Goal: Task Accomplishment & Management: Complete application form

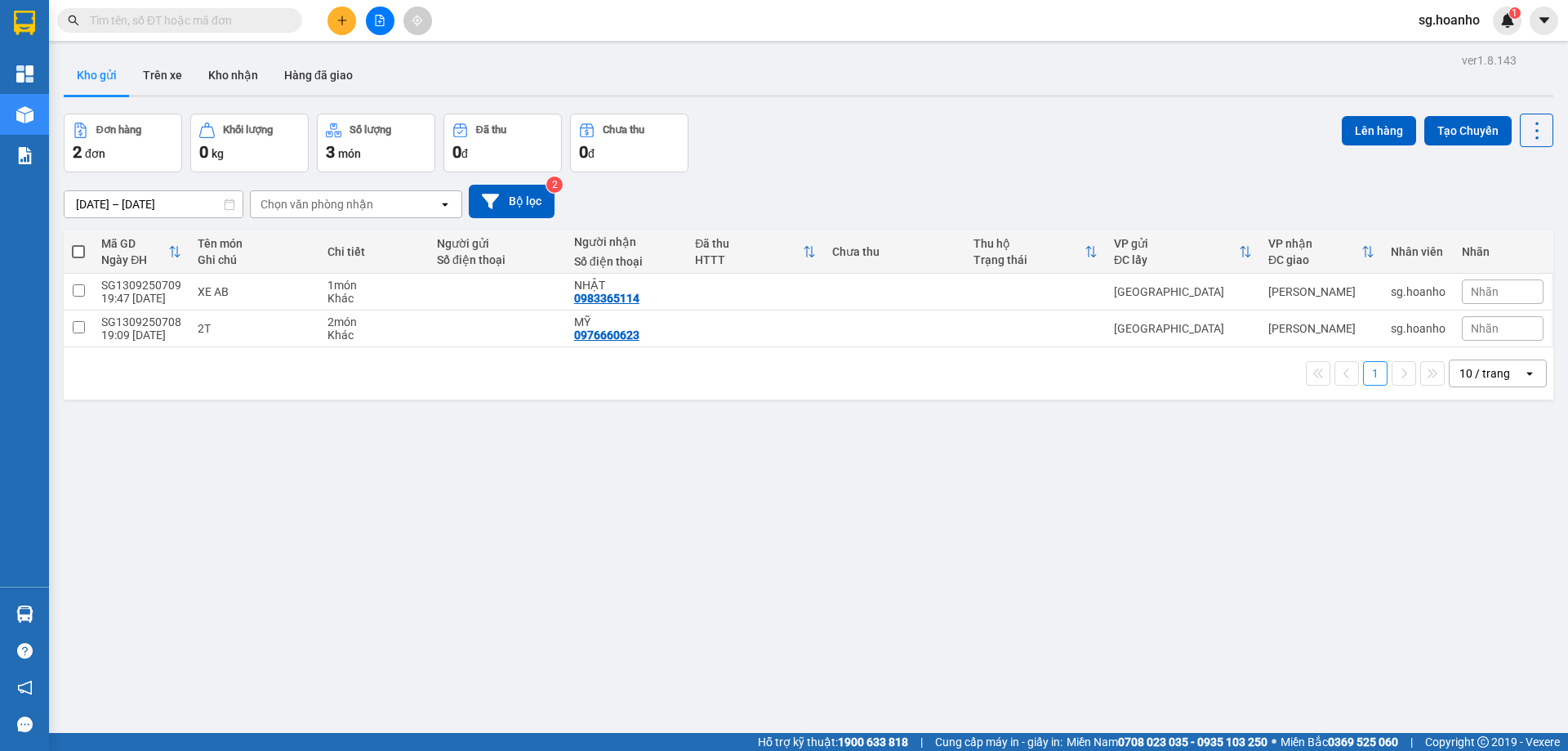
click at [272, 11] on input "text" at bounding box center [186, 20] width 193 height 18
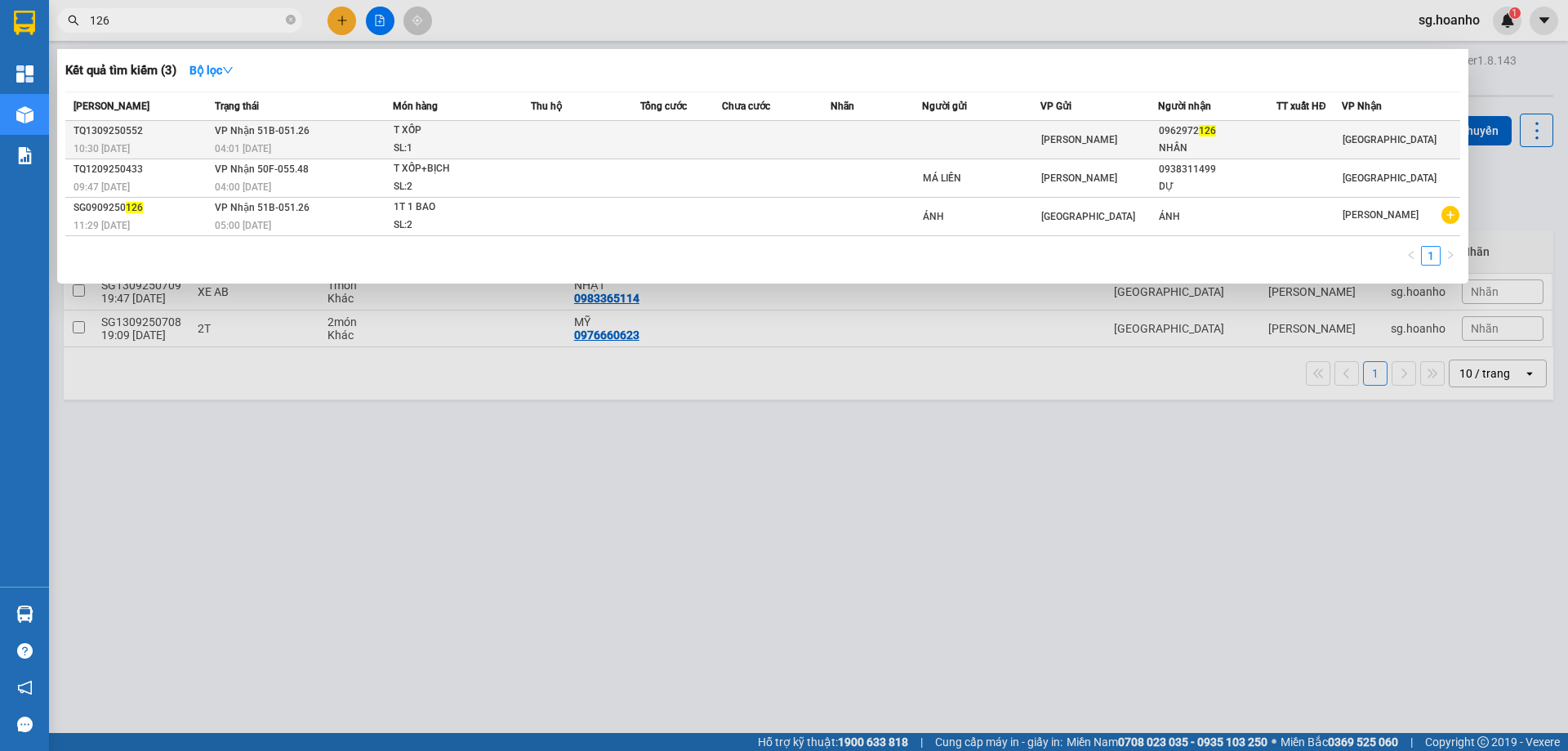
type input "126"
click at [985, 142] on td at bounding box center [981, 140] width 118 height 38
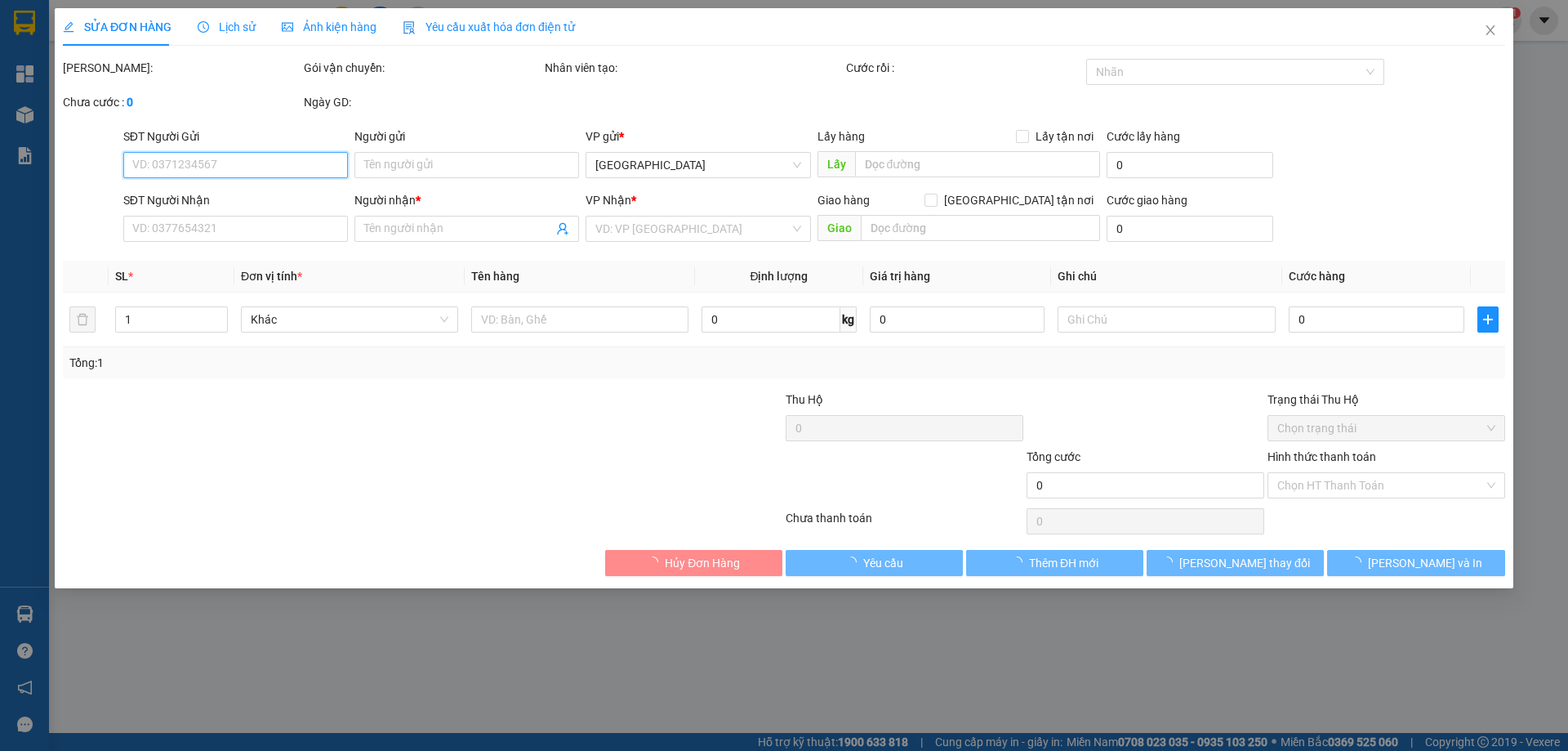
type input "0962972126"
type input "NHÂN"
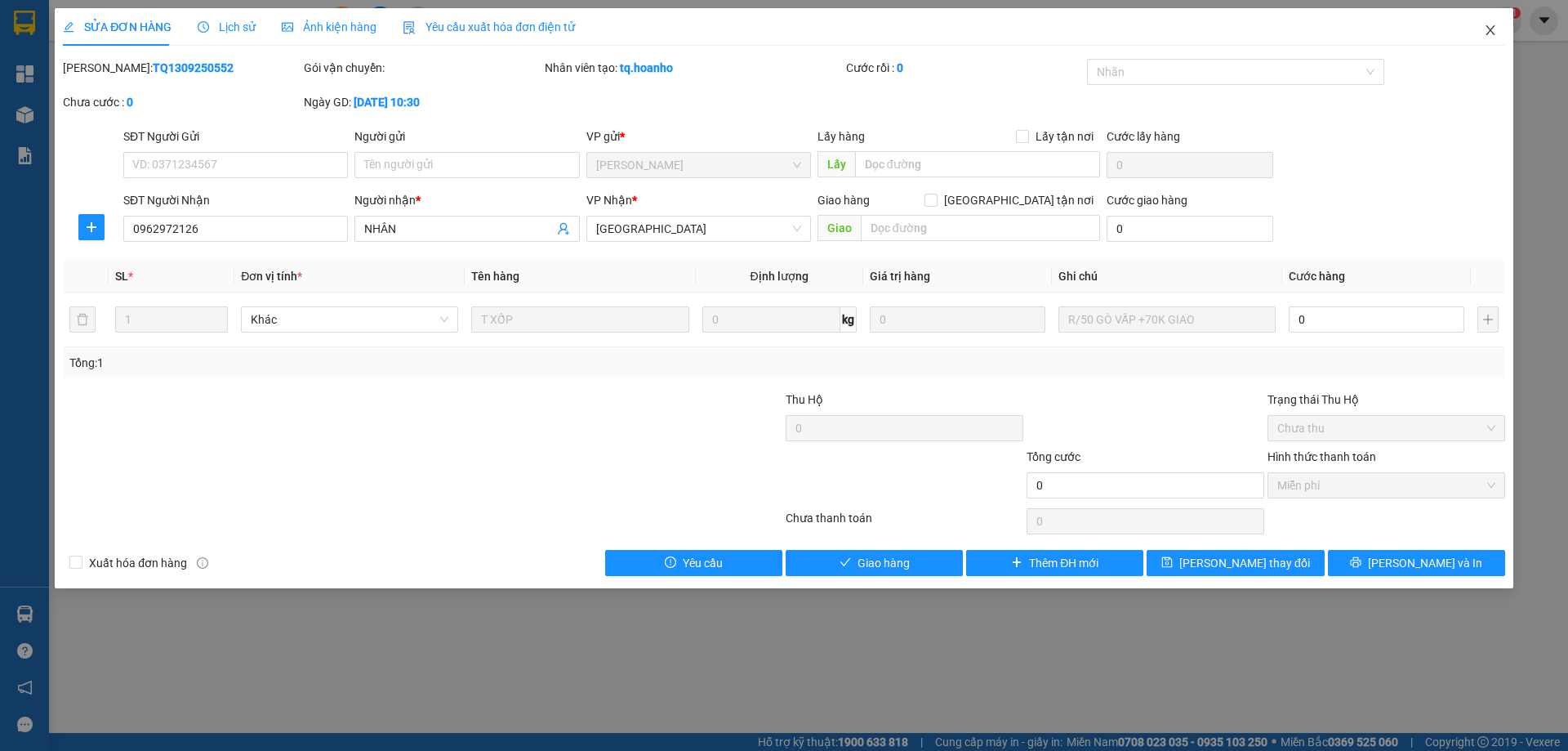
click at [1491, 24] on icon "close" at bounding box center [1490, 29] width 13 height 13
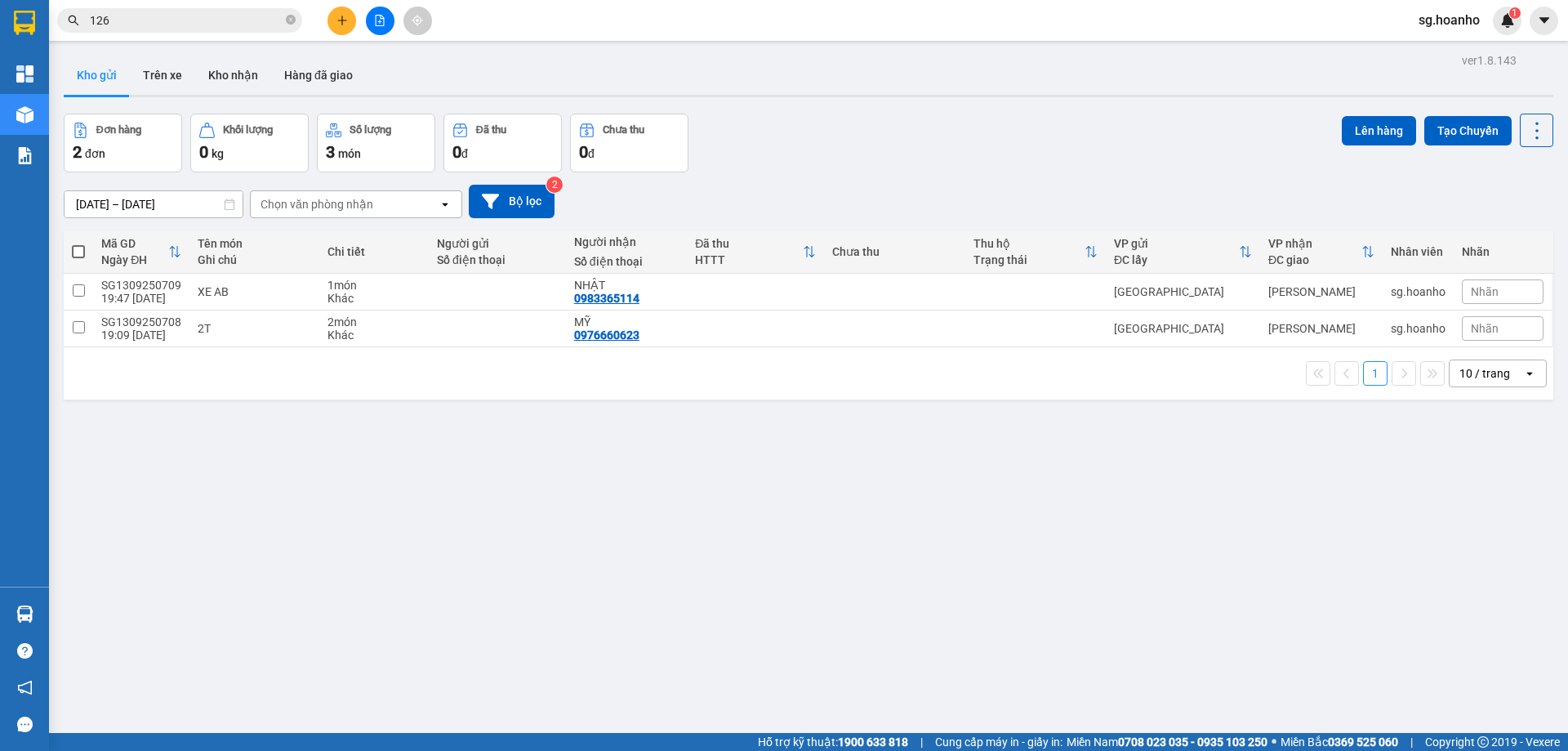
click at [343, 20] on icon "plus" at bounding box center [342, 20] width 11 height 11
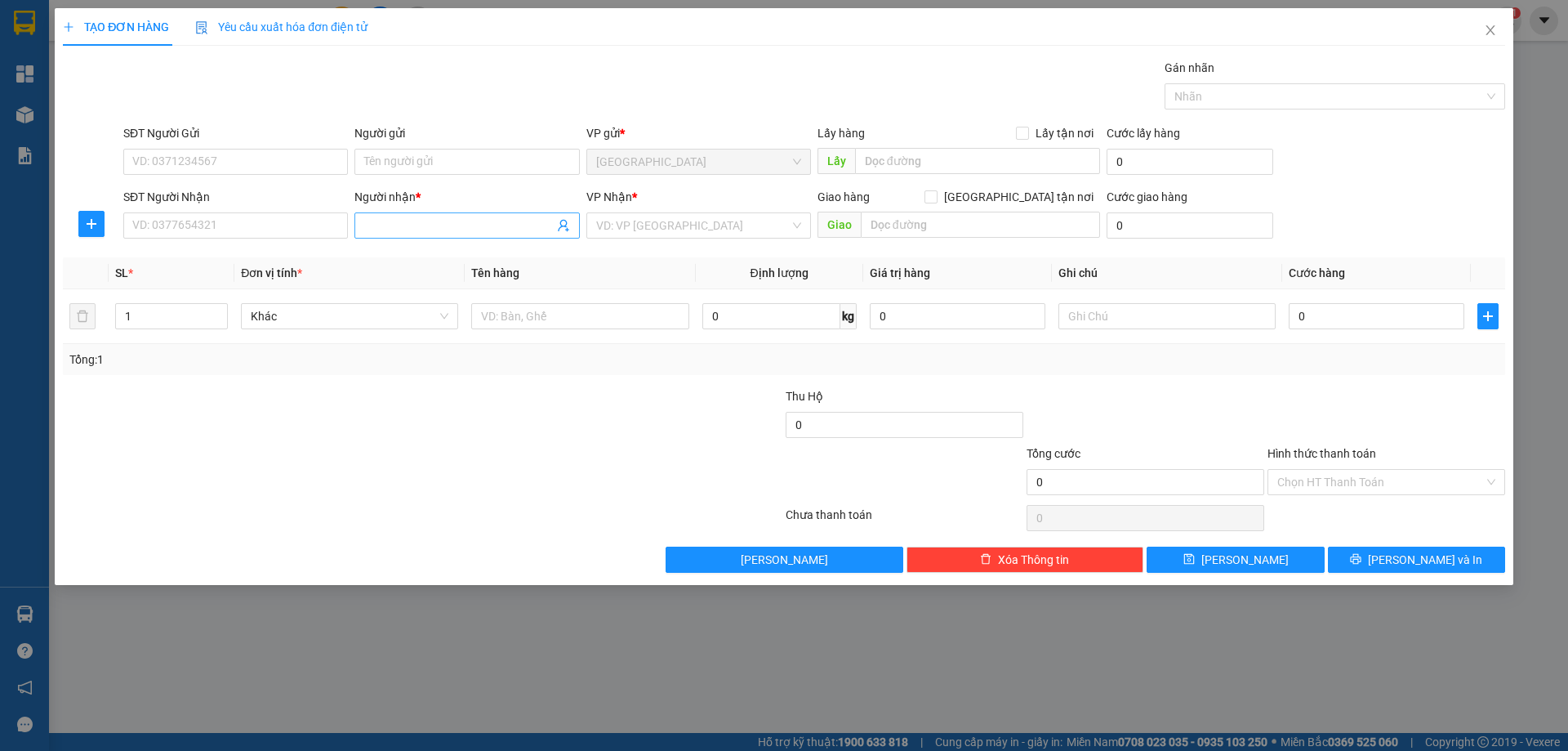
click at [399, 222] on input "Người nhận *" at bounding box center [458, 225] width 189 height 18
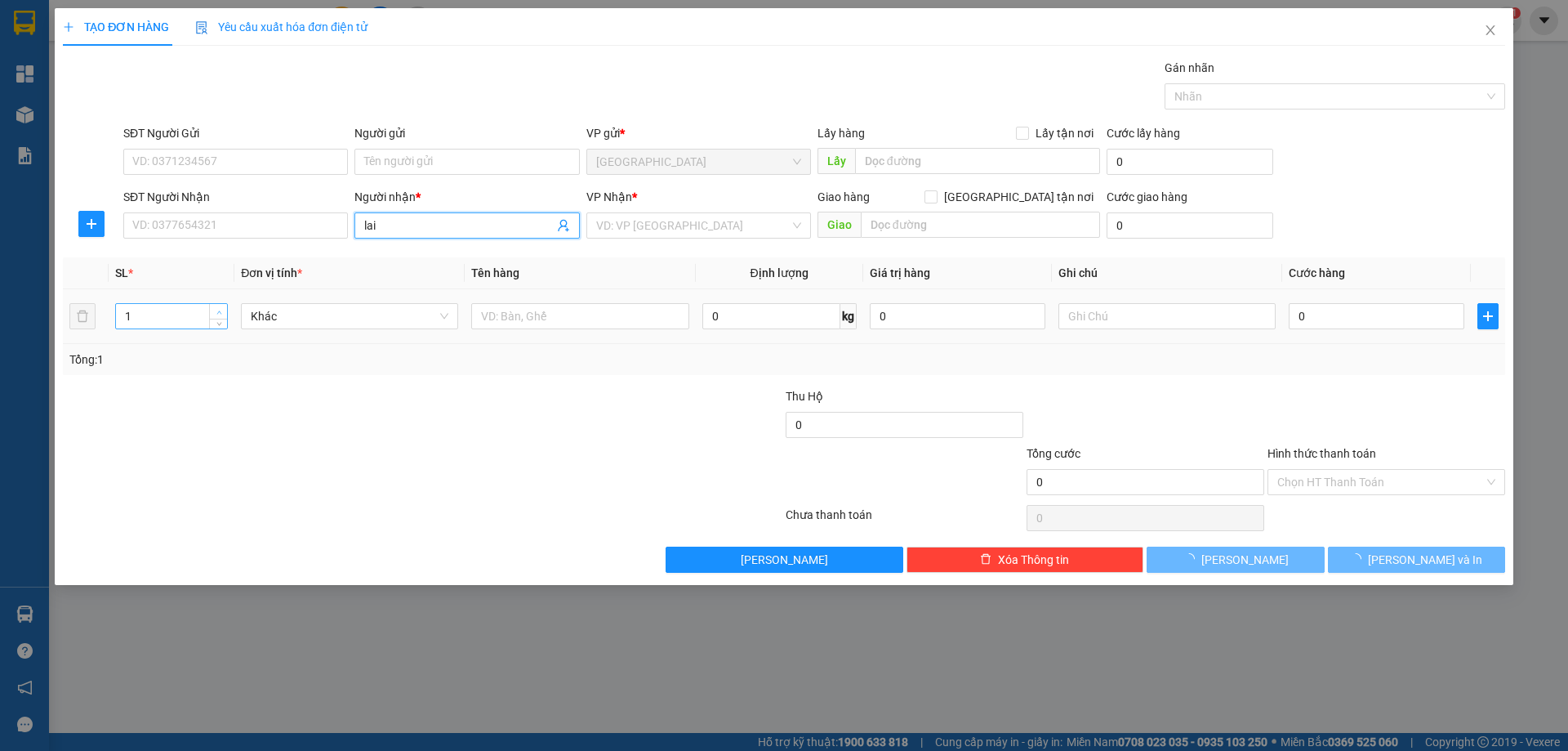
type input "lai"
click at [221, 311] on icon "up" at bounding box center [219, 312] width 6 height 6
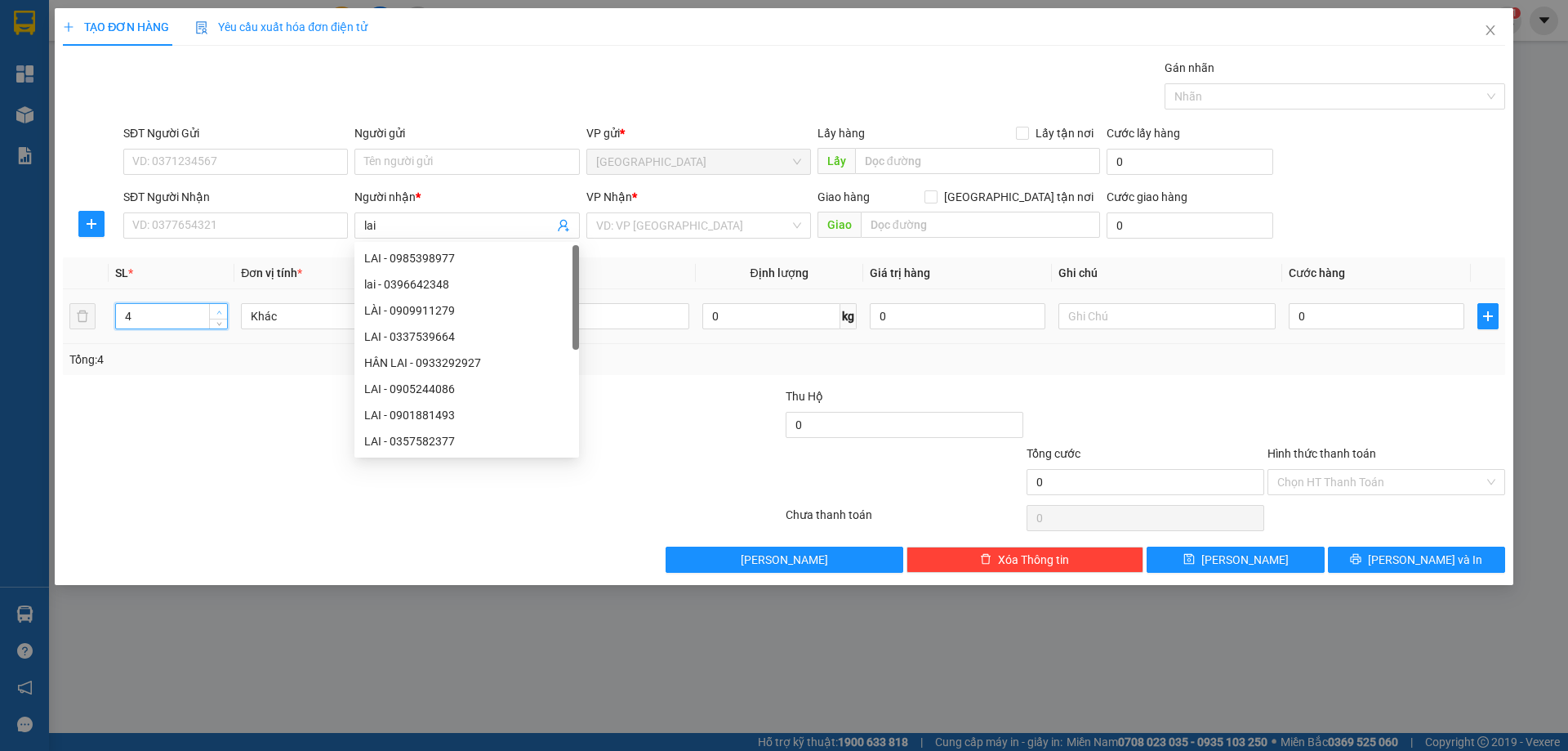
click at [221, 311] on icon "up" at bounding box center [219, 312] width 6 height 6
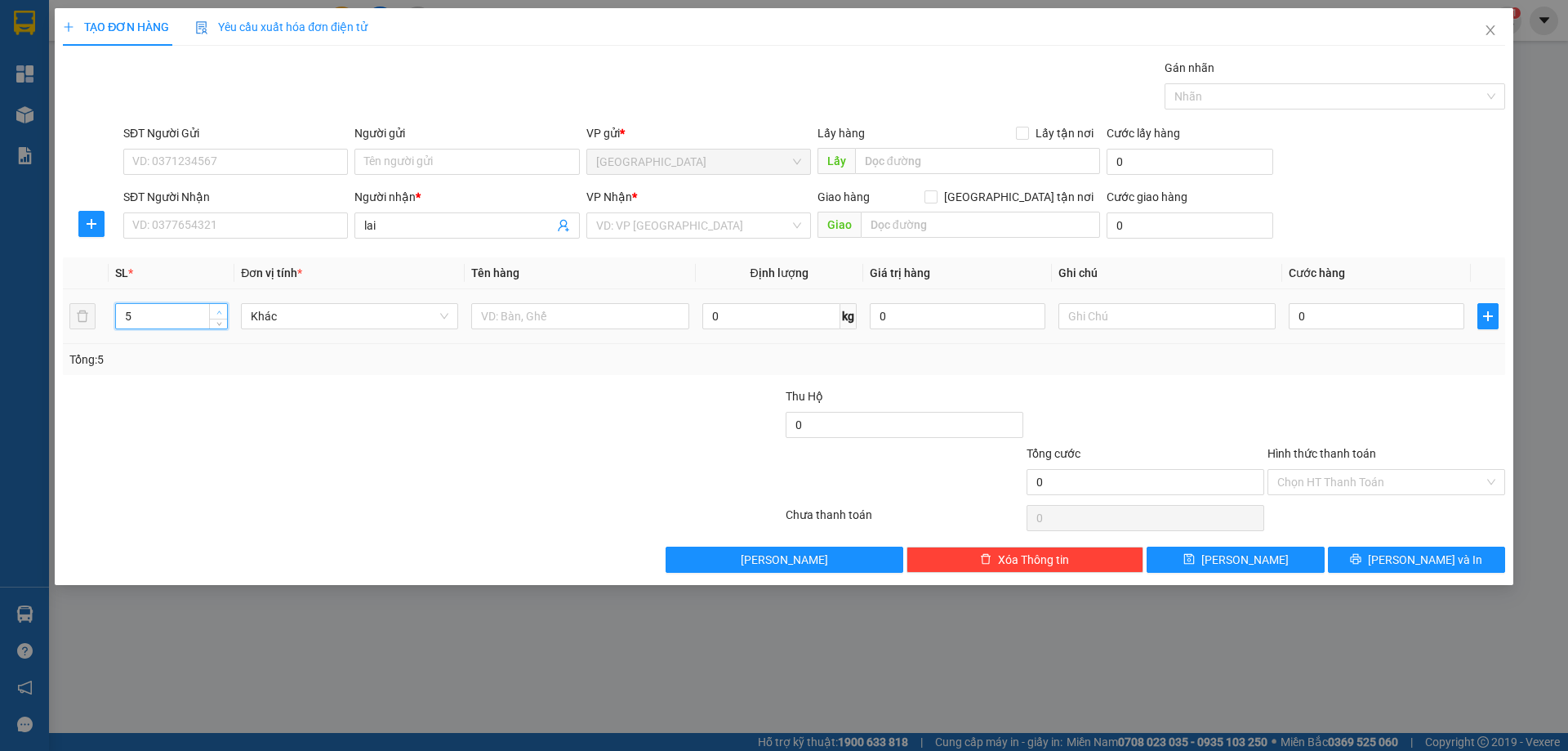
click at [221, 311] on icon "up" at bounding box center [219, 312] width 6 height 6
type input "6"
click at [221, 311] on icon "up" at bounding box center [219, 312] width 6 height 6
click at [563, 317] on input "text" at bounding box center [579, 316] width 217 height 26
type input "thùng"
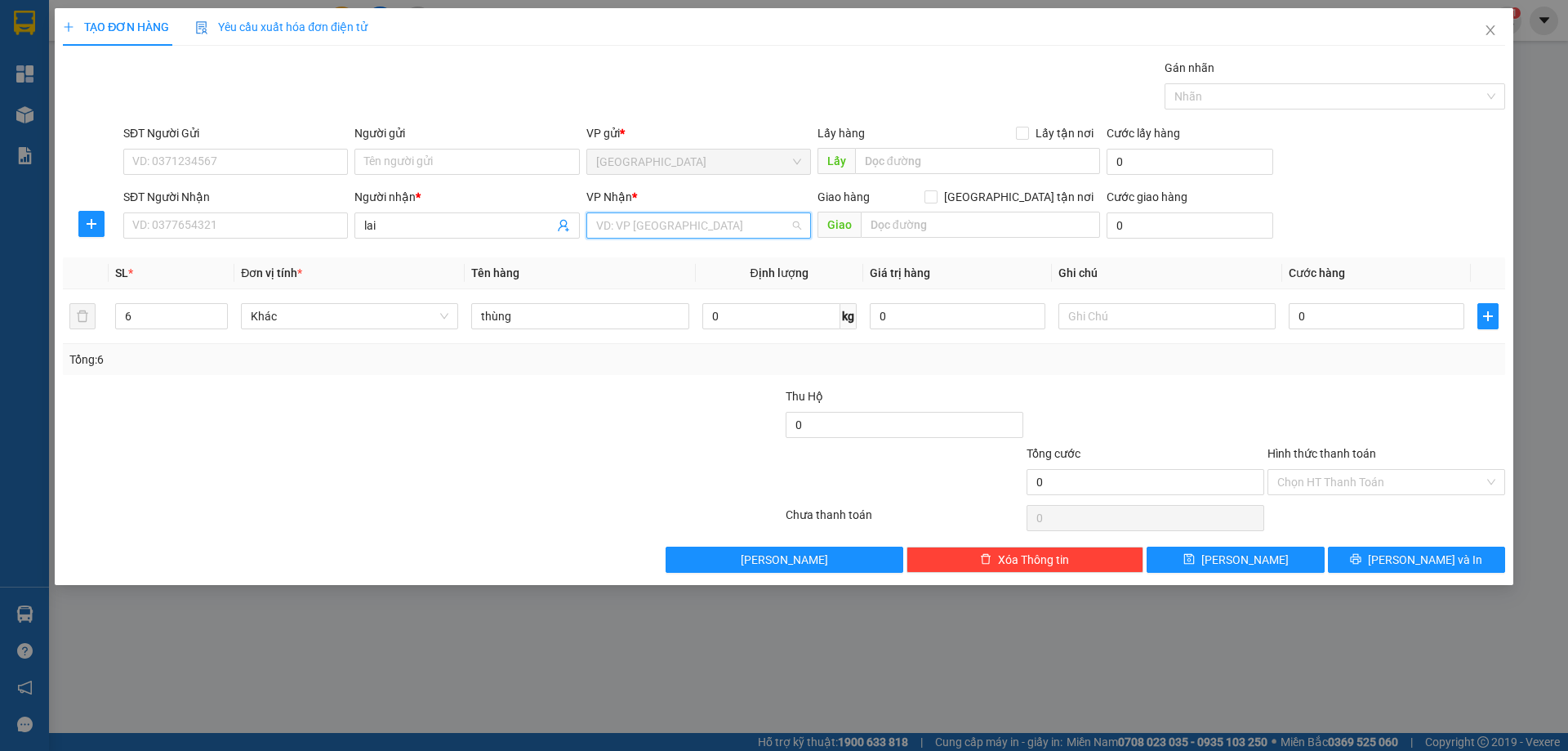
click at [704, 232] on input "search" at bounding box center [693, 225] width 194 height 24
click at [687, 290] on div "[PERSON_NAME]" at bounding box center [698, 284] width 205 height 18
click at [1088, 318] on input "text" at bounding box center [1167, 316] width 217 height 26
type input "c"
click at [1328, 457] on label "Hình thức thanh toán" at bounding box center [1322, 453] width 109 height 13
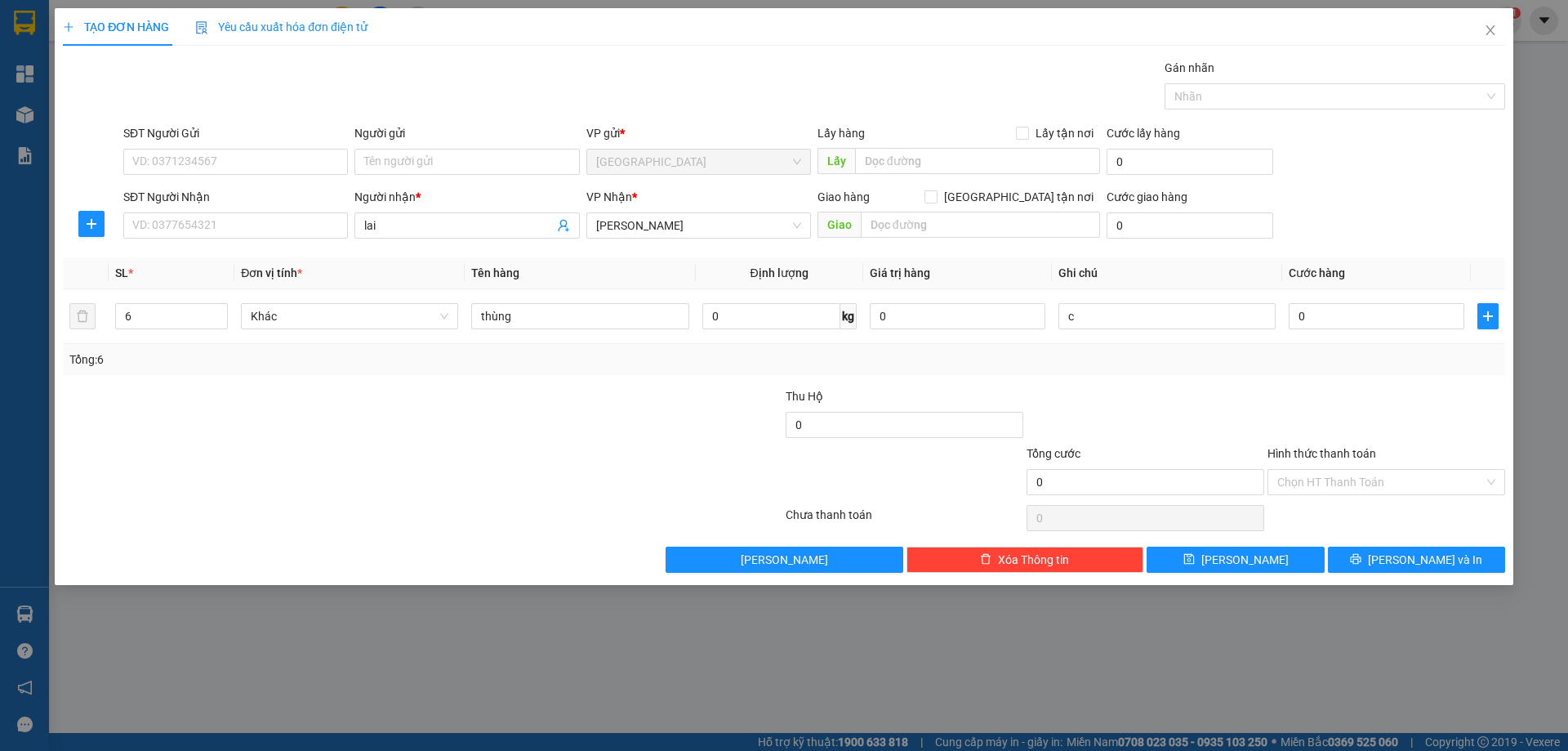
click at [1328, 470] on input "Hình thức thanh toán" at bounding box center [1380, 482] width 207 height 24
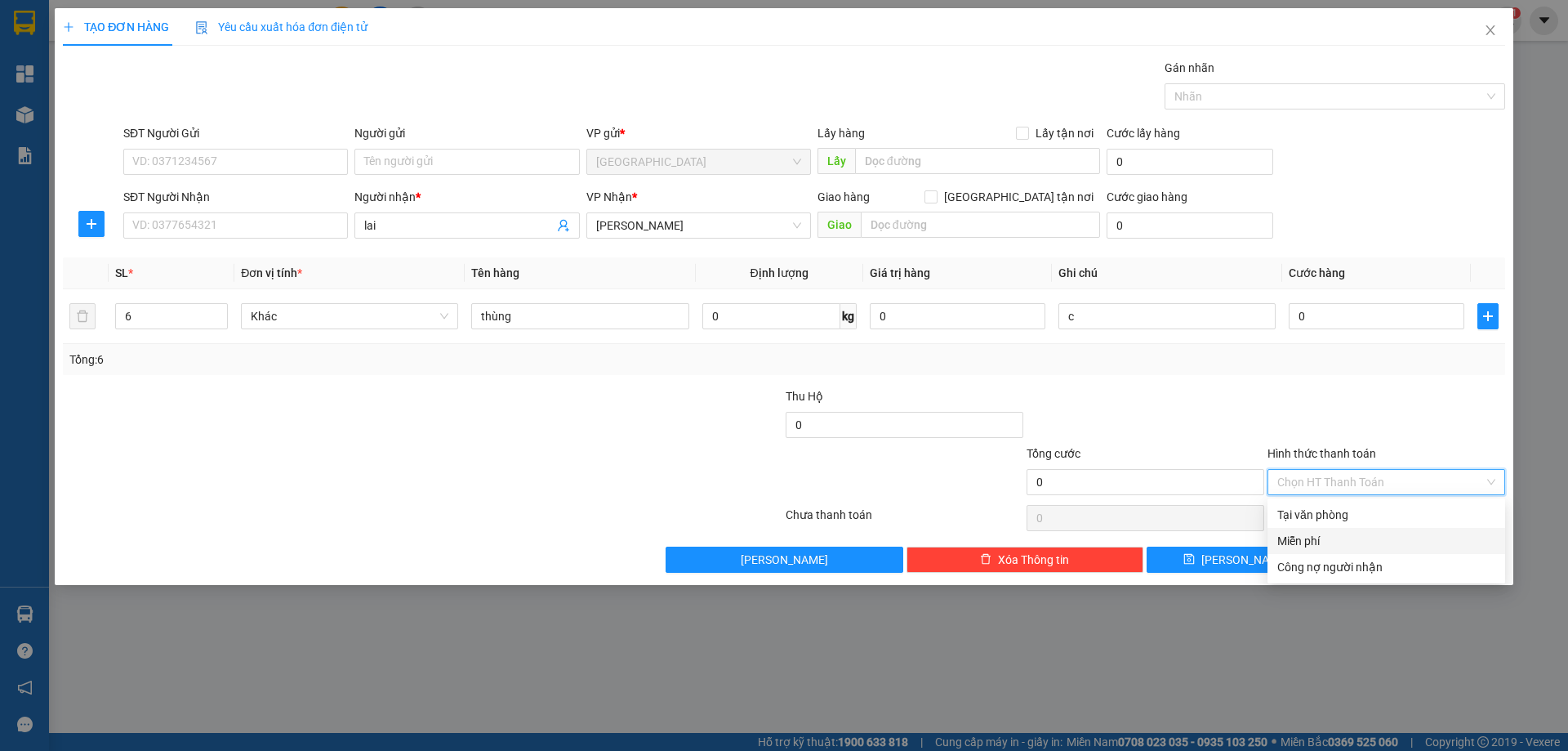
click at [1338, 536] on div "Miễn phí" at bounding box center [1386, 541] width 218 height 18
click at [1373, 558] on button "[PERSON_NAME] và In" at bounding box center [1416, 560] width 177 height 26
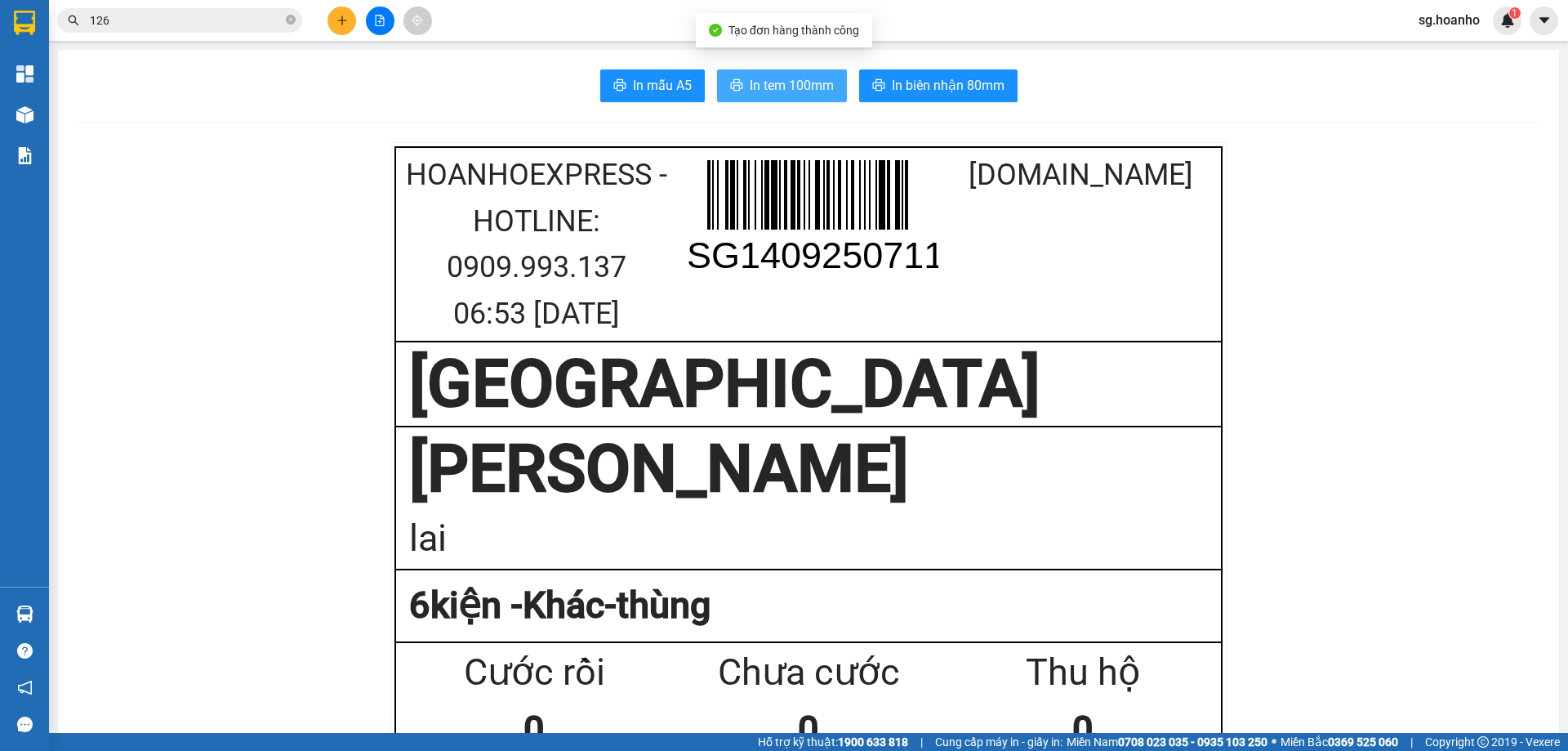
click at [797, 82] on span "In tem 100mm" at bounding box center [791, 86] width 84 height 21
click at [291, 15] on span at bounding box center [290, 21] width 10 height 16
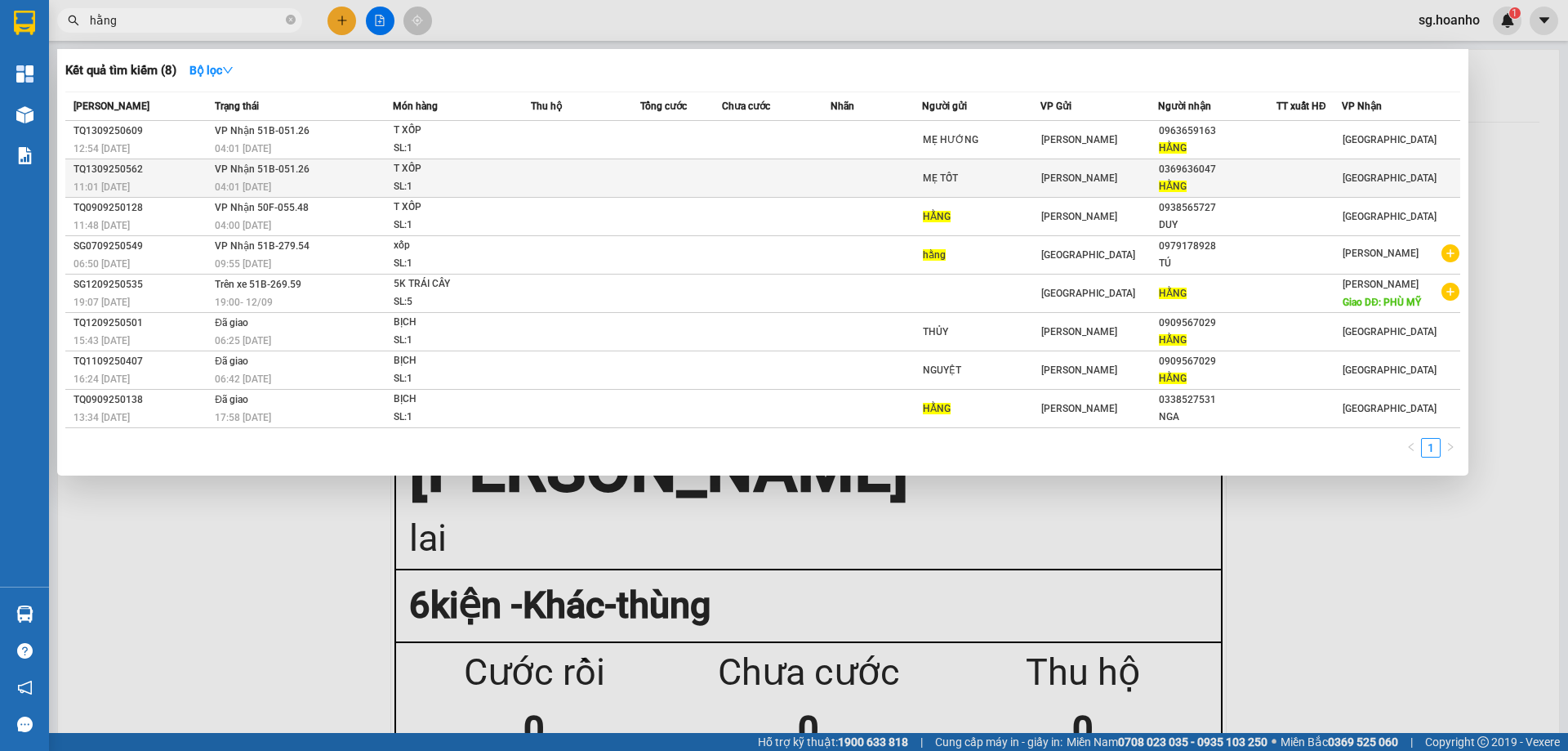
type input "hằng"
click at [1027, 177] on div "MẸ TỐT" at bounding box center [981, 178] width 117 height 17
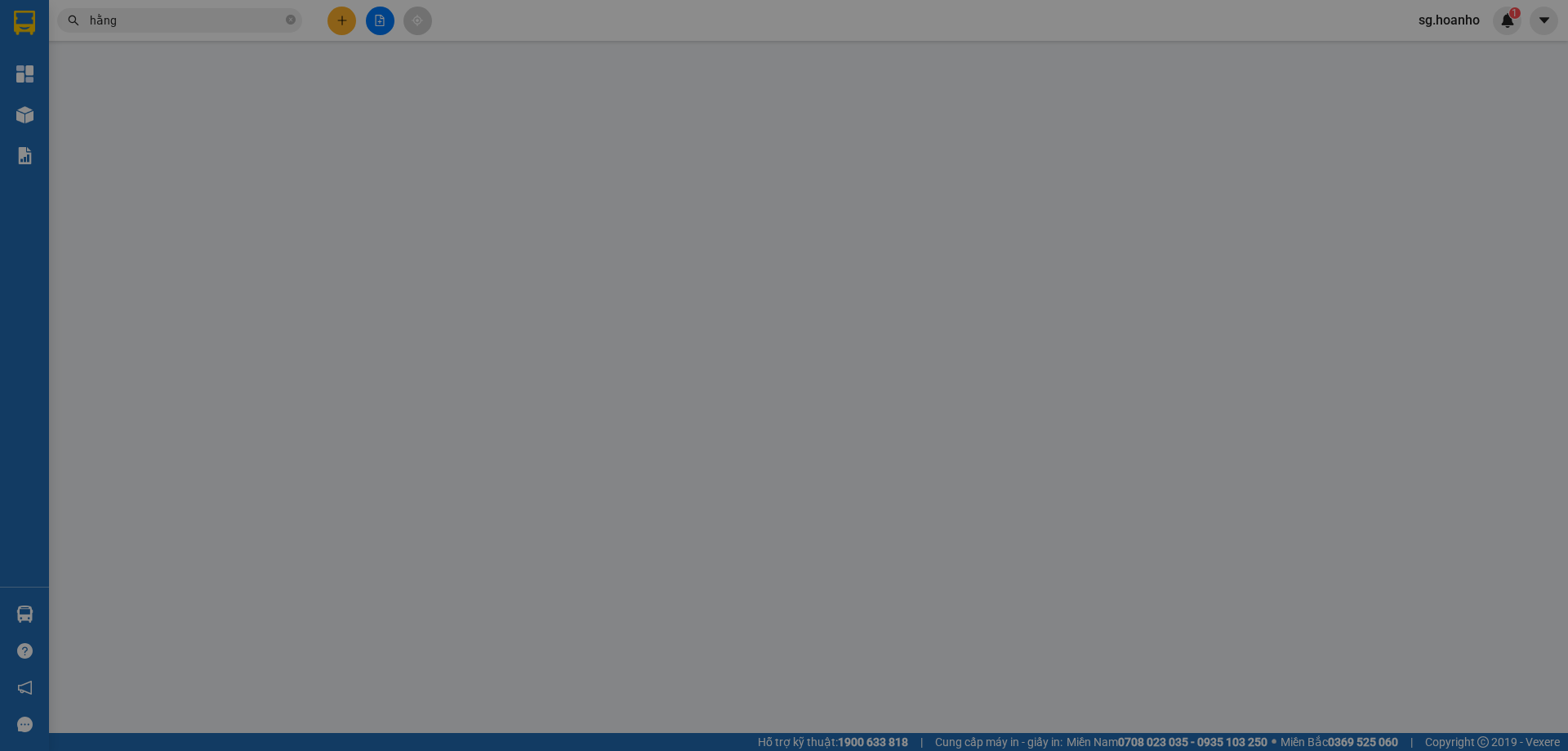
type input "MẸ TỐT"
type input "0369636047"
type input "HẰNG"
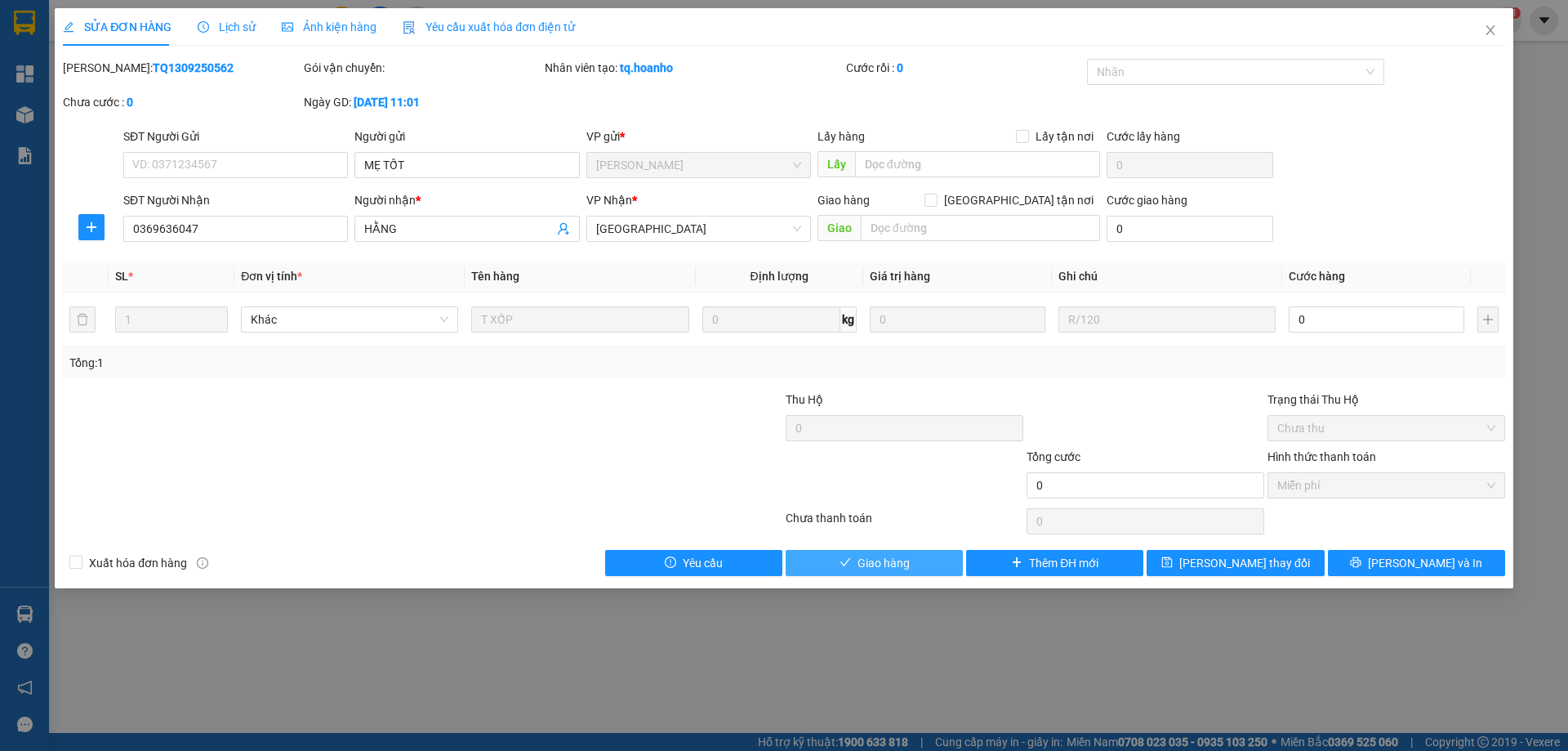
click at [887, 563] on span "Giao hàng" at bounding box center [883, 562] width 52 height 18
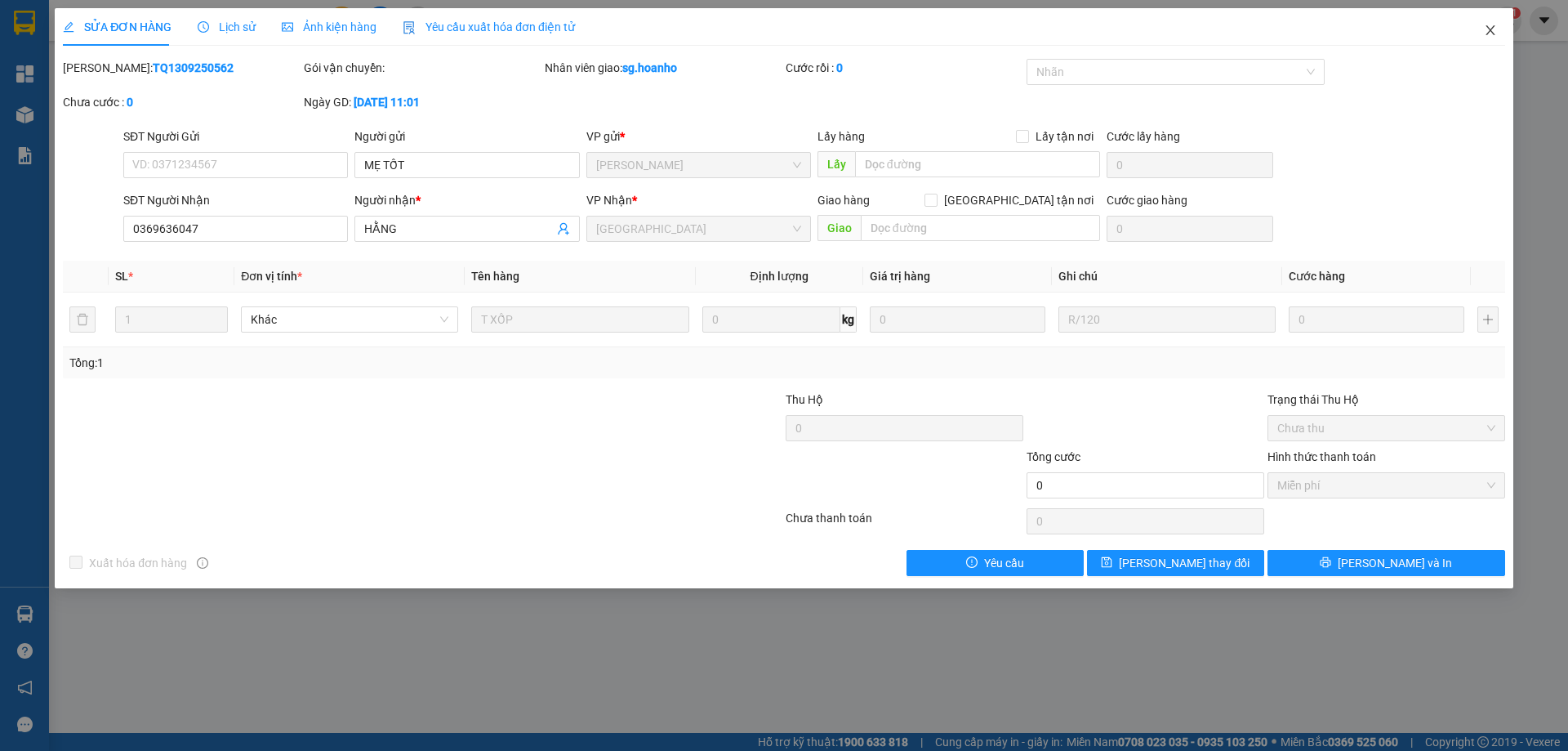
click at [1486, 28] on icon "close" at bounding box center [1490, 29] width 13 height 13
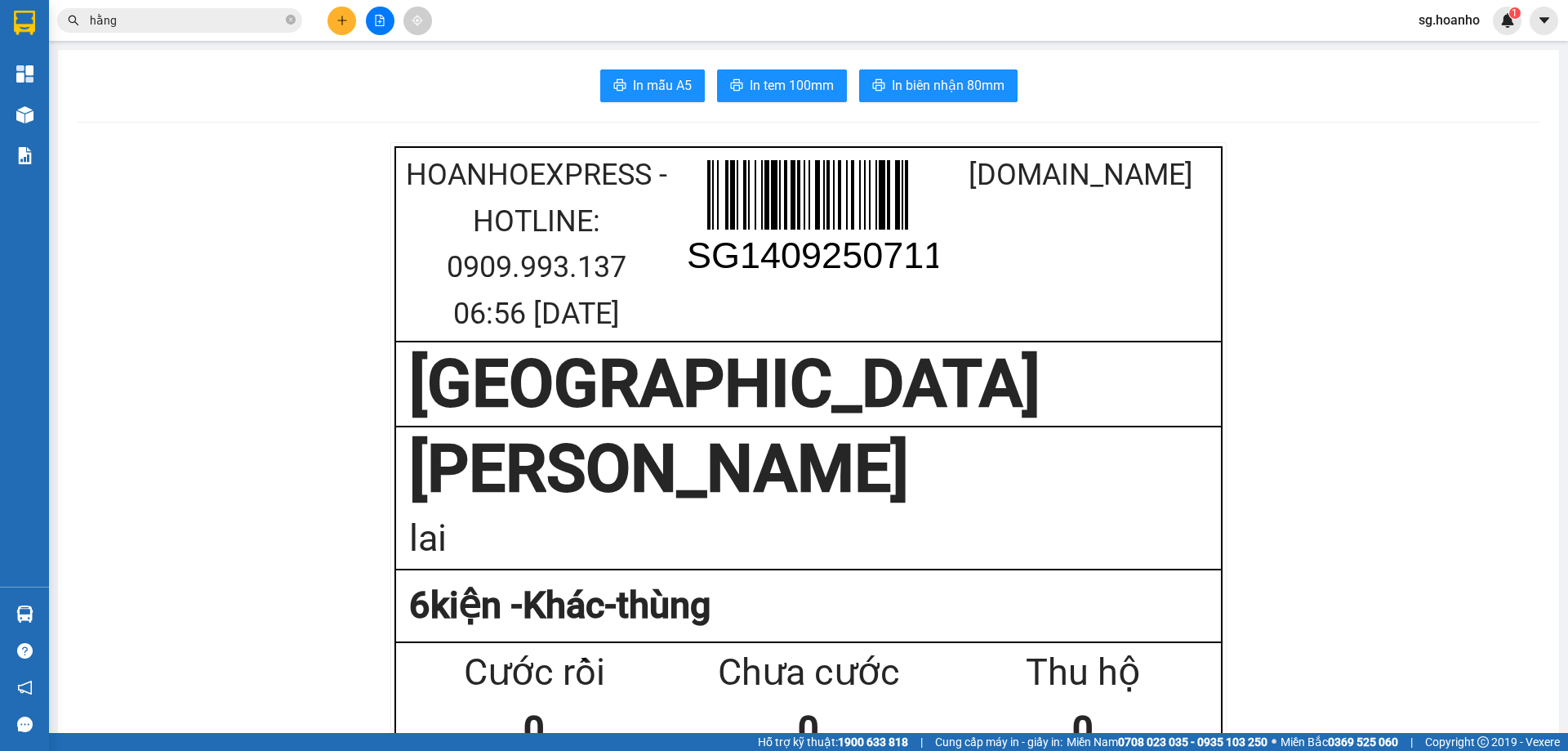
click at [288, 24] on icon "close-circle" at bounding box center [290, 19] width 10 height 10
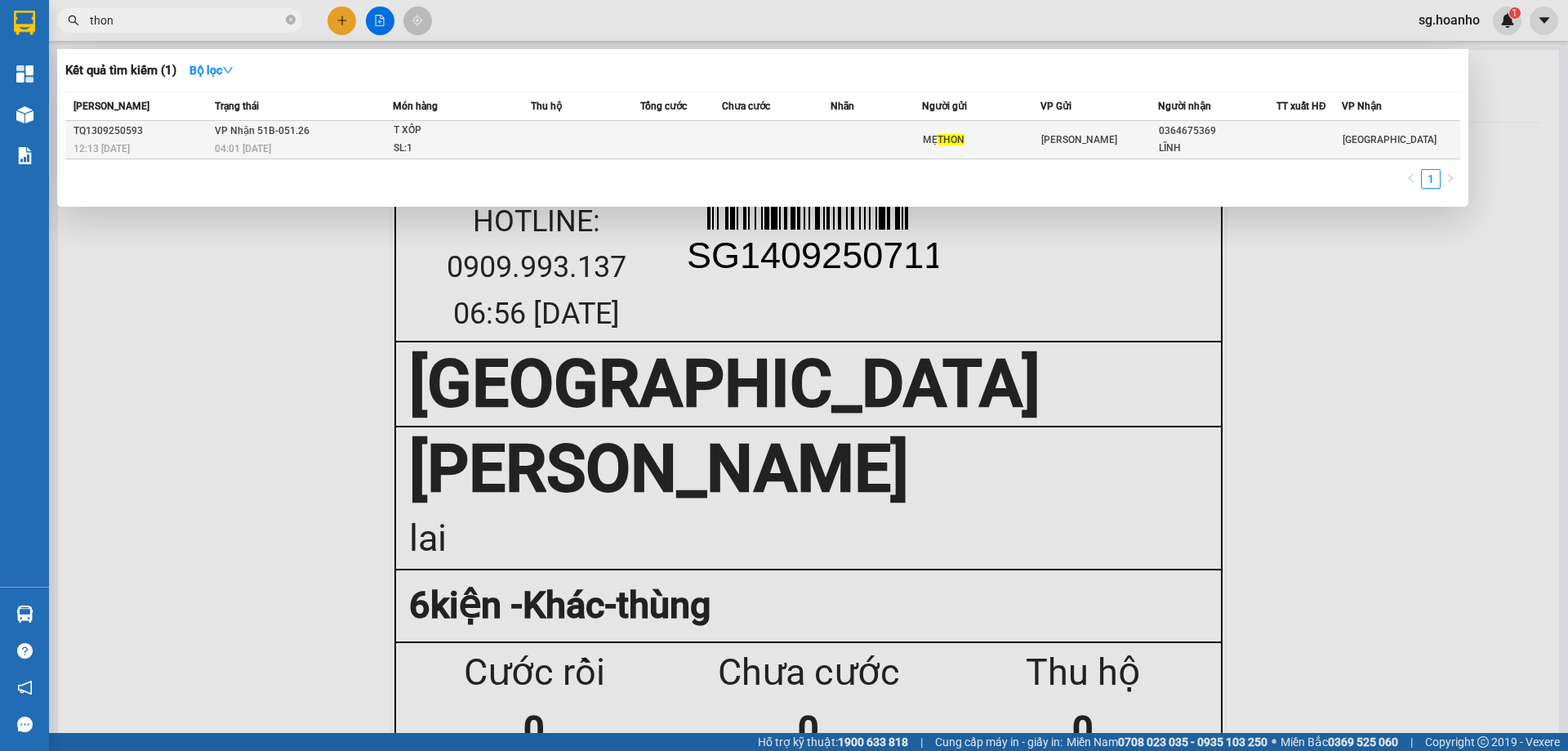
type input "thon"
click at [656, 144] on td at bounding box center [681, 140] width 81 height 38
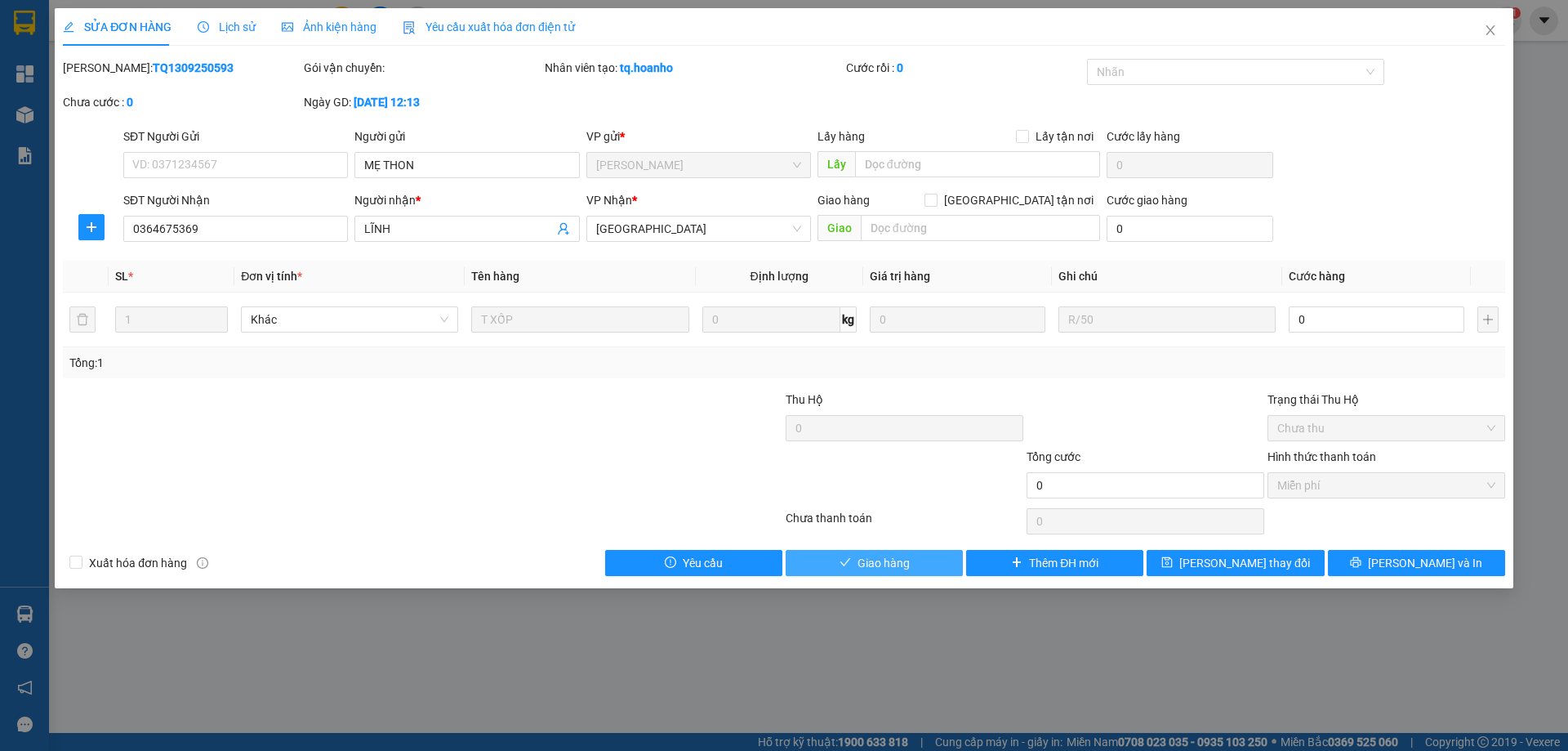
click at [844, 561] on icon "check" at bounding box center [845, 562] width 11 height 11
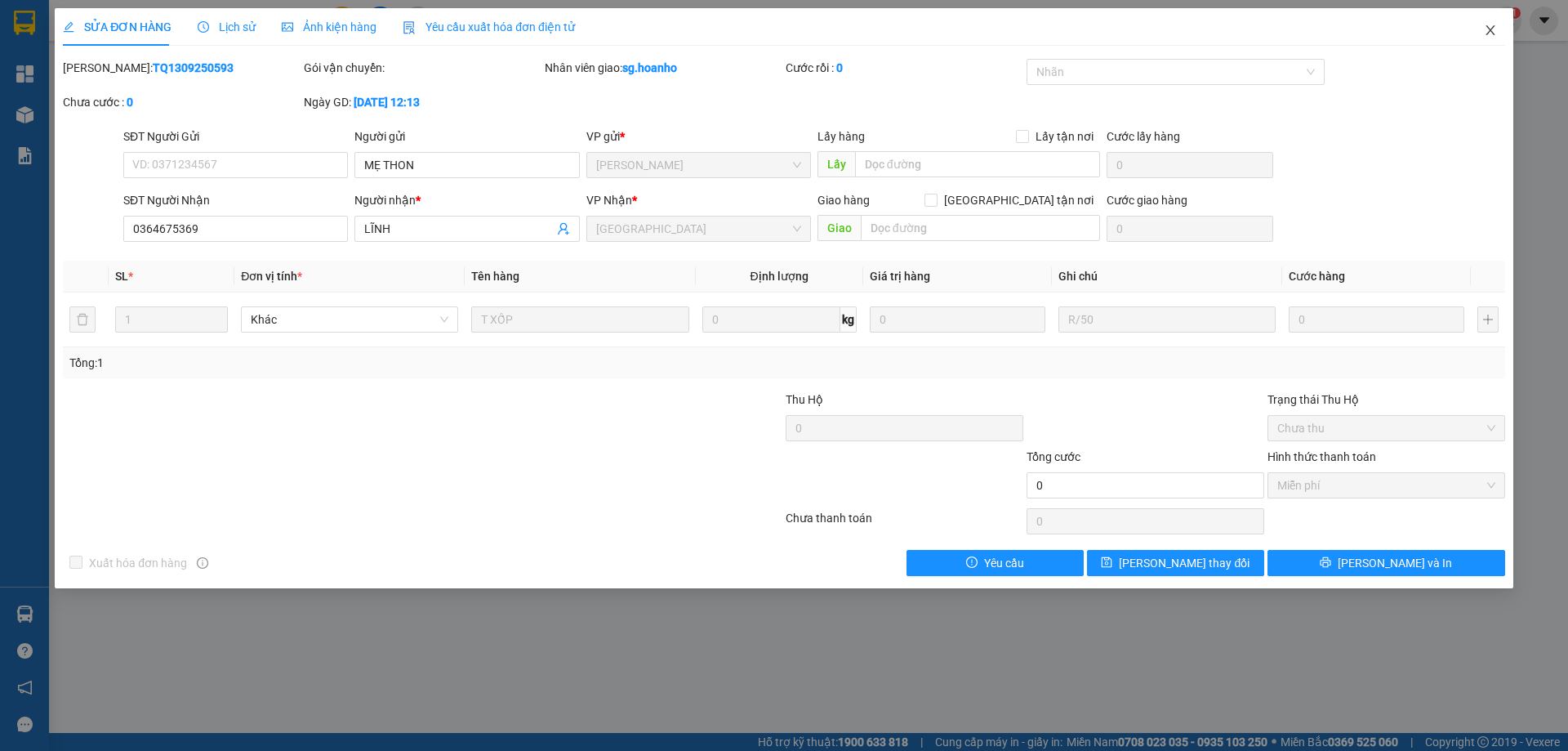
click at [1488, 32] on icon "close" at bounding box center [1490, 29] width 13 height 13
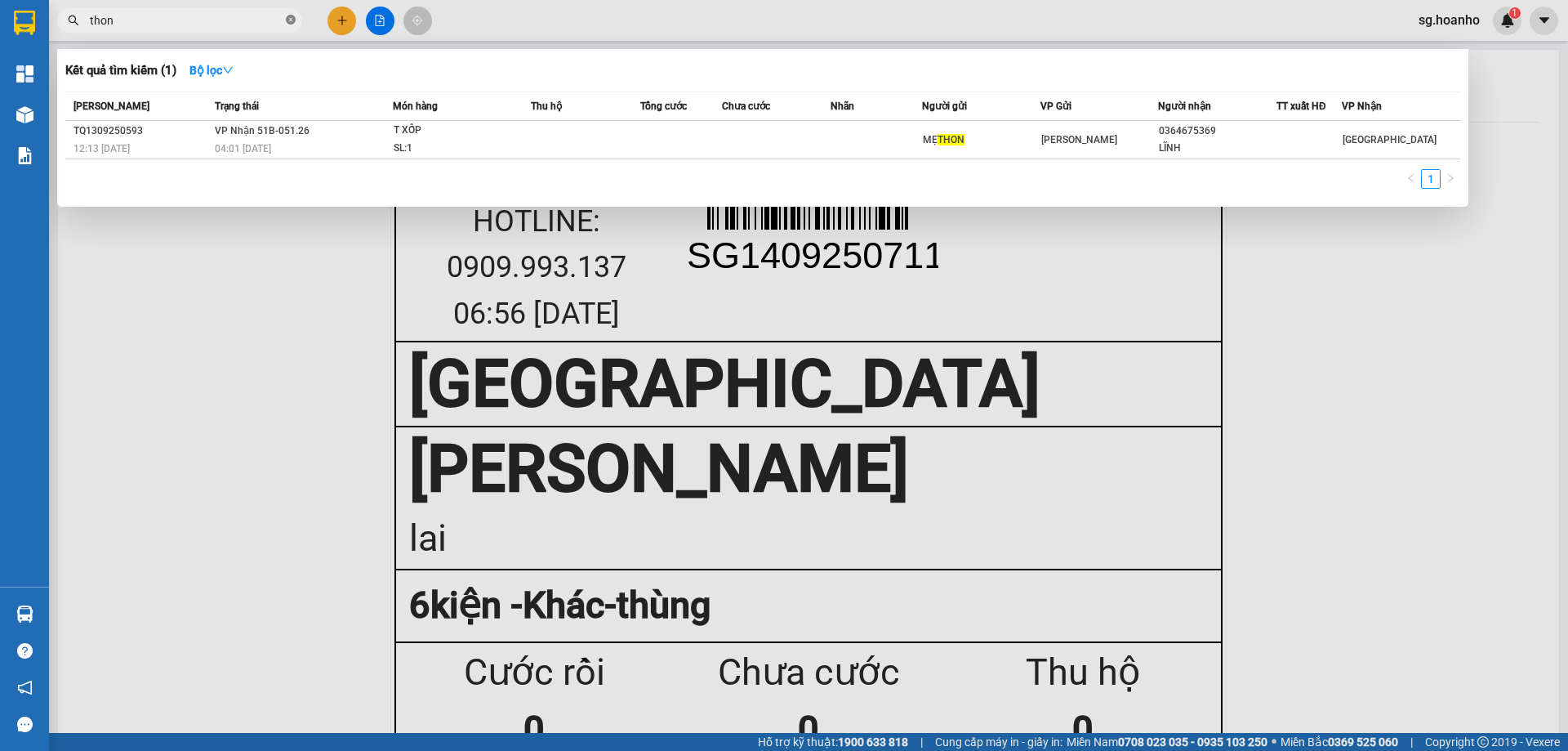
click at [289, 21] on icon "close-circle" at bounding box center [290, 19] width 10 height 10
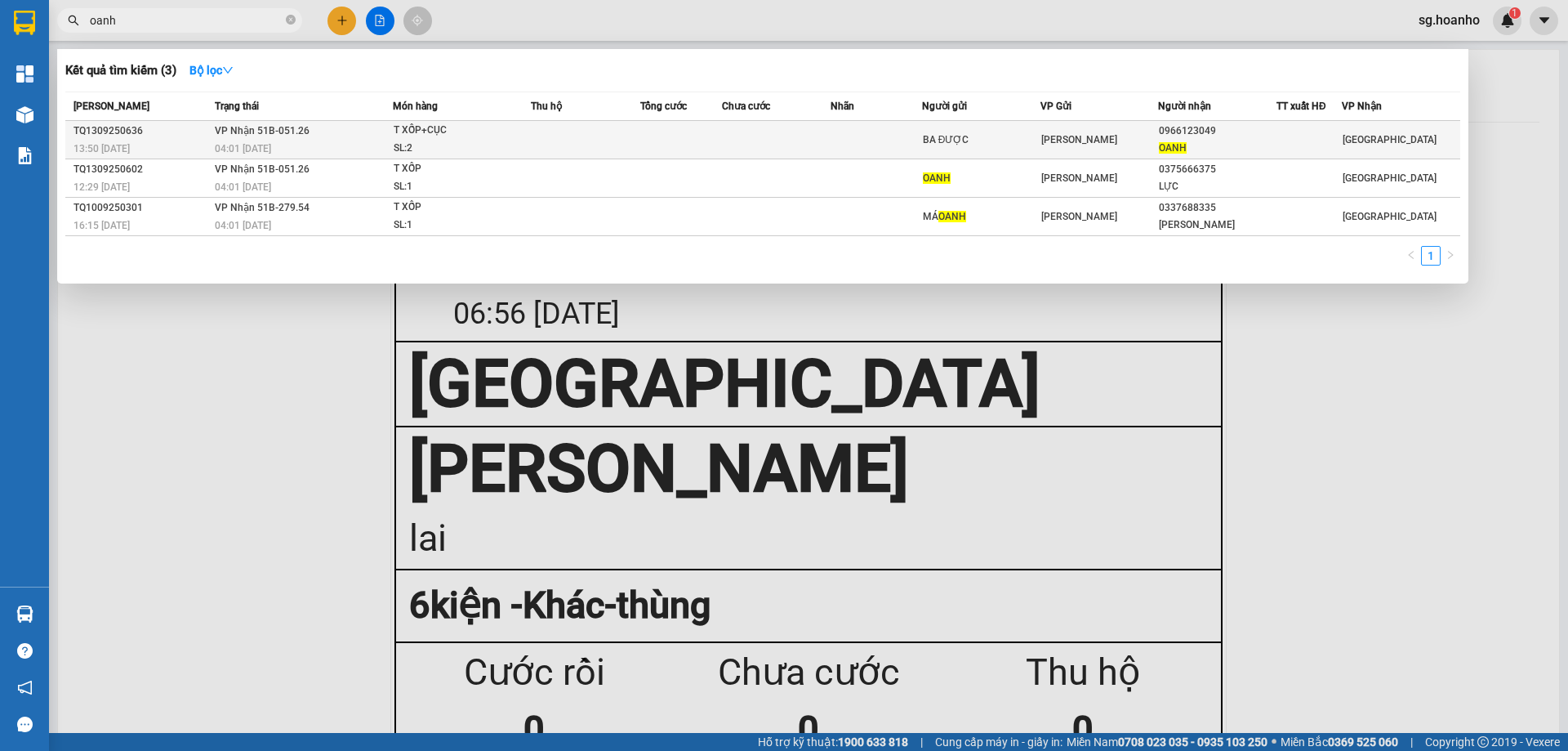
type input "oanh"
click at [976, 132] on div "BA ĐƯỢC" at bounding box center [981, 140] width 117 height 17
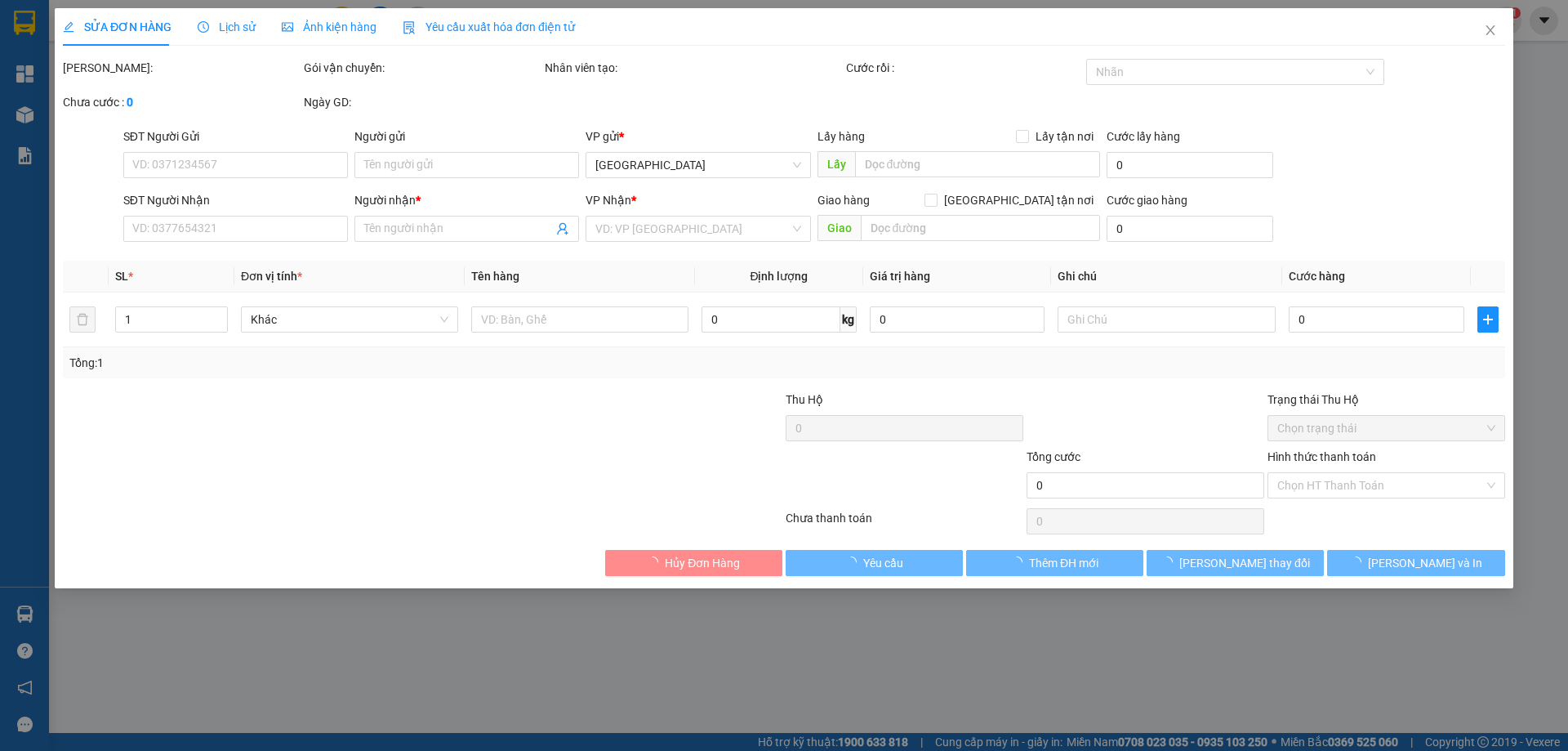
type input "BA ĐƯỢC"
type input "0966123049"
type input "OANH"
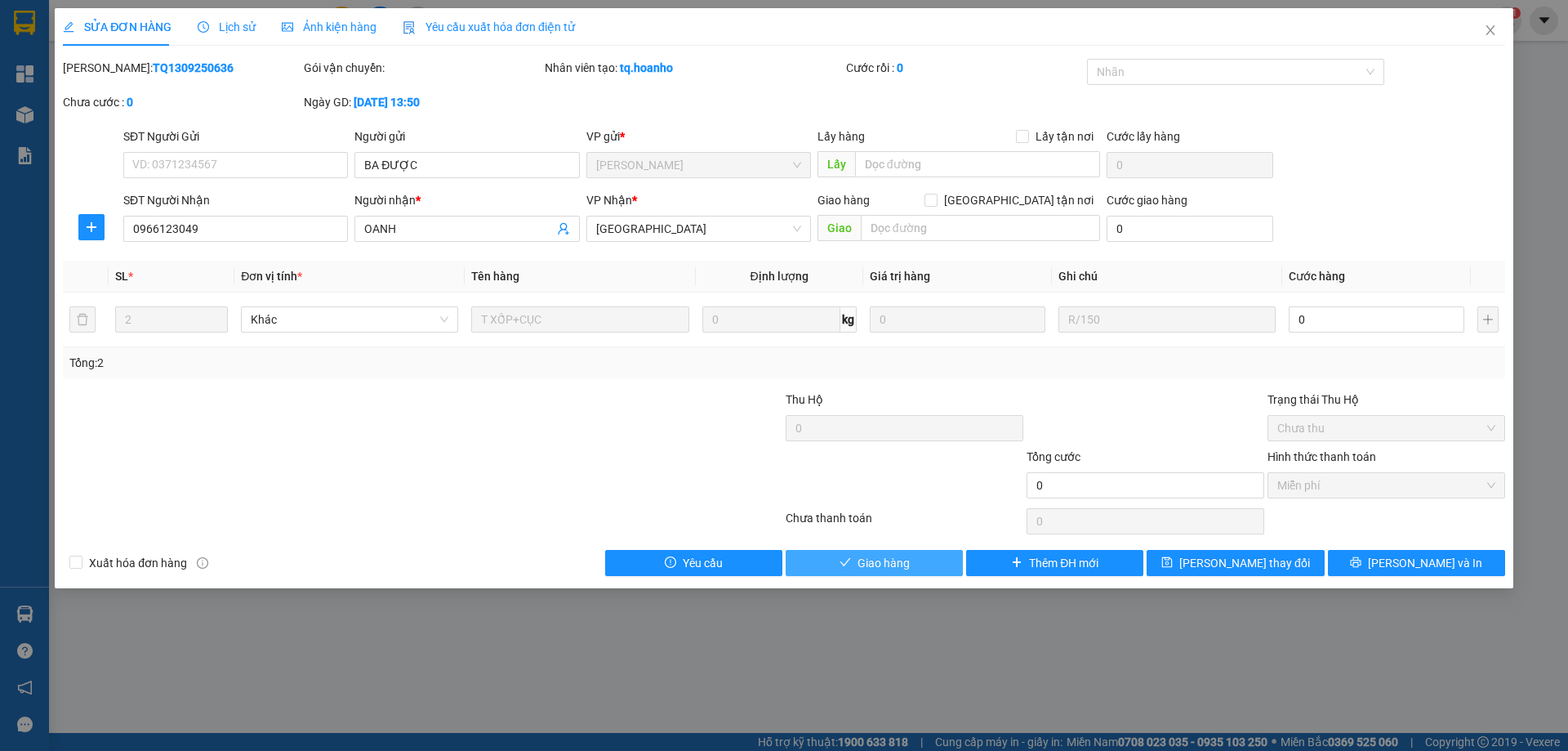
click at [896, 555] on span "Giao hàng" at bounding box center [883, 562] width 52 height 18
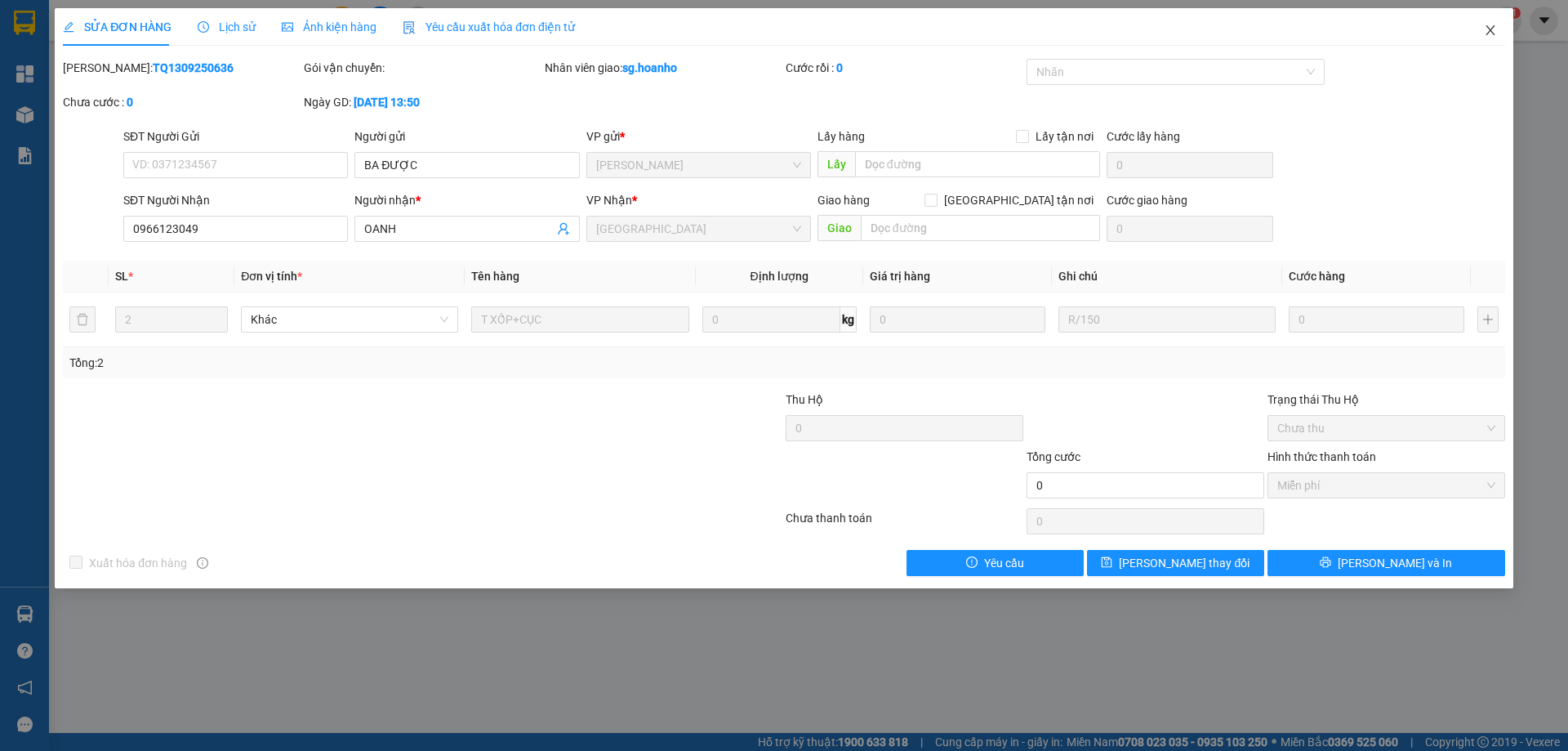
click at [1491, 28] on icon "close" at bounding box center [1490, 29] width 13 height 13
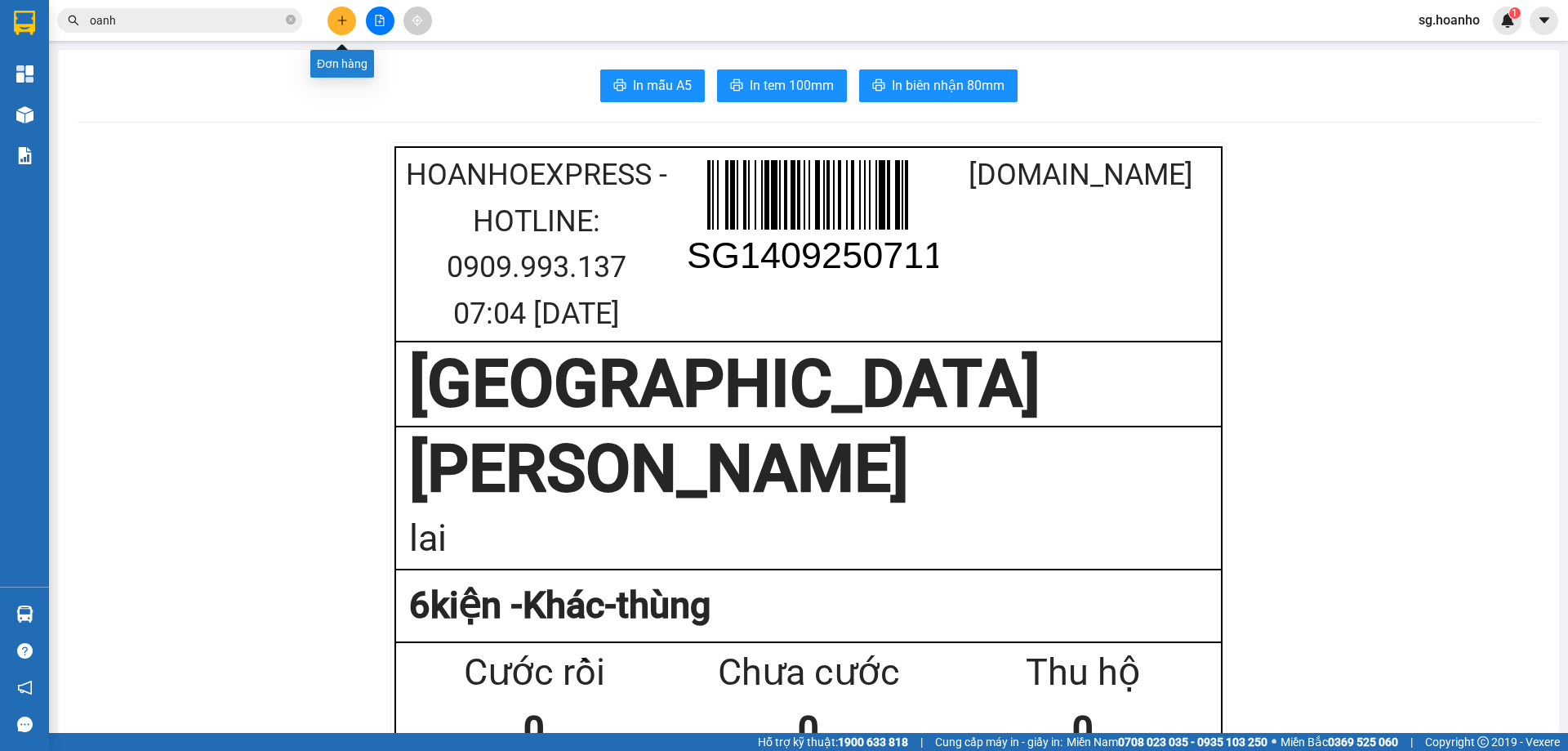
click at [336, 23] on icon "plus" at bounding box center [342, 20] width 11 height 11
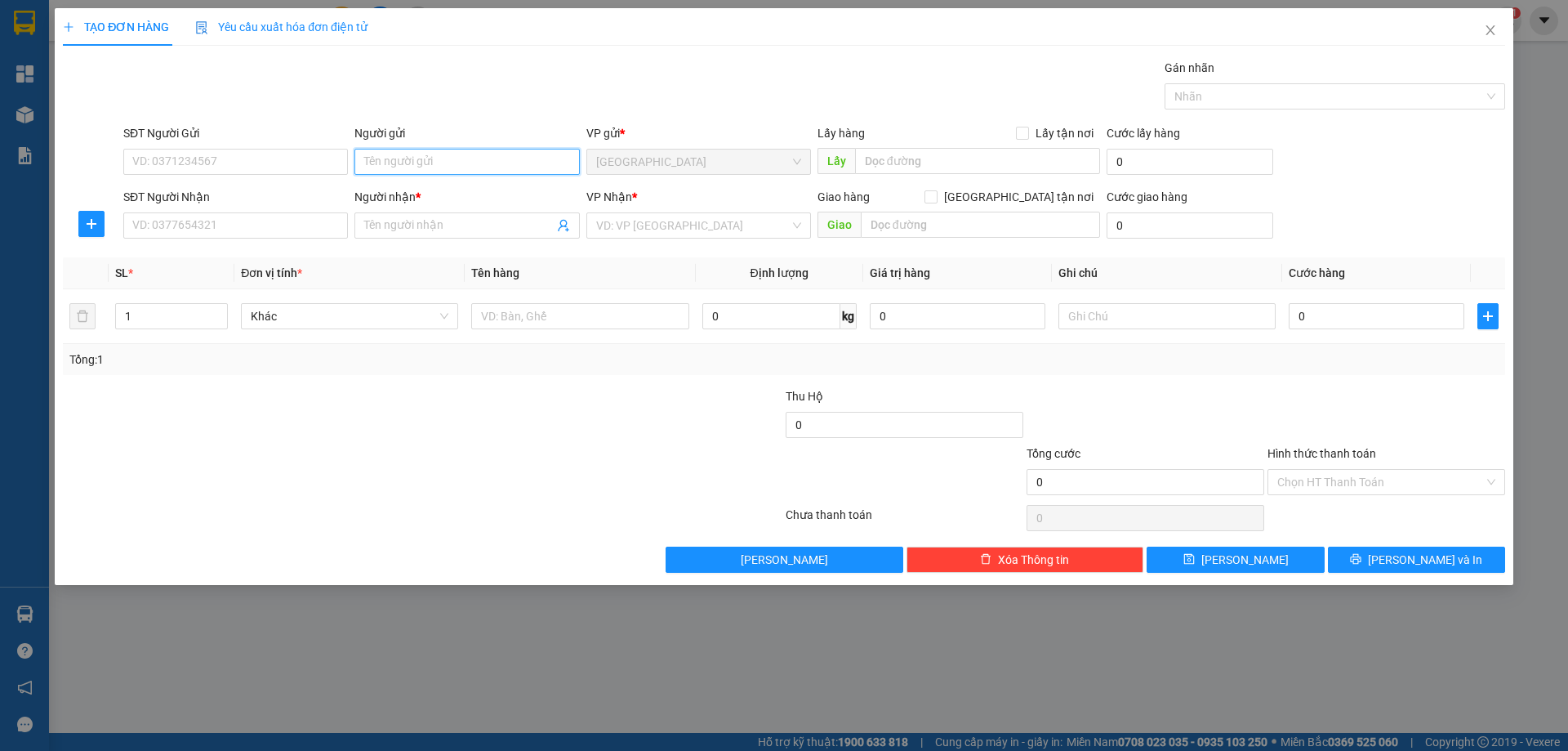
click at [393, 173] on input "Người gửi" at bounding box center [467, 162] width 225 height 26
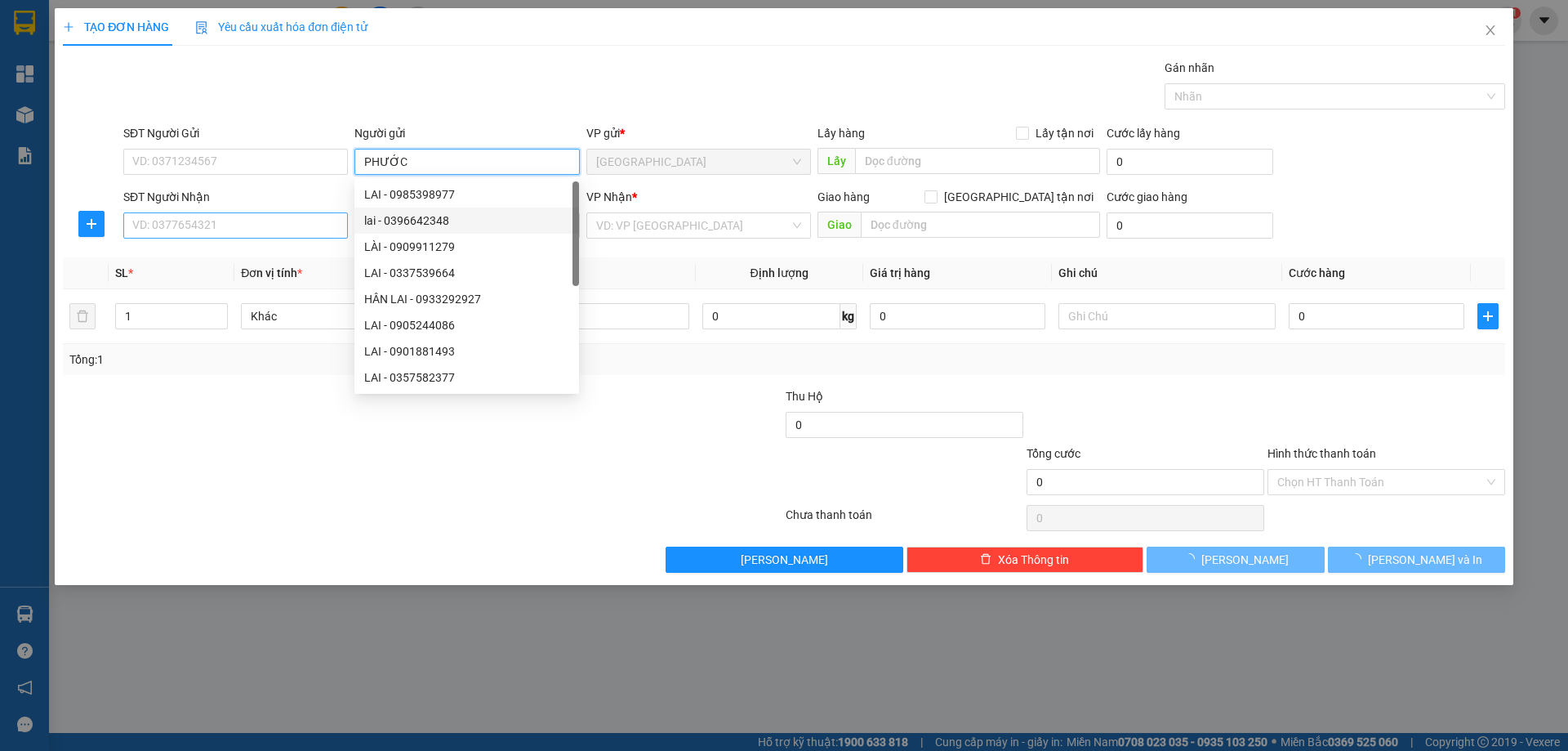
type input "PHƯỚC"
click at [325, 227] on input "SĐT Người Nhận" at bounding box center [236, 225] width 225 height 26
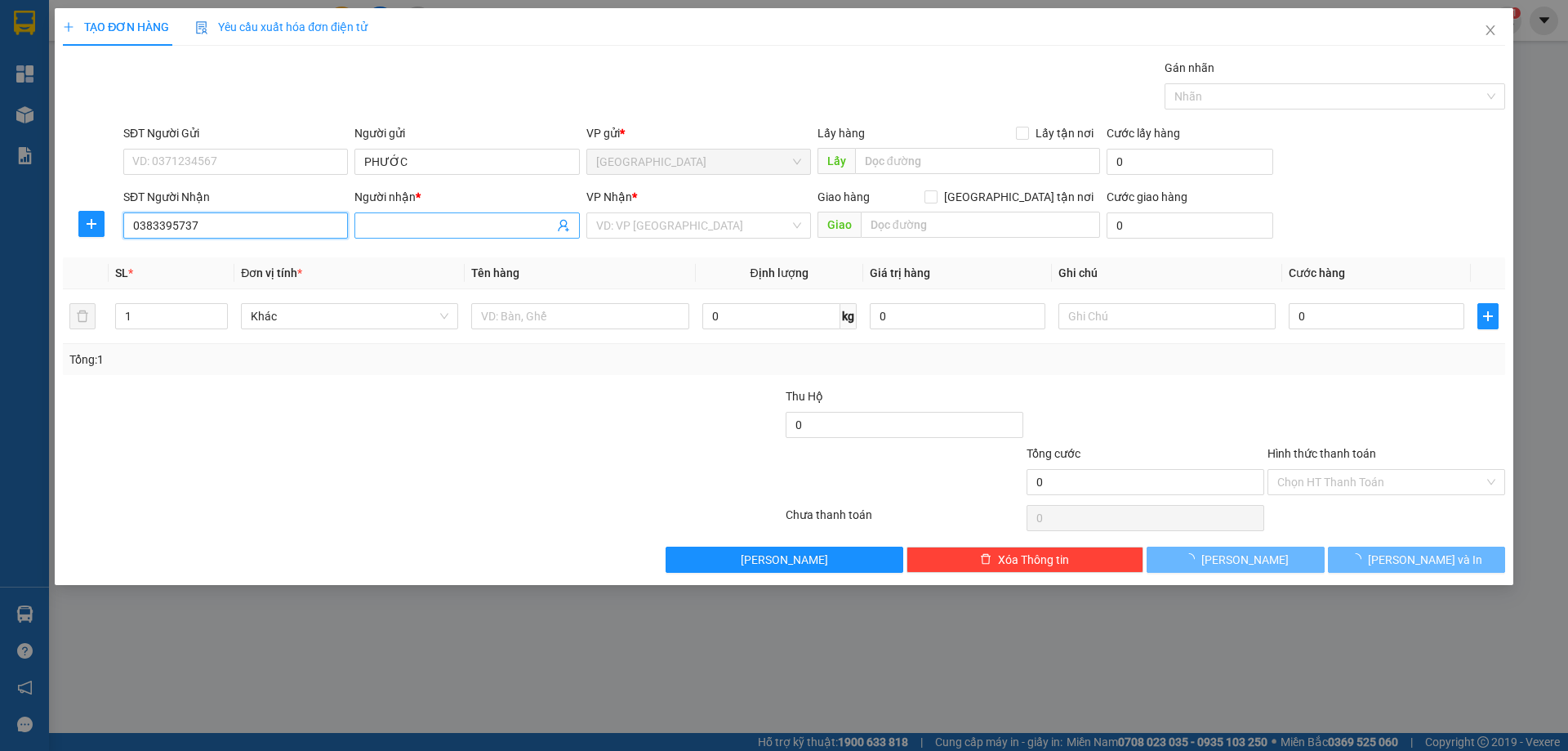
type input "0383395737"
click at [440, 235] on span at bounding box center [467, 225] width 225 height 26
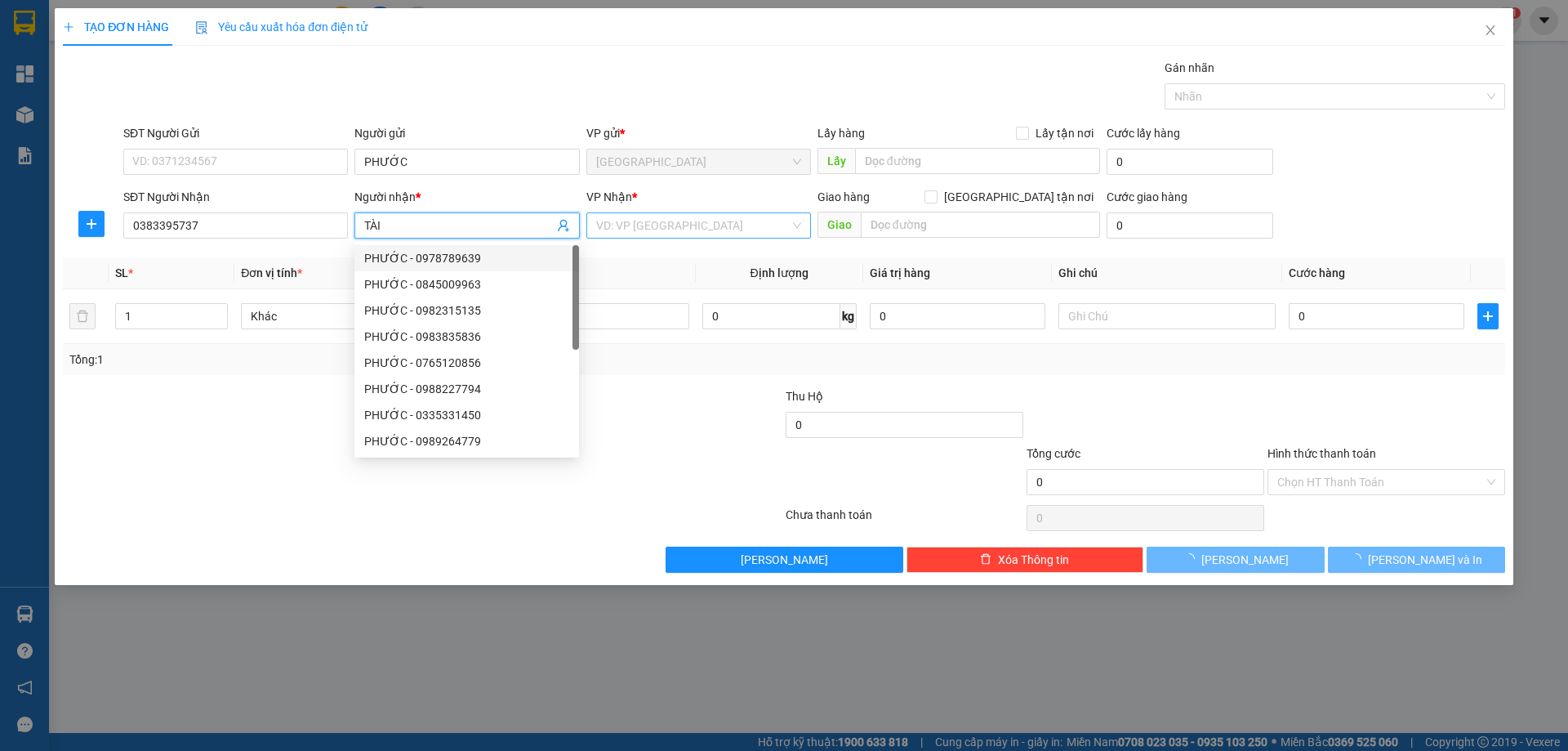
type input "TÀI"
click at [665, 229] on input "search" at bounding box center [693, 225] width 194 height 24
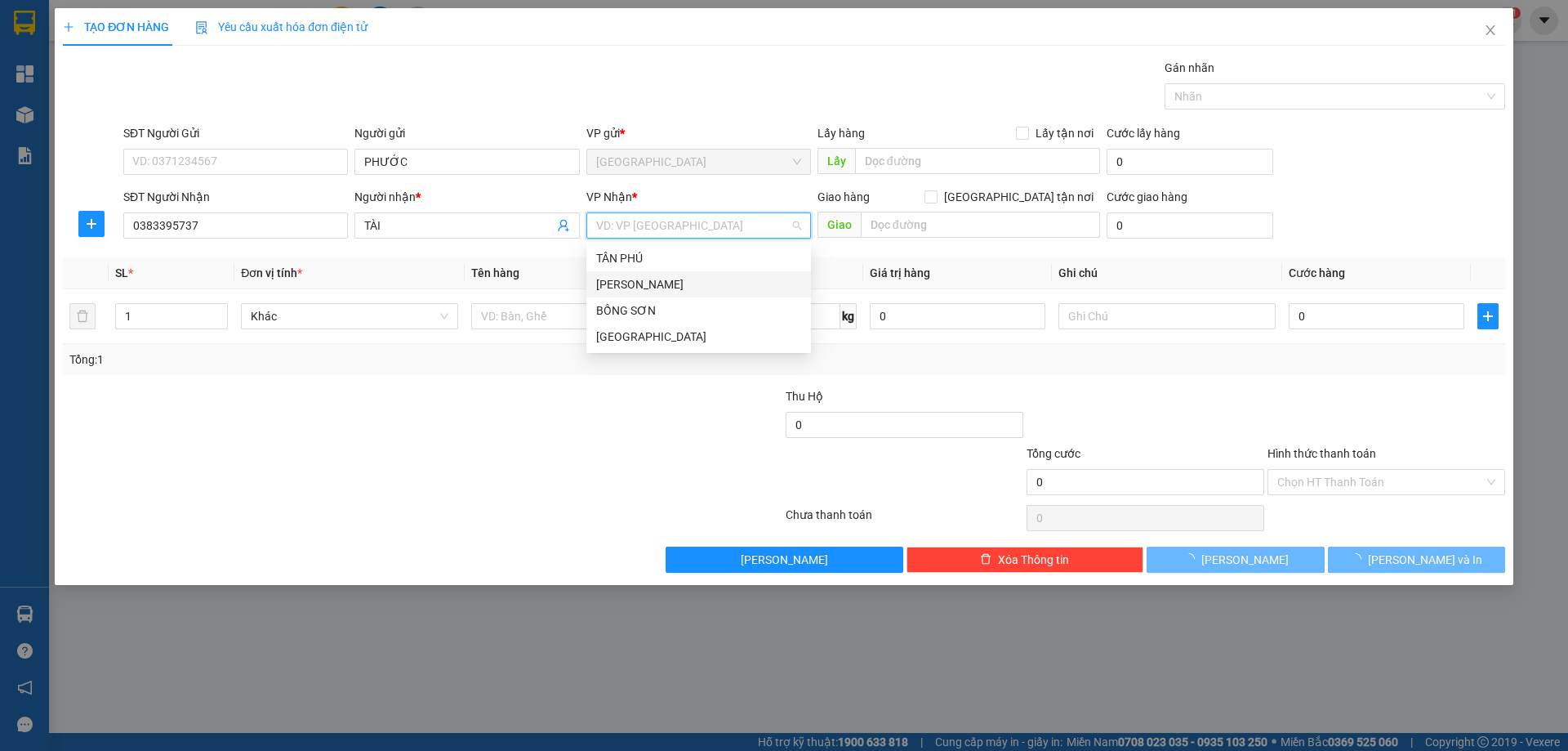
click at [637, 284] on div "[PERSON_NAME]" at bounding box center [698, 284] width 205 height 18
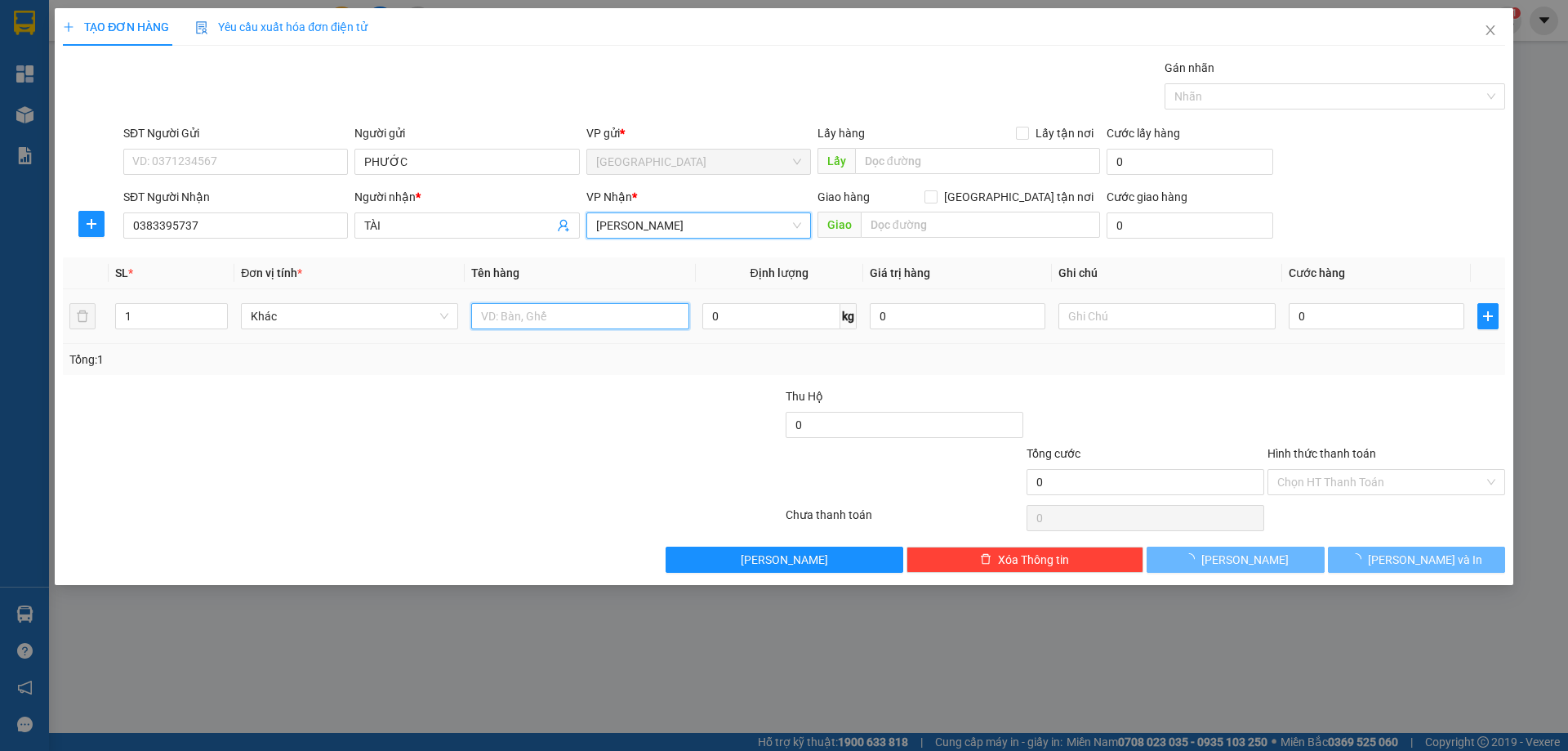
click at [513, 320] on input "text" at bounding box center [579, 316] width 217 height 26
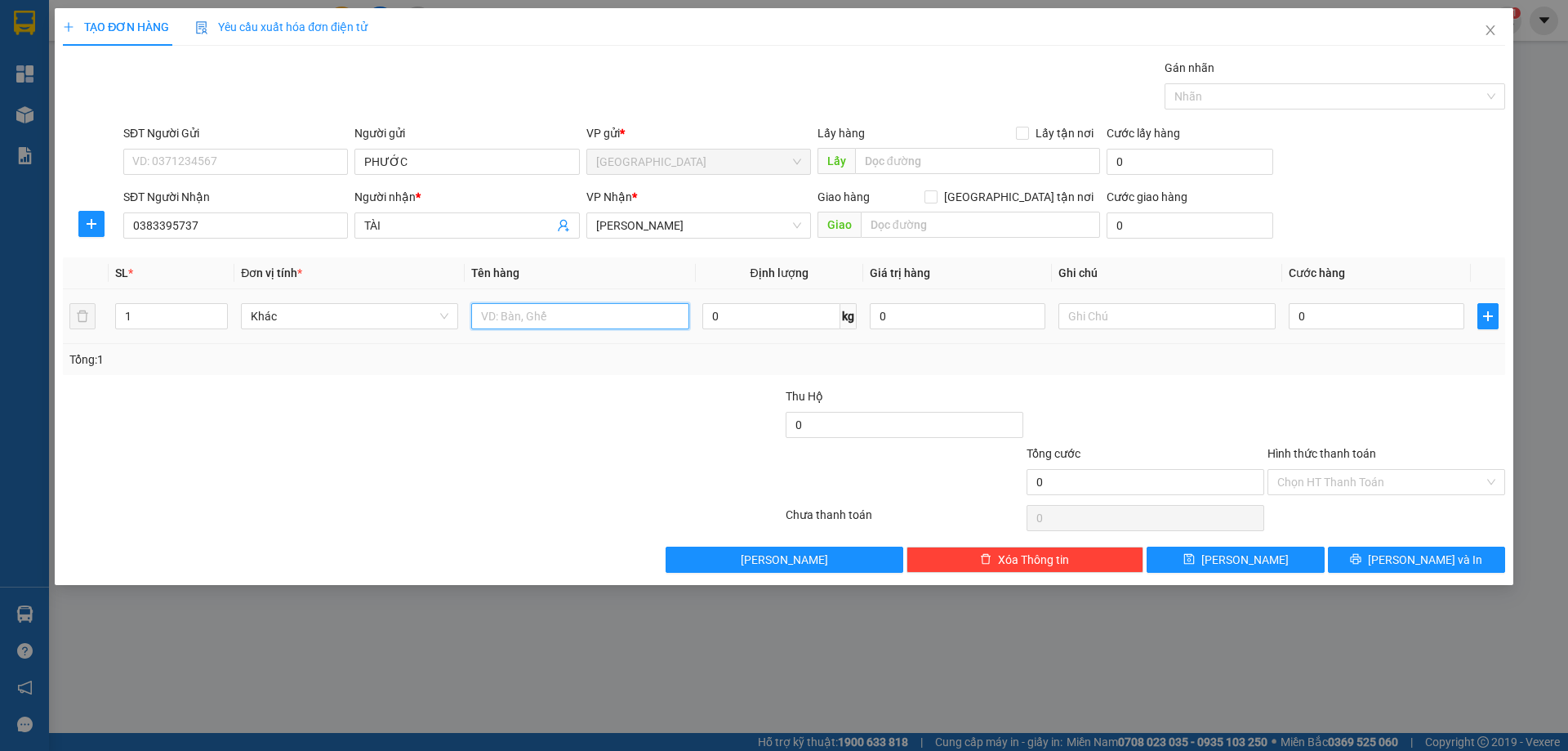
type input "D"
type input "ĐT"
click at [1174, 328] on input "text" at bounding box center [1167, 316] width 217 height 26
type input "R/50"
click at [1313, 448] on label "Hình thức thanh toán" at bounding box center [1322, 453] width 109 height 13
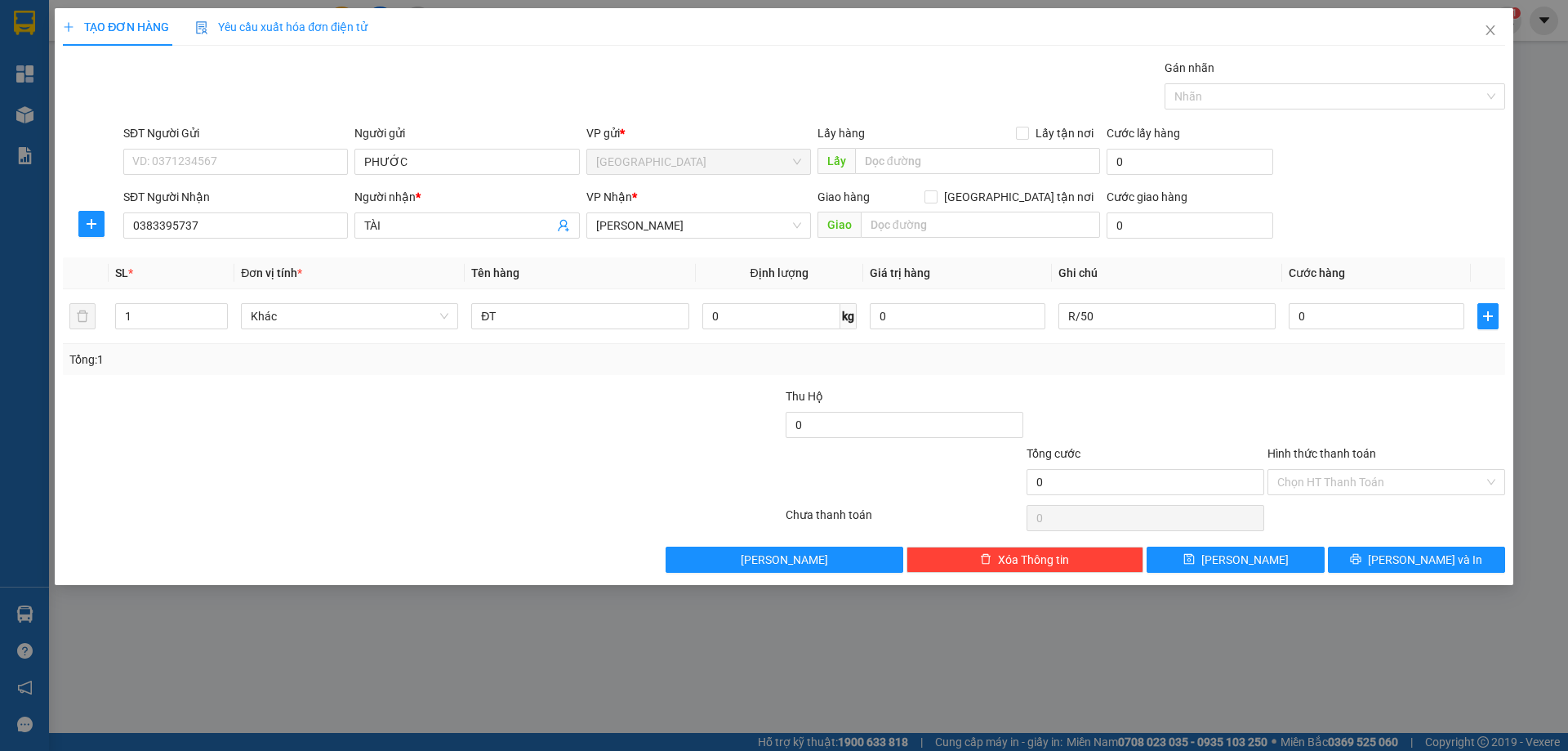
click at [1313, 470] on input "Hình thức thanh toán" at bounding box center [1380, 482] width 207 height 24
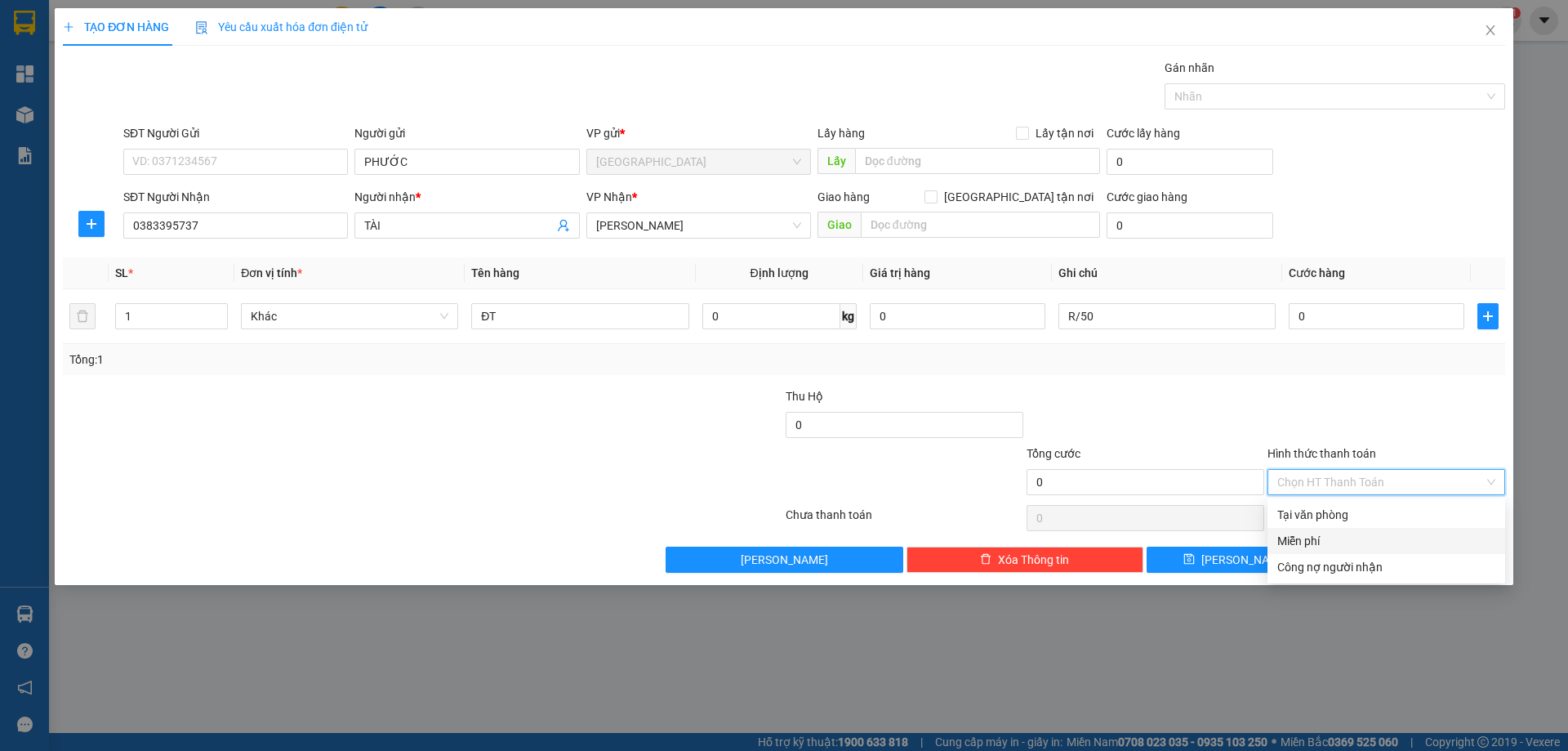
click at [1280, 543] on div "Miễn phí" at bounding box center [1386, 541] width 218 height 18
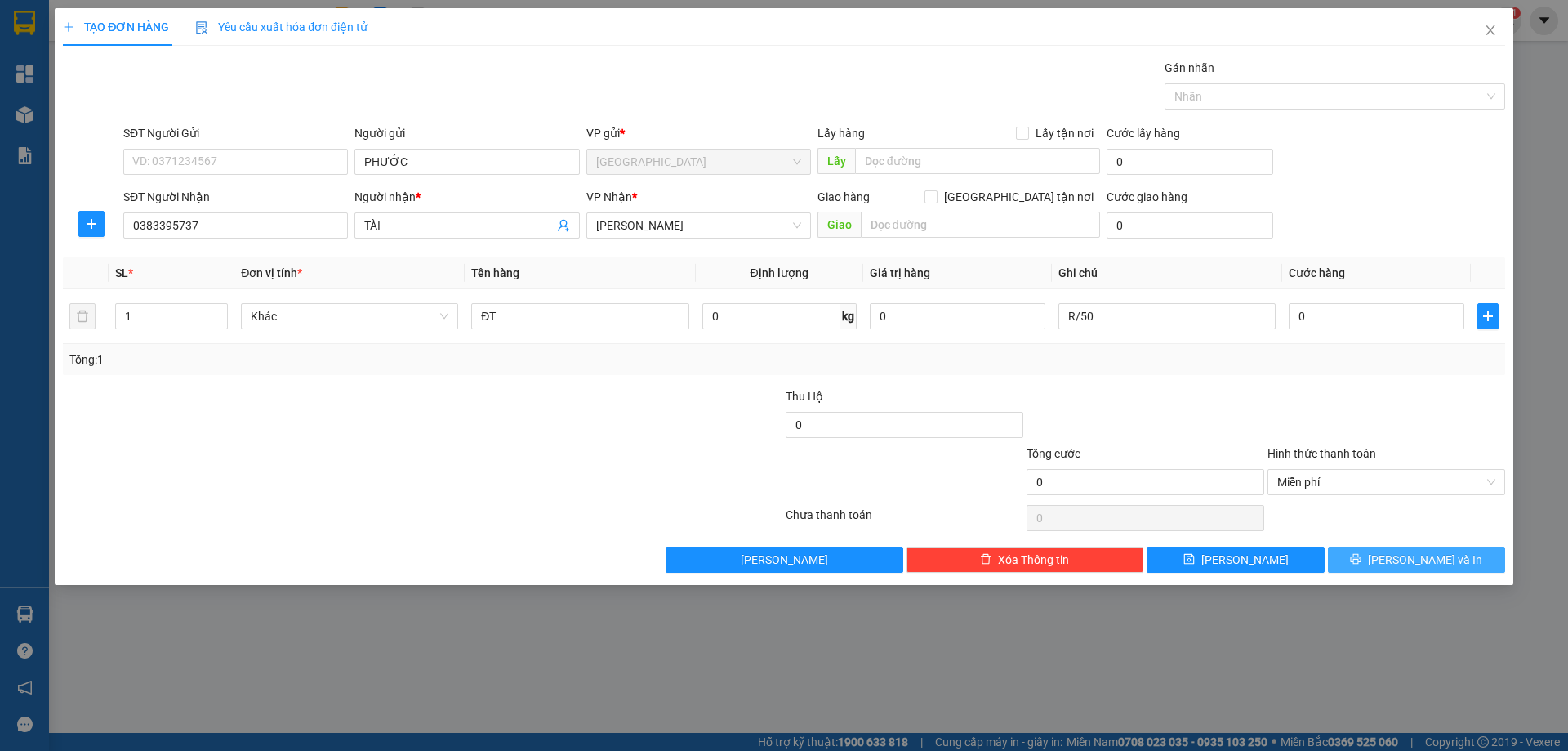
click at [1360, 569] on button "[PERSON_NAME] và In" at bounding box center [1416, 560] width 177 height 26
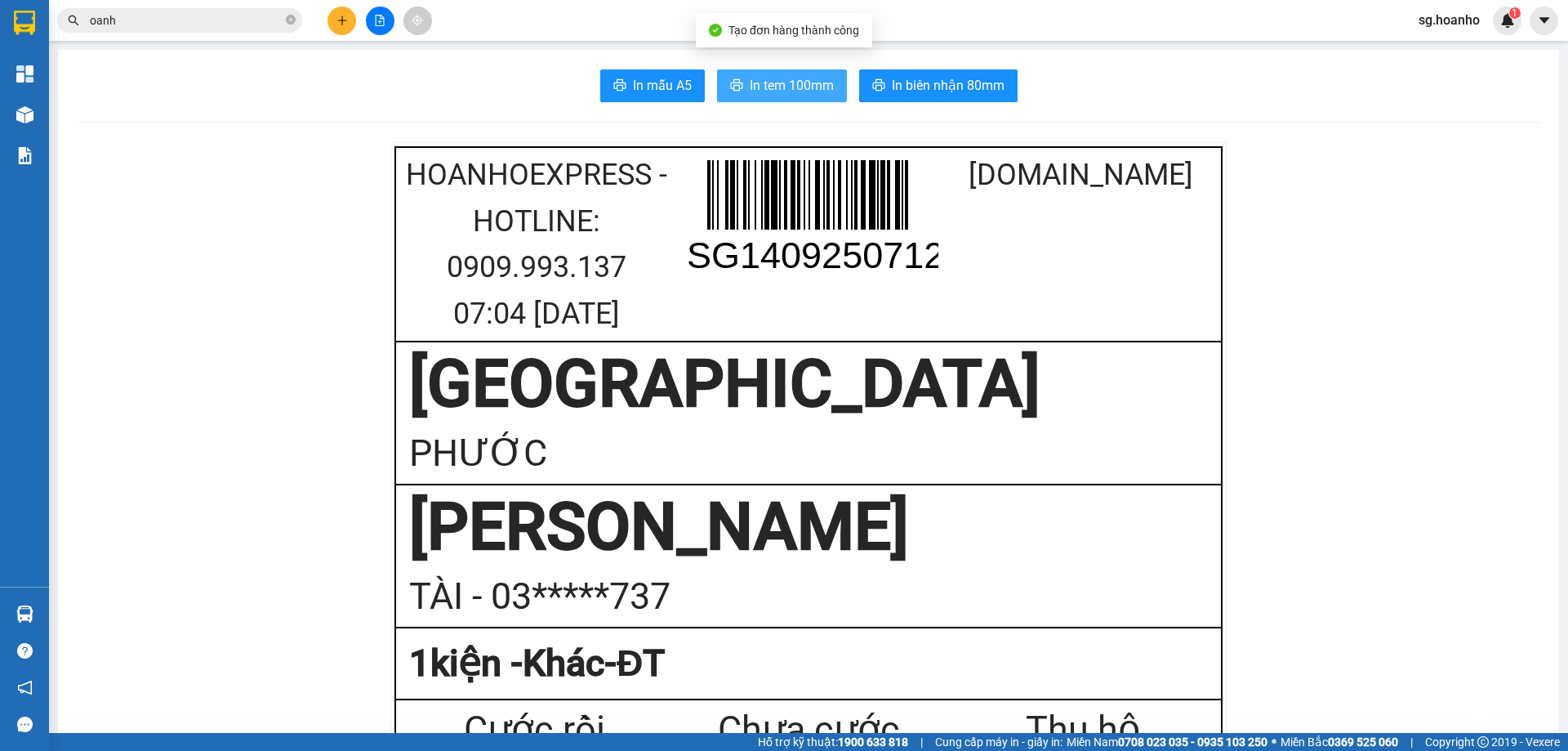
click at [773, 90] on span "In tem 100mm" at bounding box center [791, 86] width 84 height 21
drag, startPoint x: 804, startPoint y: 84, endPoint x: 839, endPoint y: 458, distance: 375.6
click at [803, 84] on span "In tem 100mm" at bounding box center [791, 86] width 84 height 21
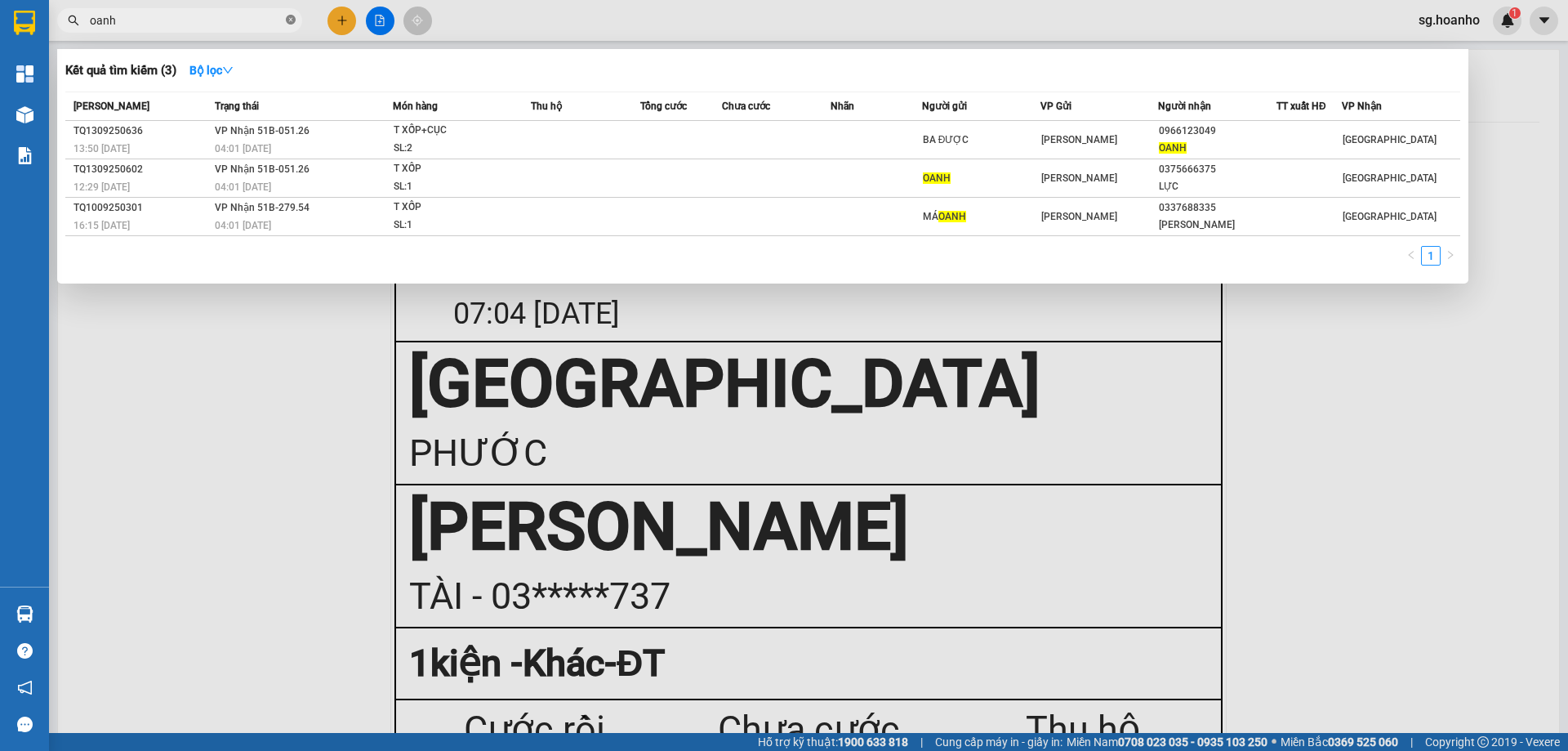
click at [291, 20] on icon "close-circle" at bounding box center [290, 19] width 10 height 10
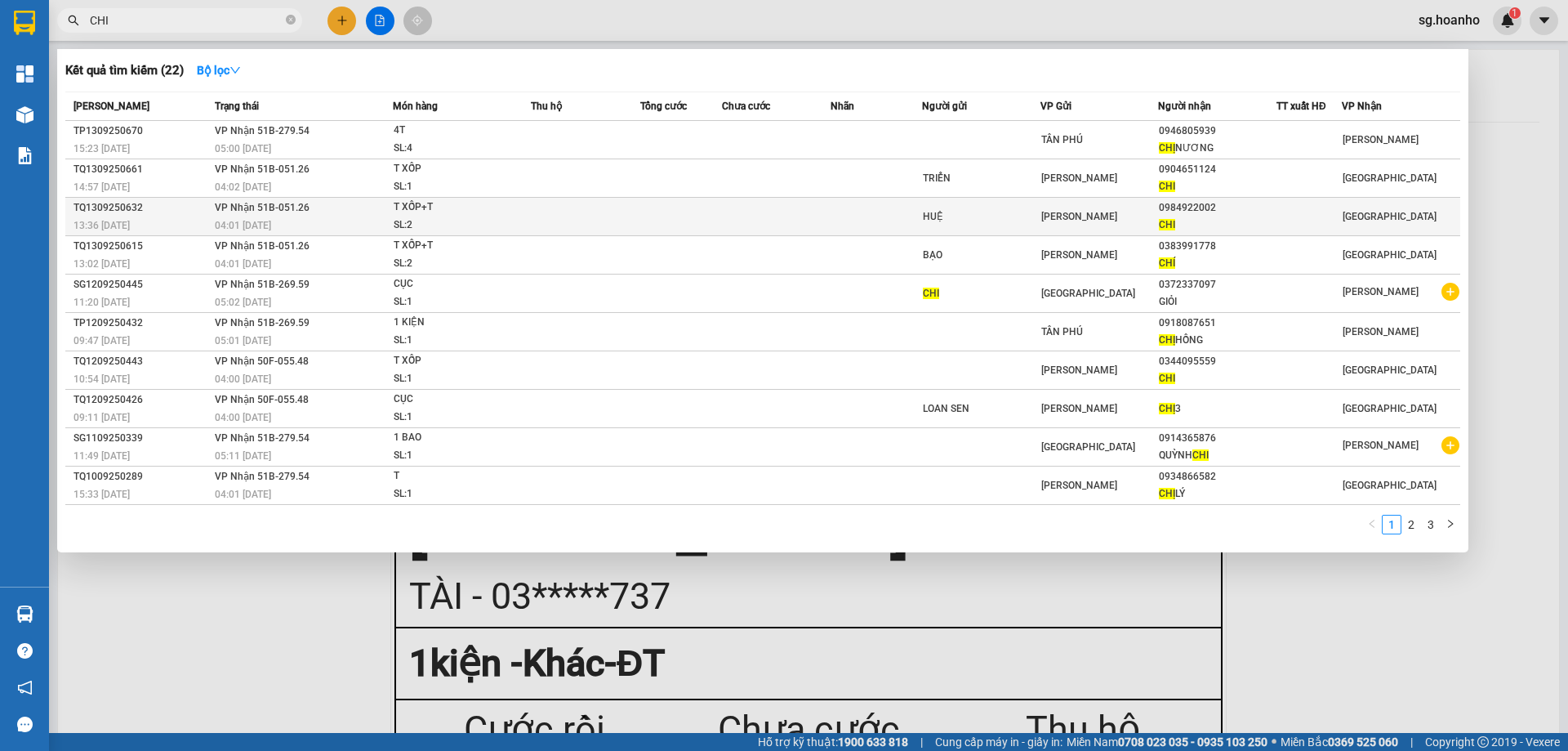
type input "CHI"
click at [1031, 209] on div "HUỆ" at bounding box center [981, 217] width 117 height 17
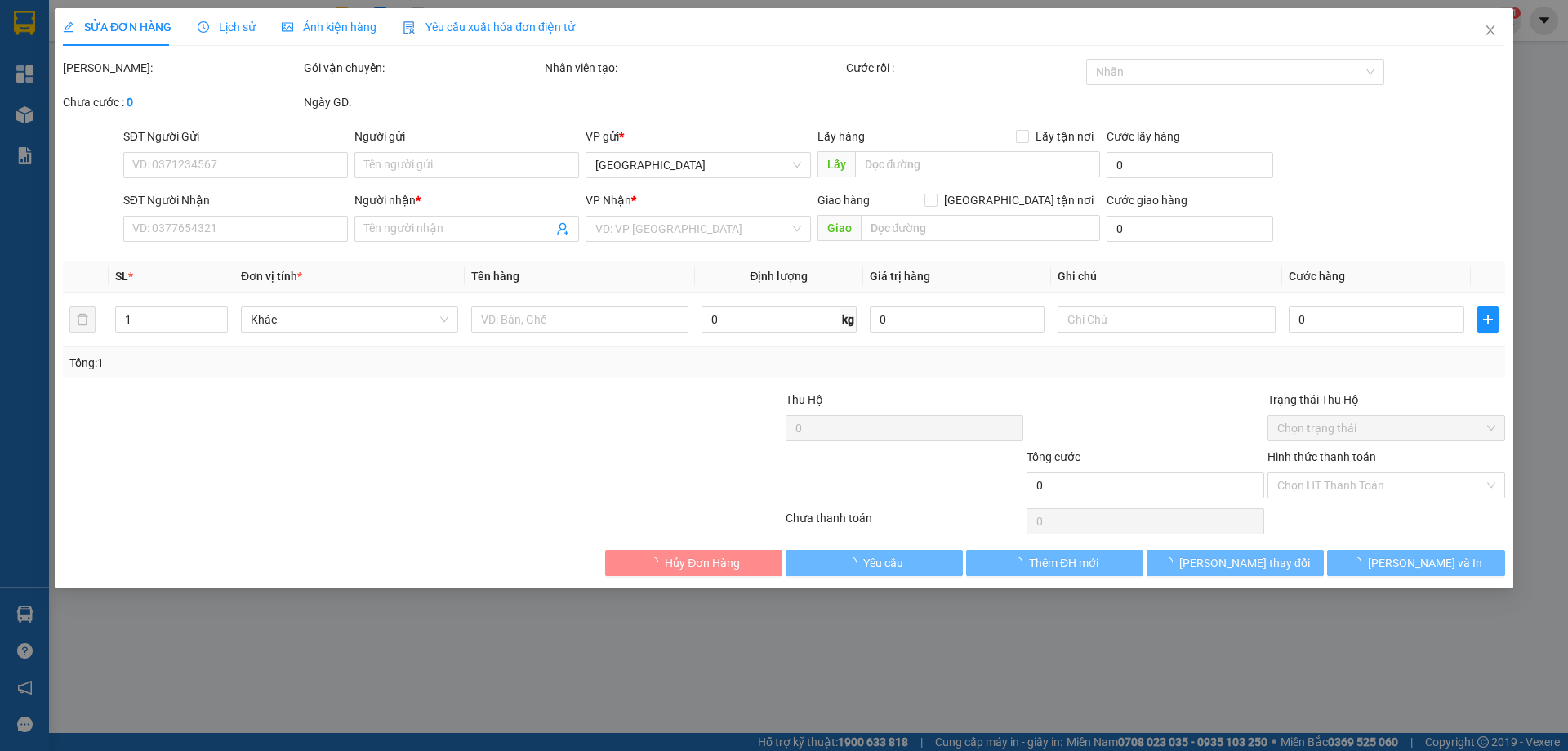
type input "HUỆ"
type input "0984922002"
type input "CHI"
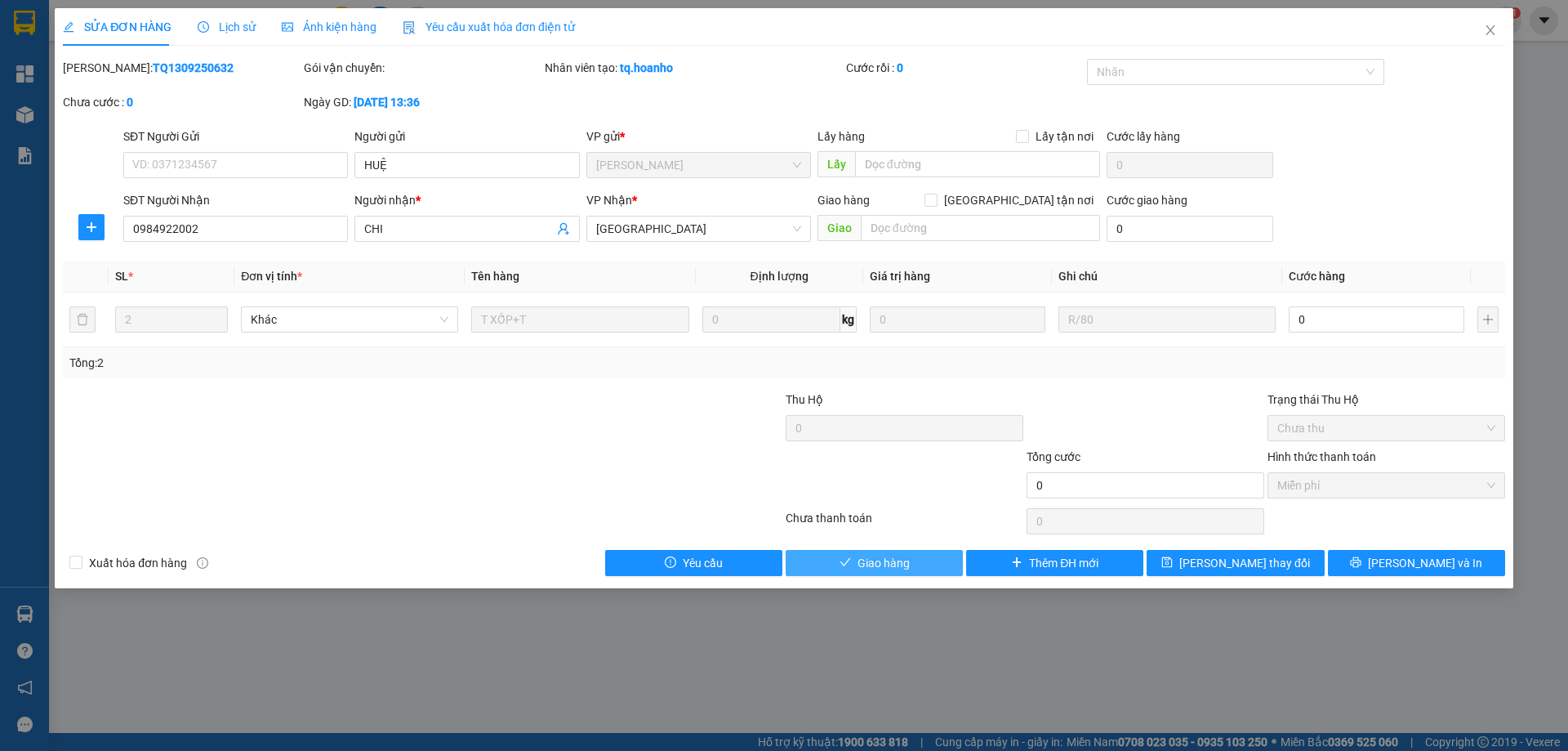
click at [868, 568] on span "Giao hàng" at bounding box center [883, 562] width 52 height 18
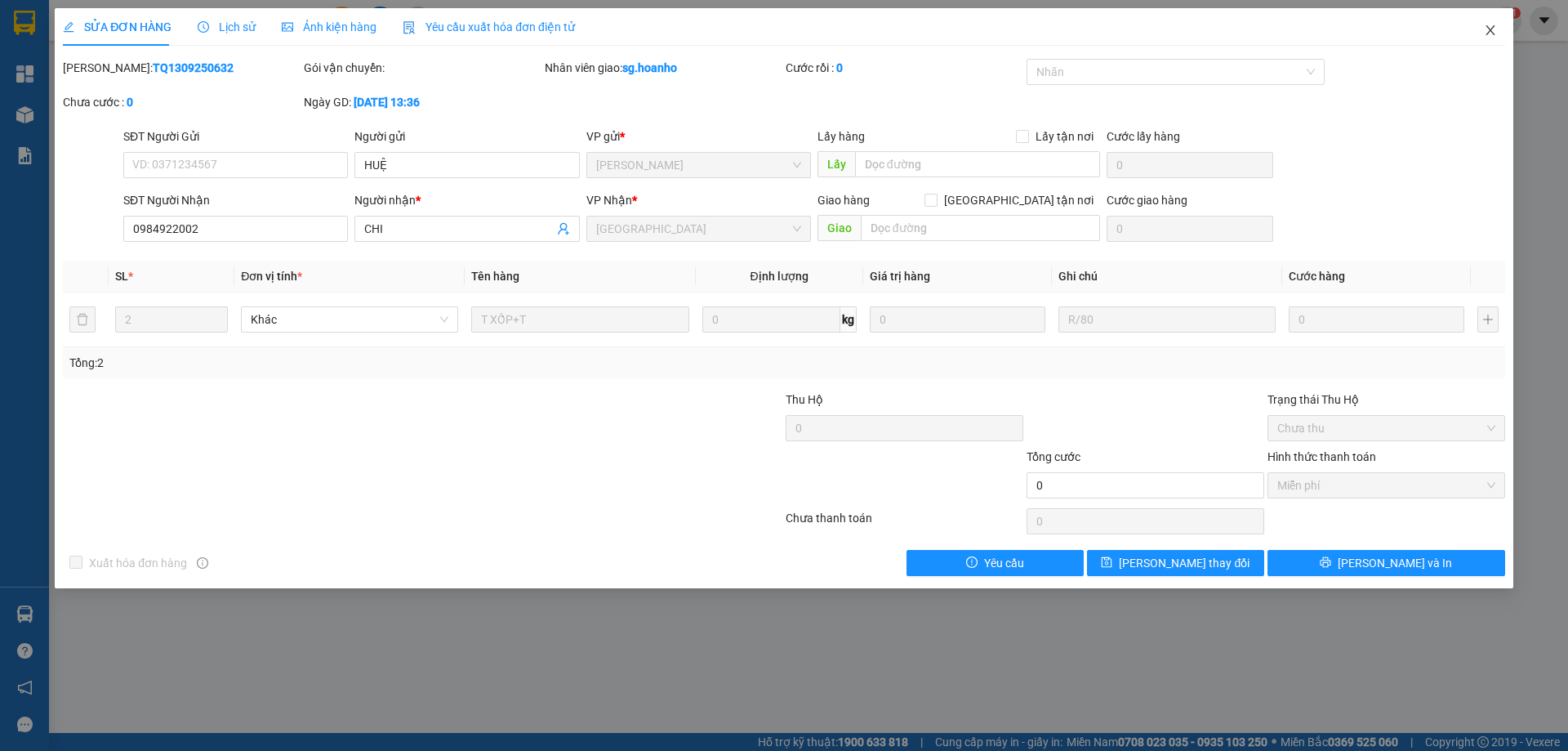
click at [1492, 36] on icon "close" at bounding box center [1490, 29] width 13 height 13
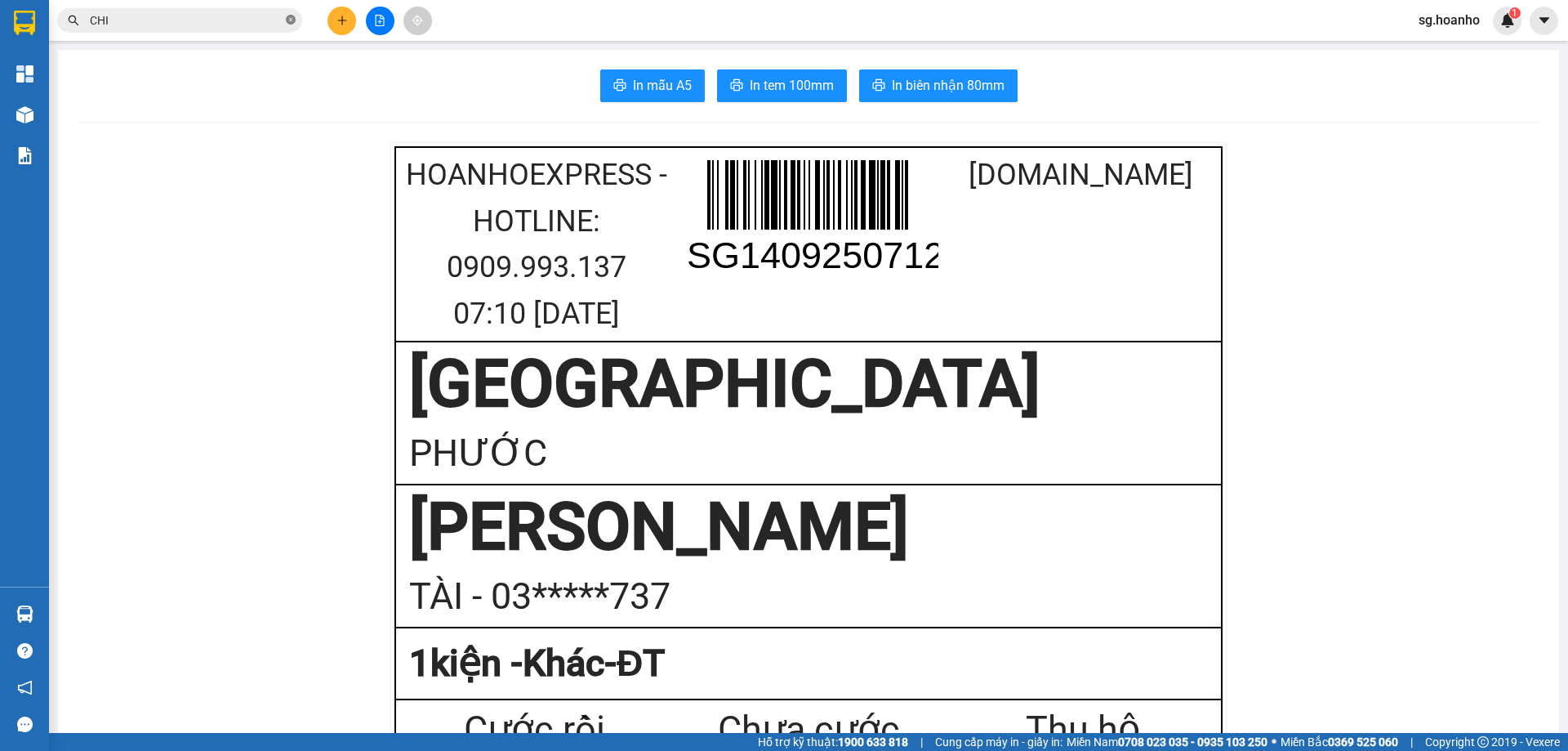
click at [286, 22] on icon "close-circle" at bounding box center [290, 19] width 10 height 10
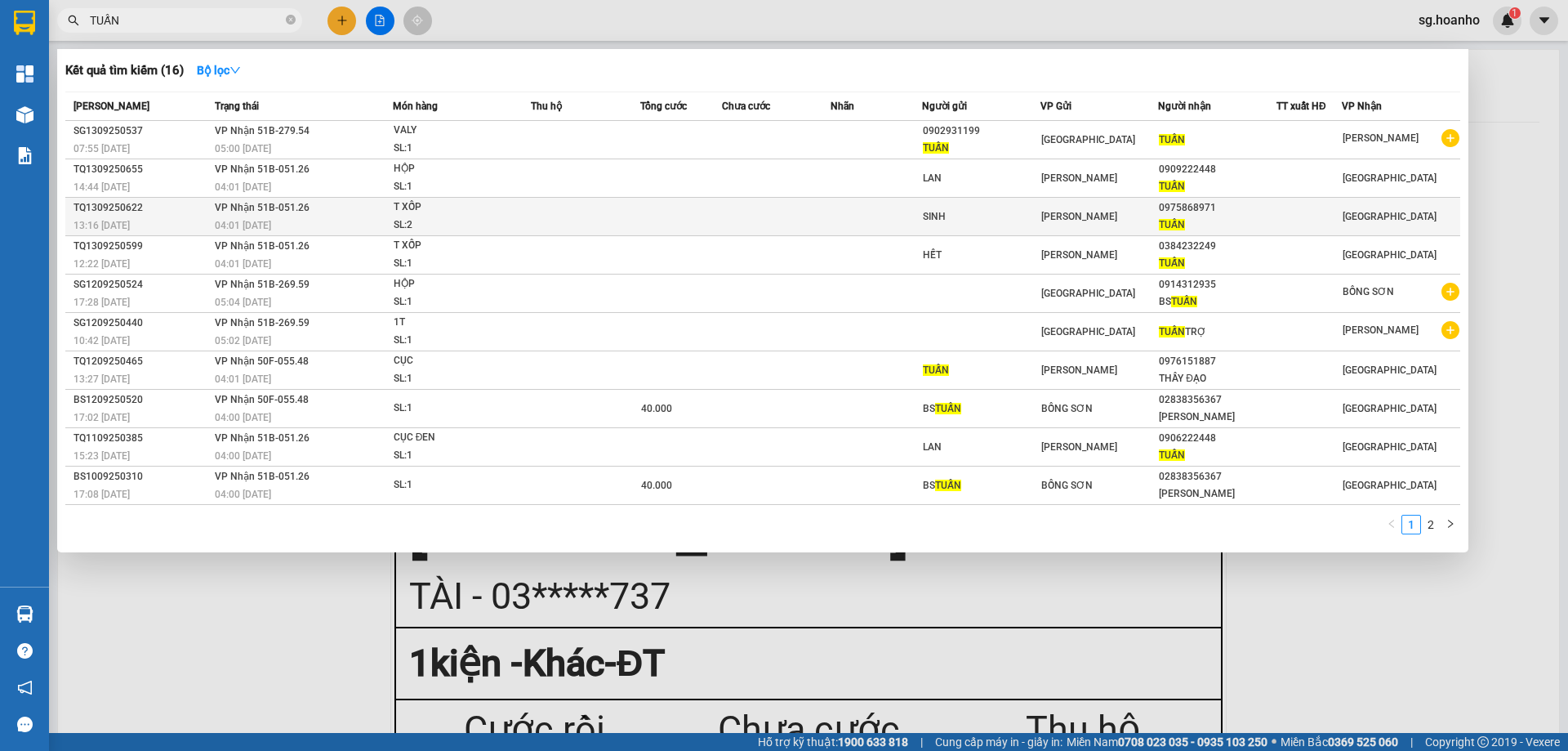
type input "TUẤN"
click at [1103, 215] on div "[PERSON_NAME]" at bounding box center [1099, 216] width 117 height 18
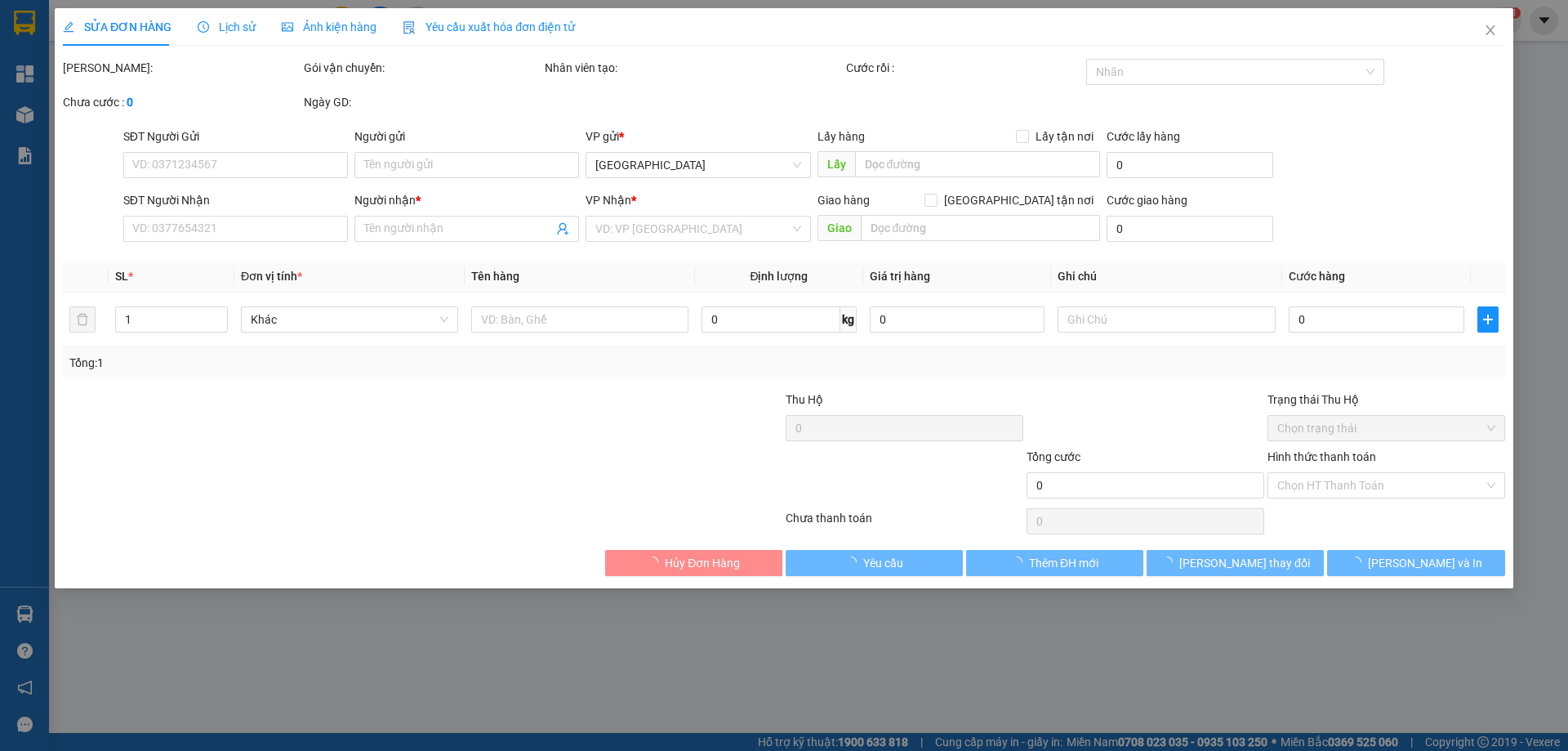
type input "SINH"
type input "0975868971"
type input "TUẤN"
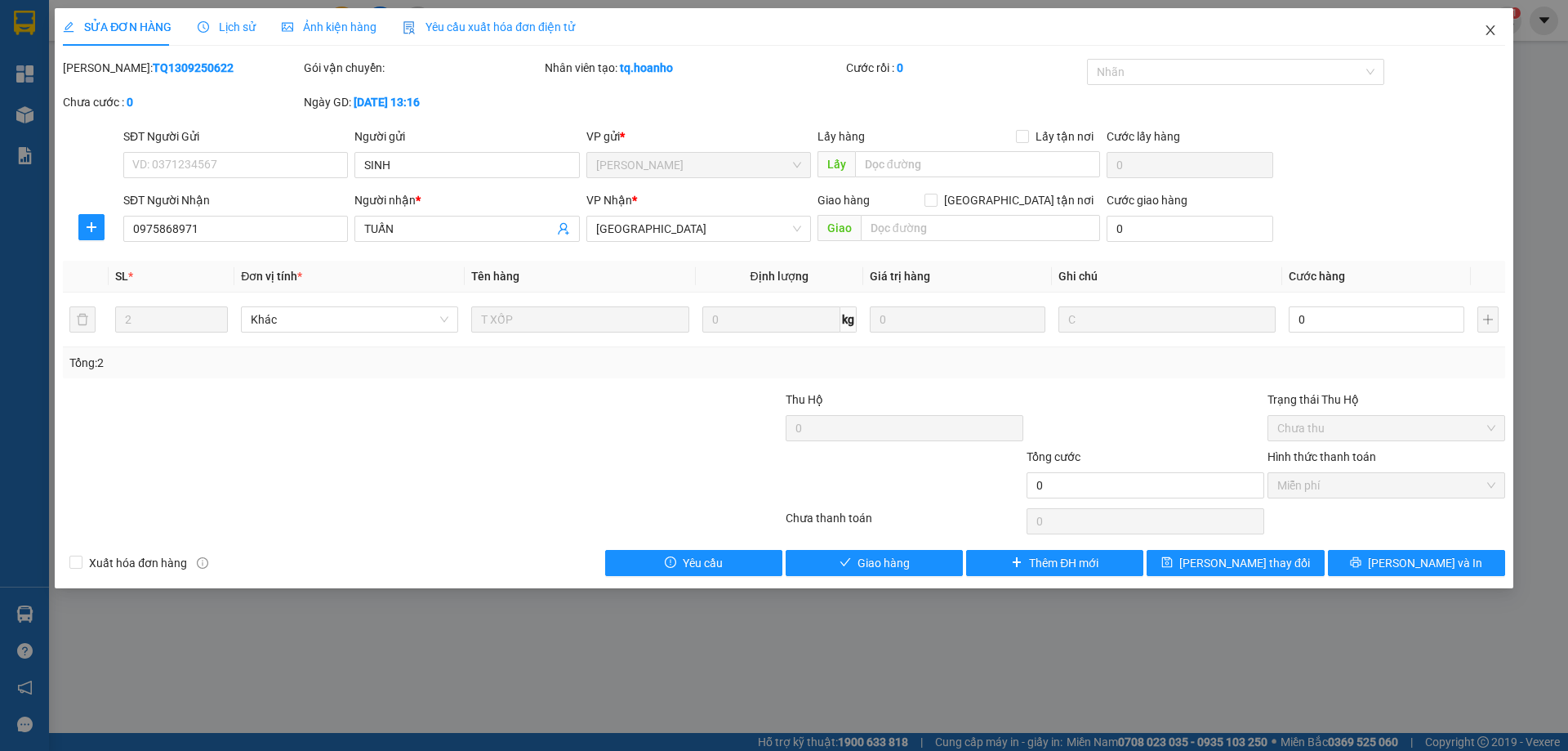
click at [1489, 28] on icon "close" at bounding box center [1490, 29] width 13 height 13
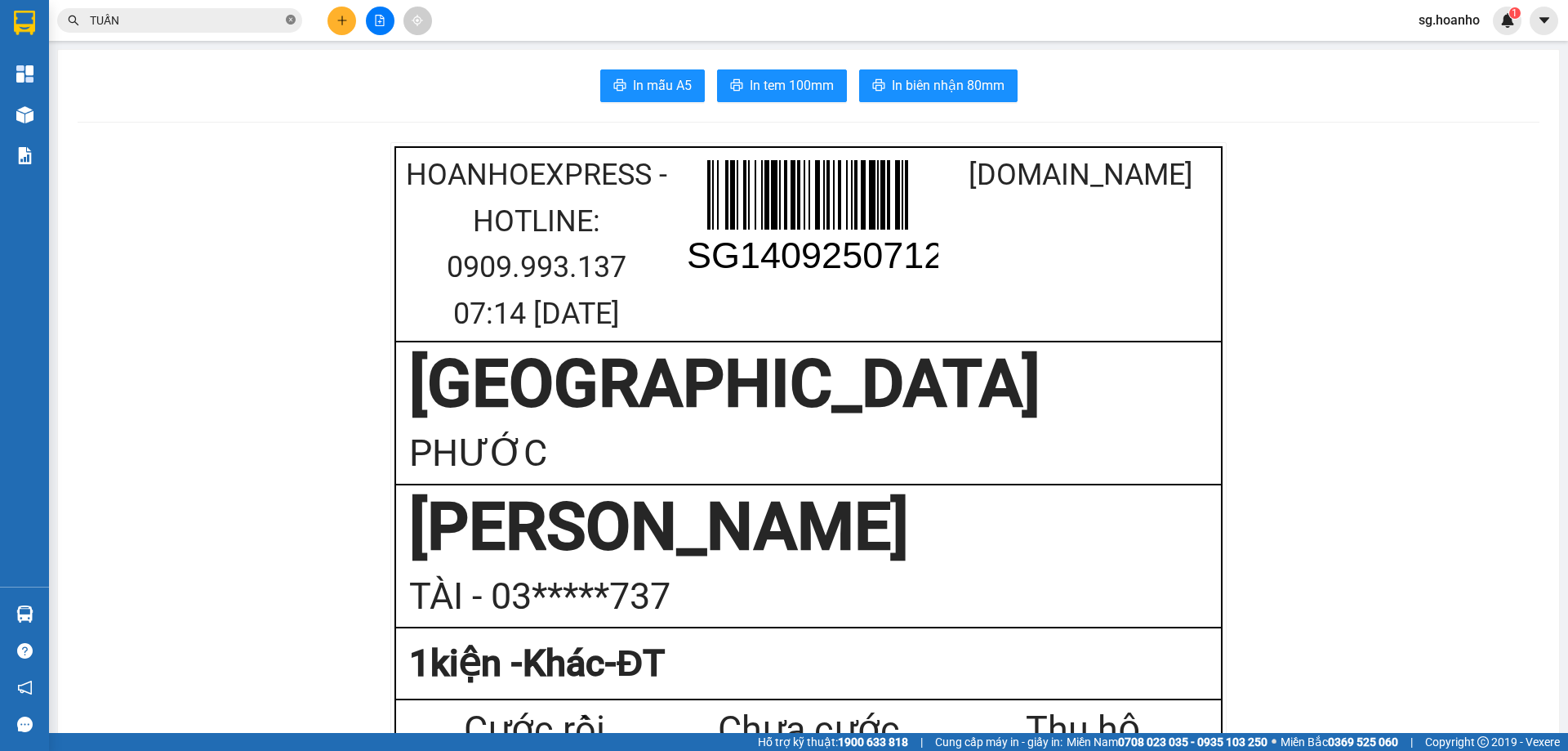
click at [290, 18] on icon "close-circle" at bounding box center [290, 19] width 10 height 10
type input "D"
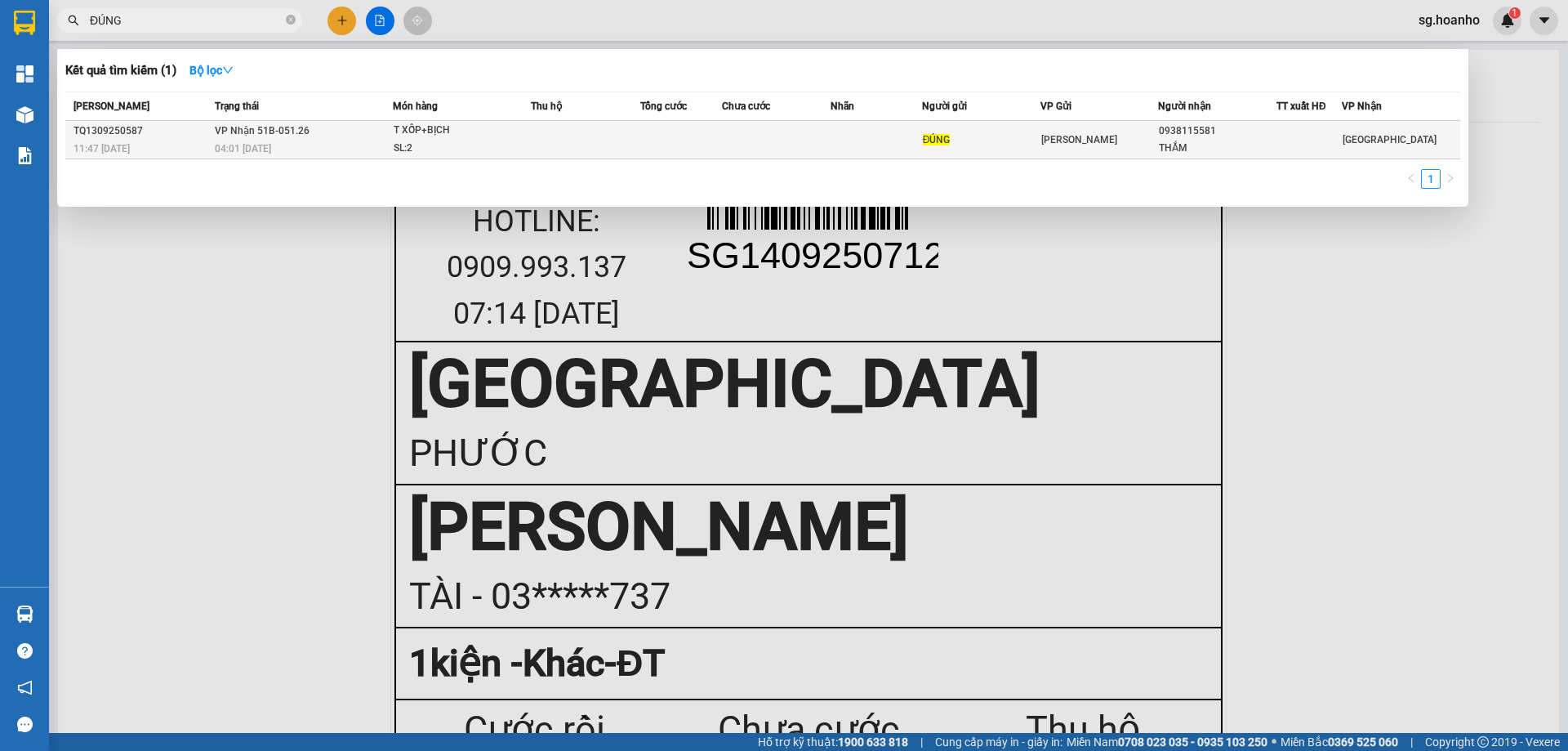
type input "ĐÚNG"
click at [829, 138] on td at bounding box center [777, 140] width 110 height 38
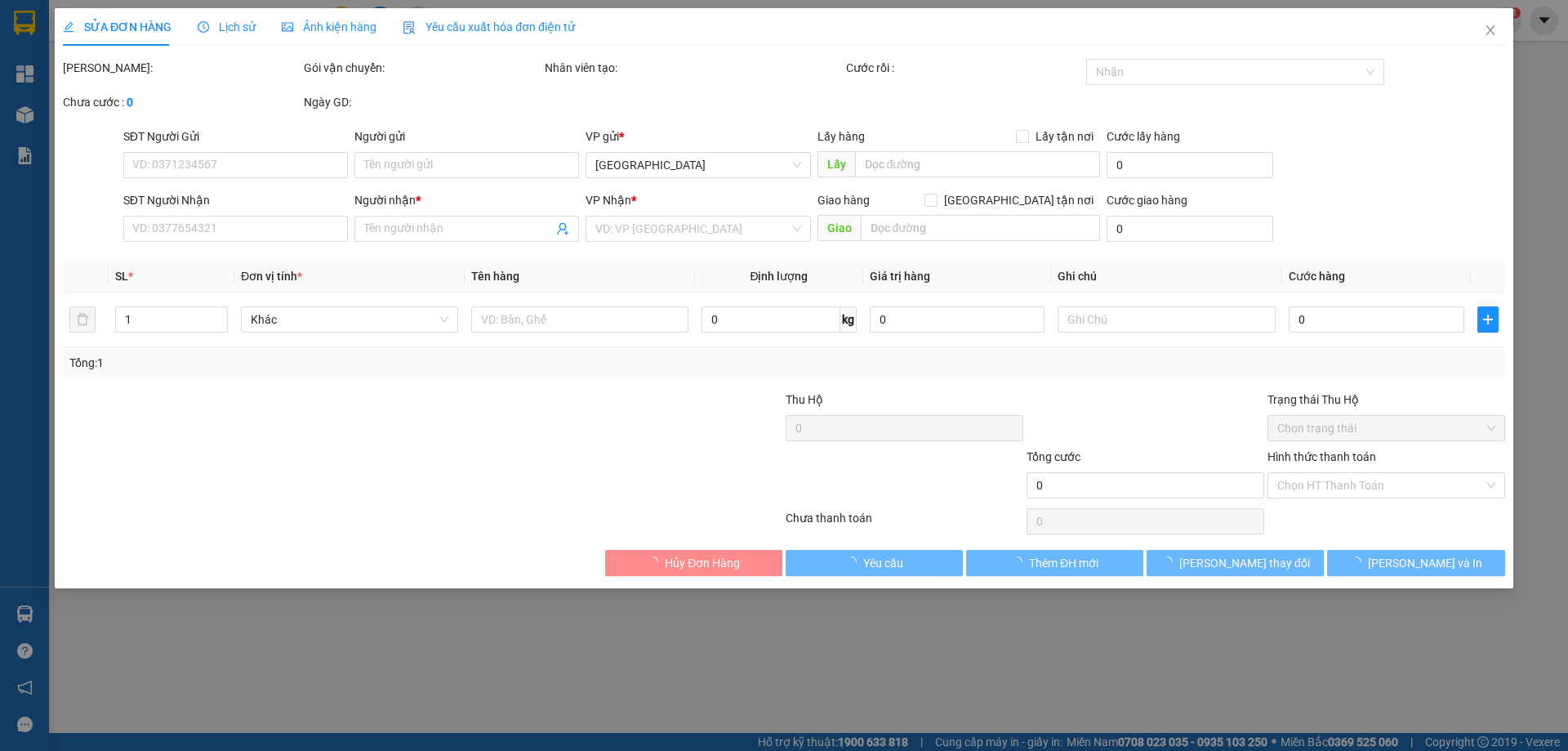
type input "ĐÚNG"
type input "0938115581"
type input "THẮM"
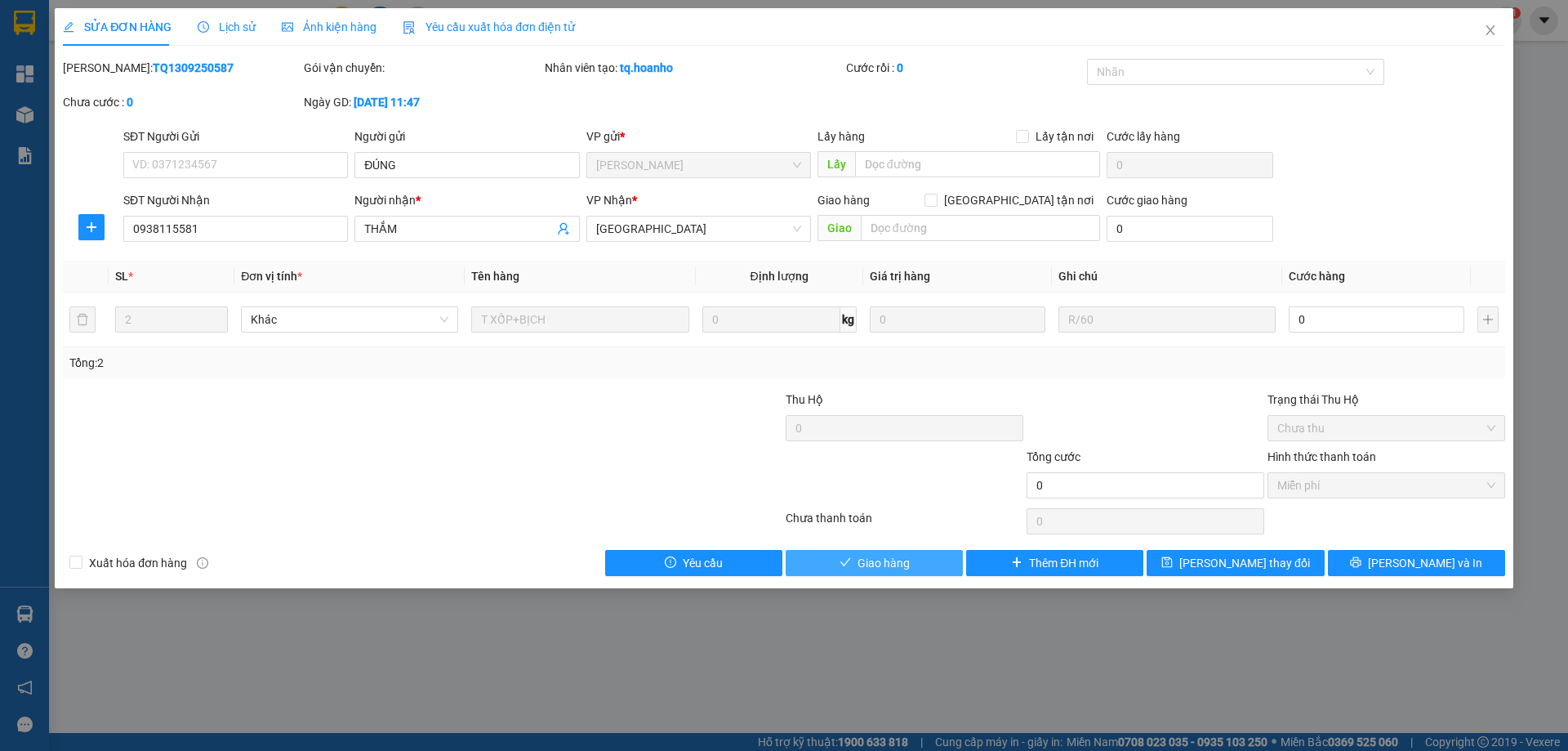
click at [881, 568] on span "Giao hàng" at bounding box center [883, 562] width 52 height 18
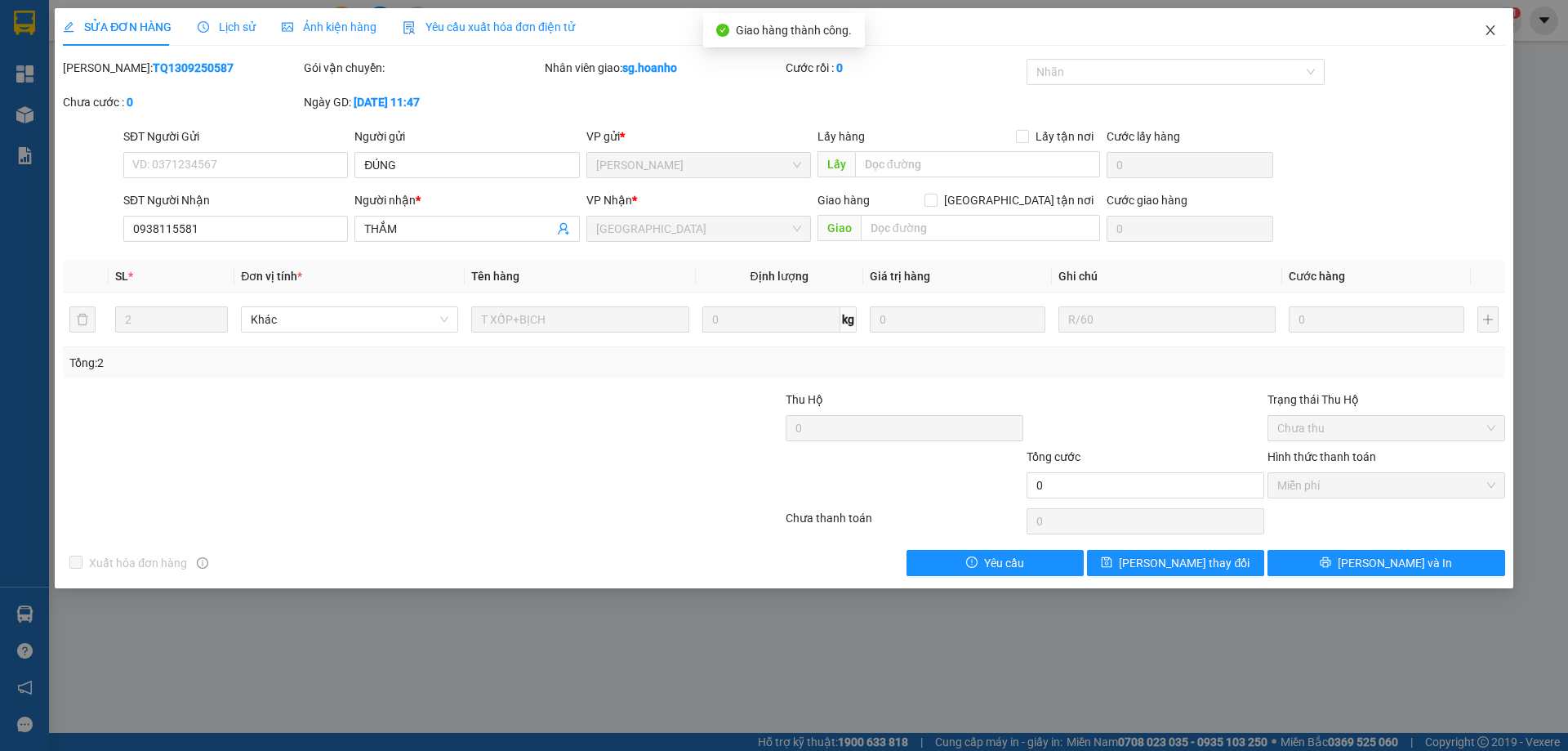
click at [1488, 23] on span "Close" at bounding box center [1490, 30] width 46 height 46
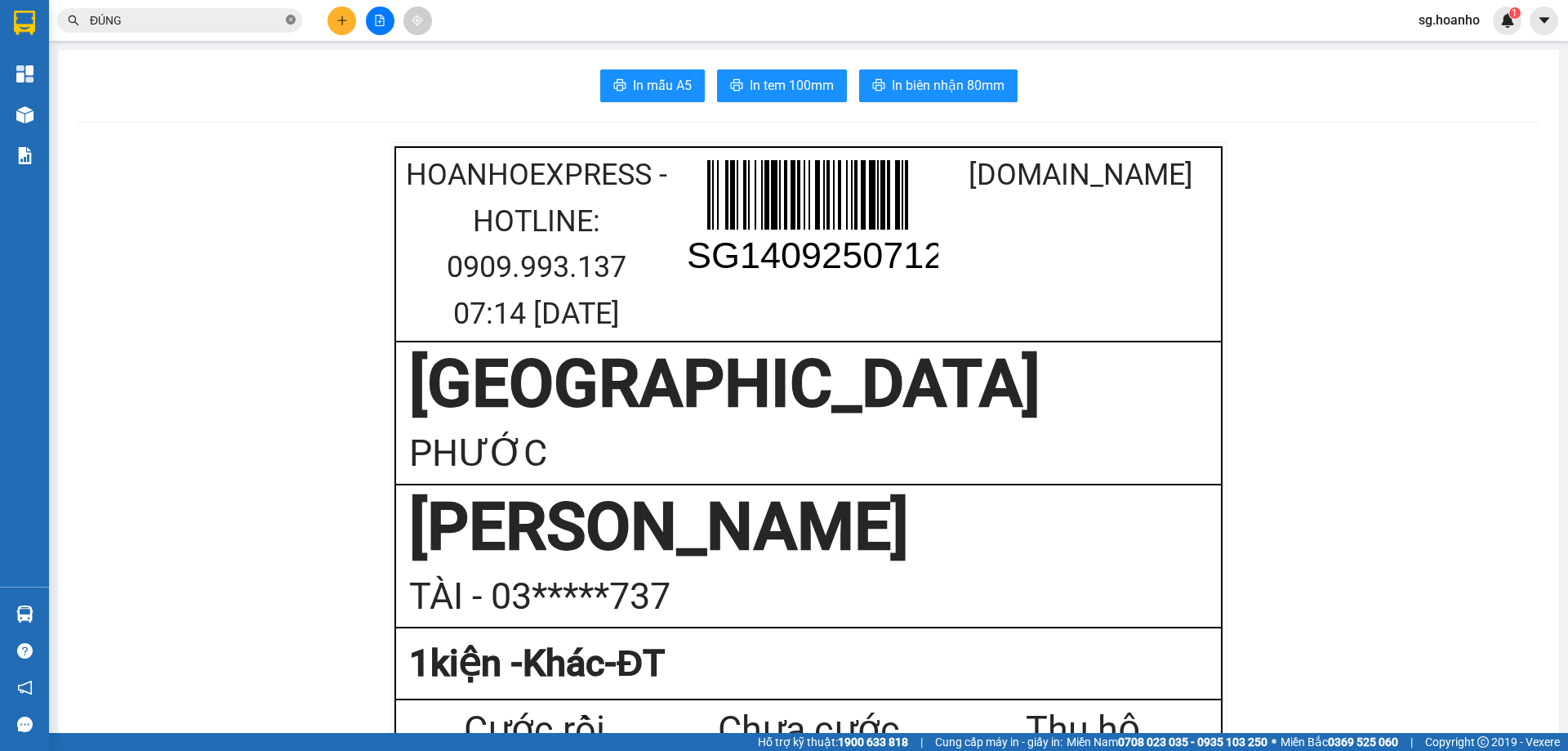
click at [294, 18] on icon "close-circle" at bounding box center [290, 19] width 10 height 10
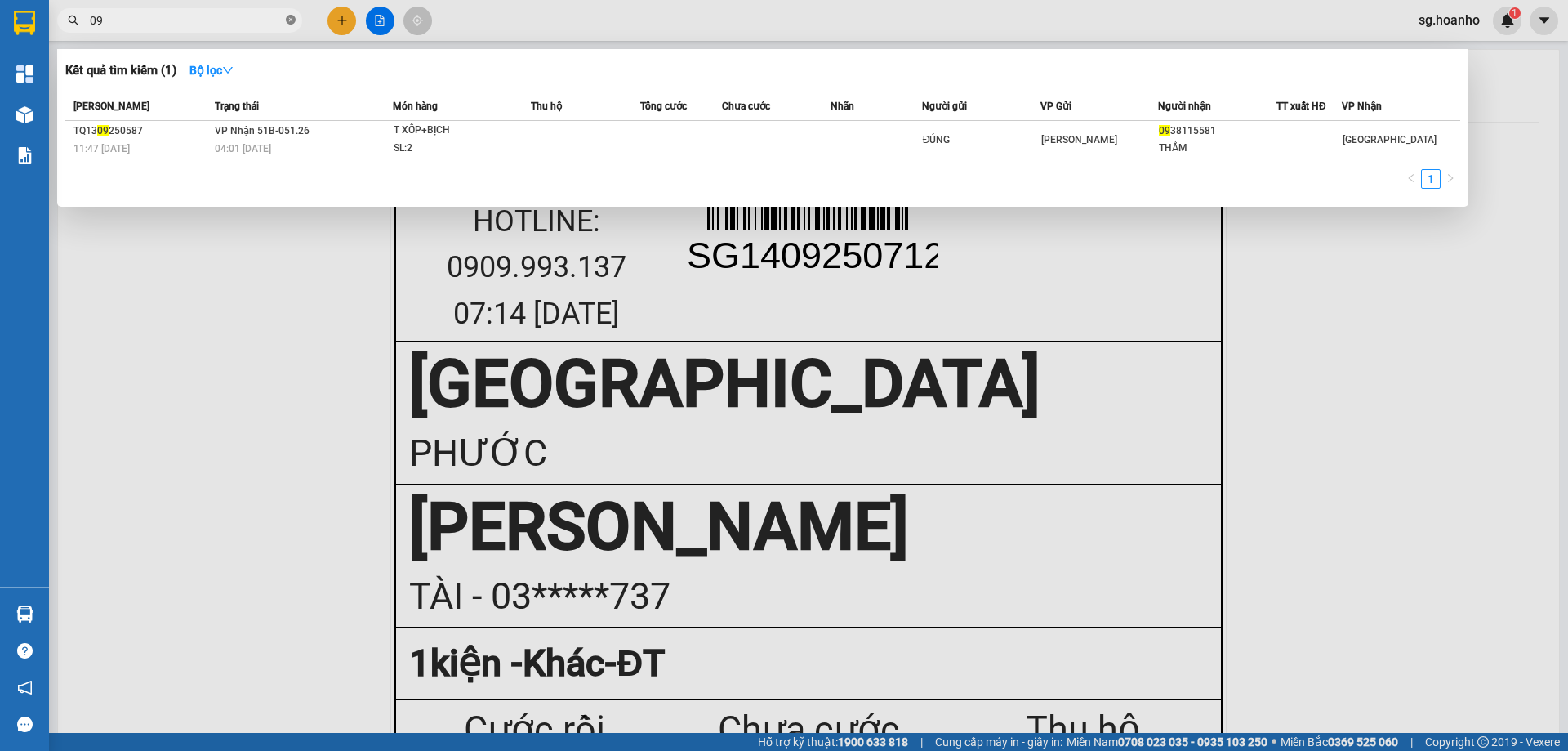
type input "090"
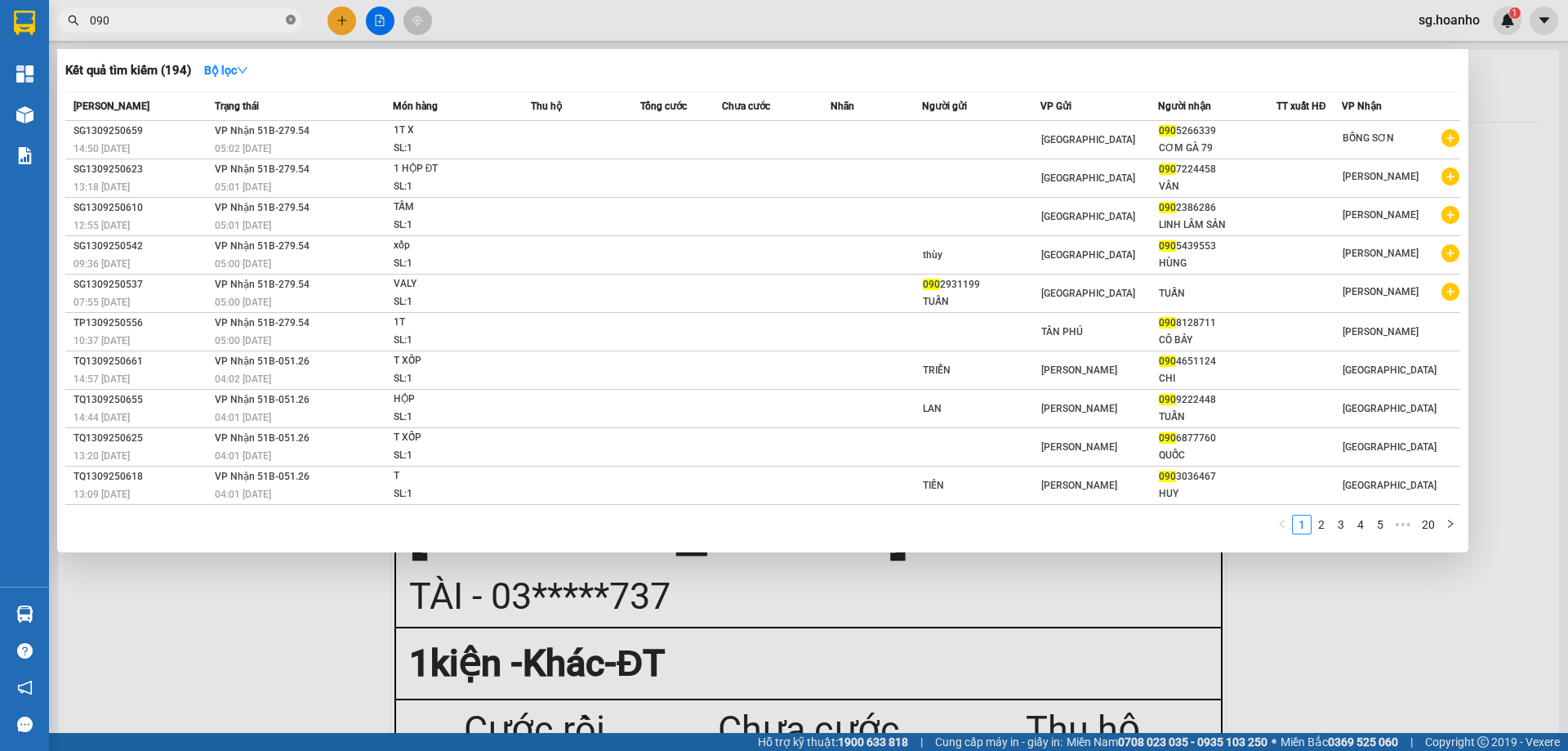
click at [287, 16] on icon "close-circle" at bounding box center [290, 19] width 10 height 10
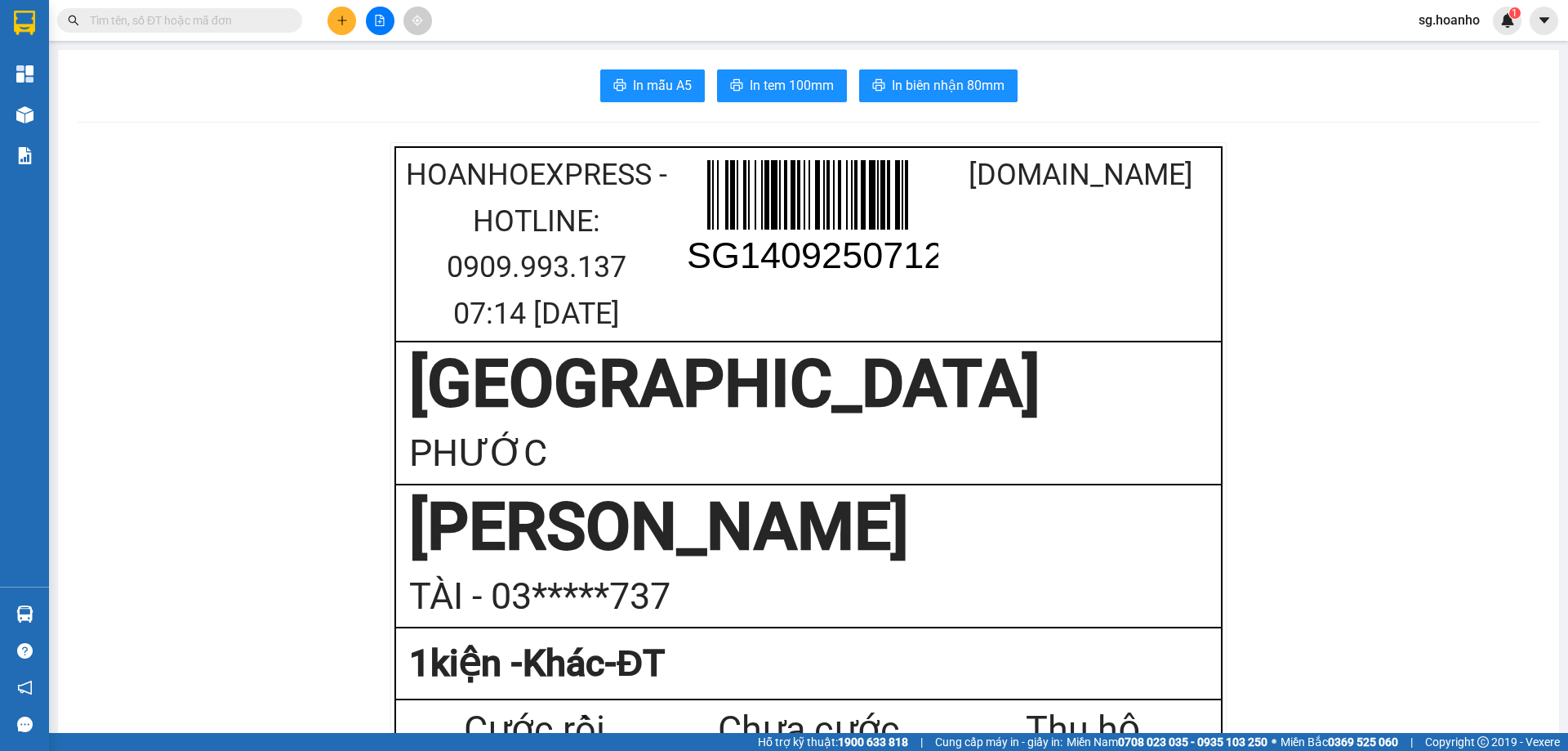
click at [124, 25] on input "text" at bounding box center [186, 20] width 193 height 18
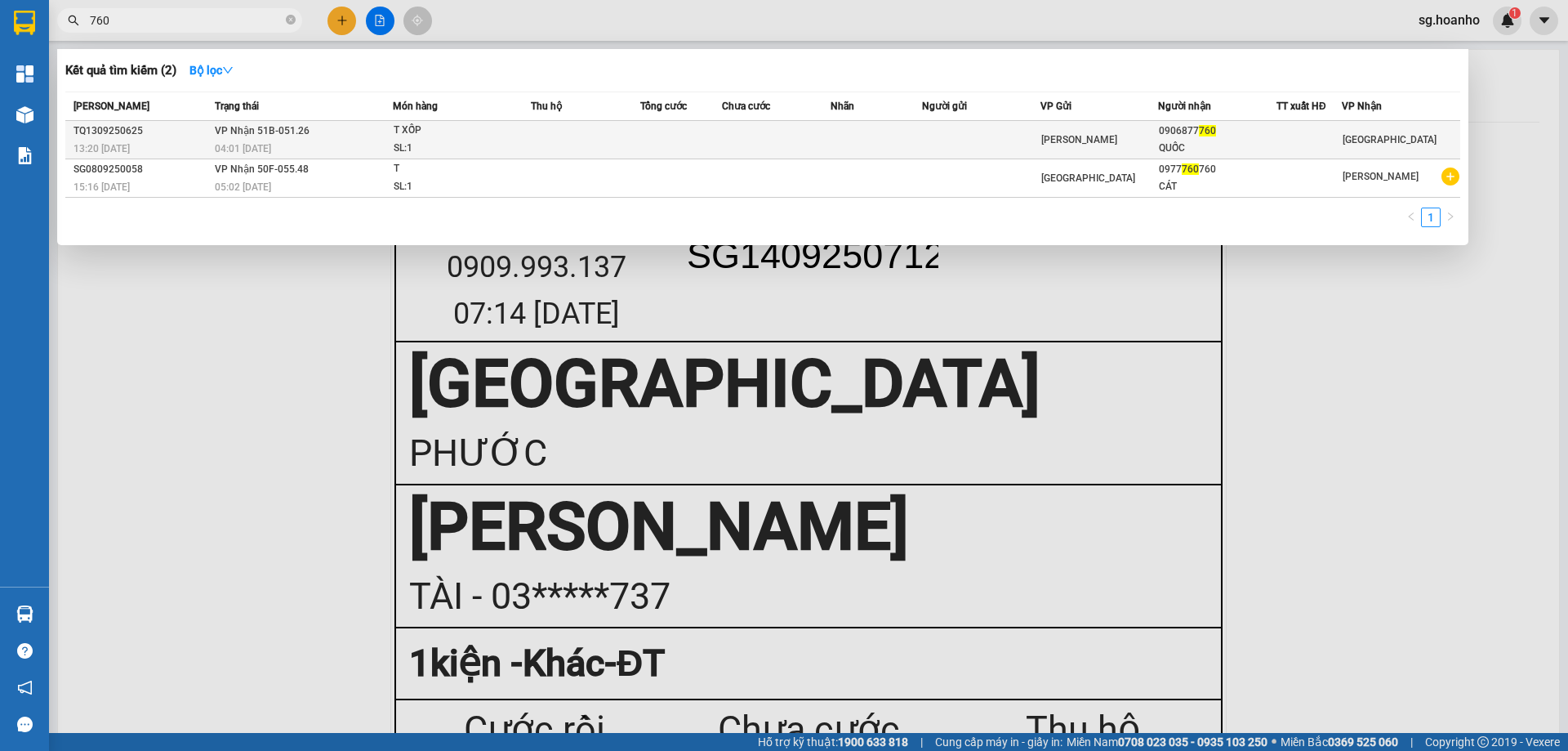
type input "760"
click at [1203, 133] on span "760" at bounding box center [1207, 130] width 17 height 11
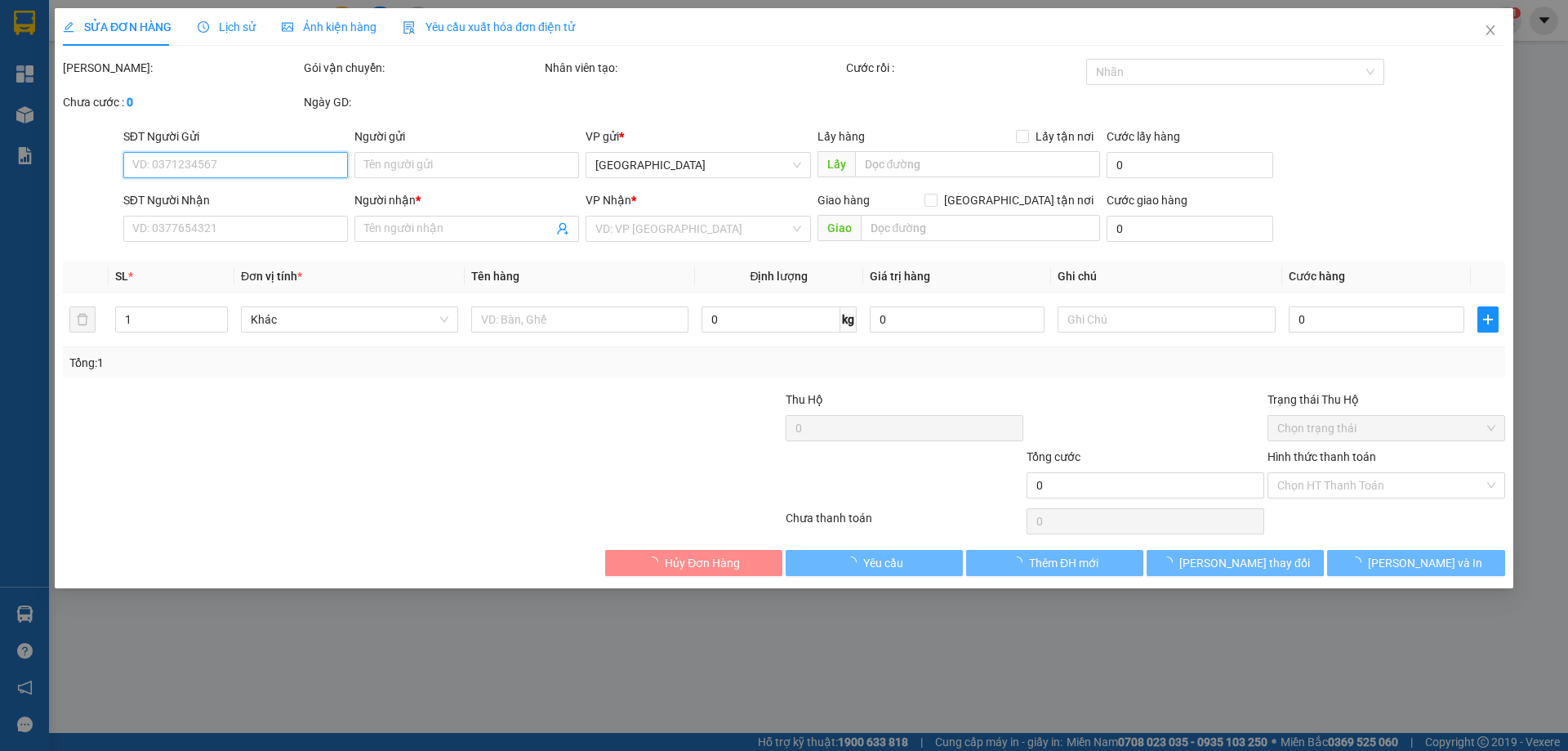
type input "0906877760"
type input "QUỐC"
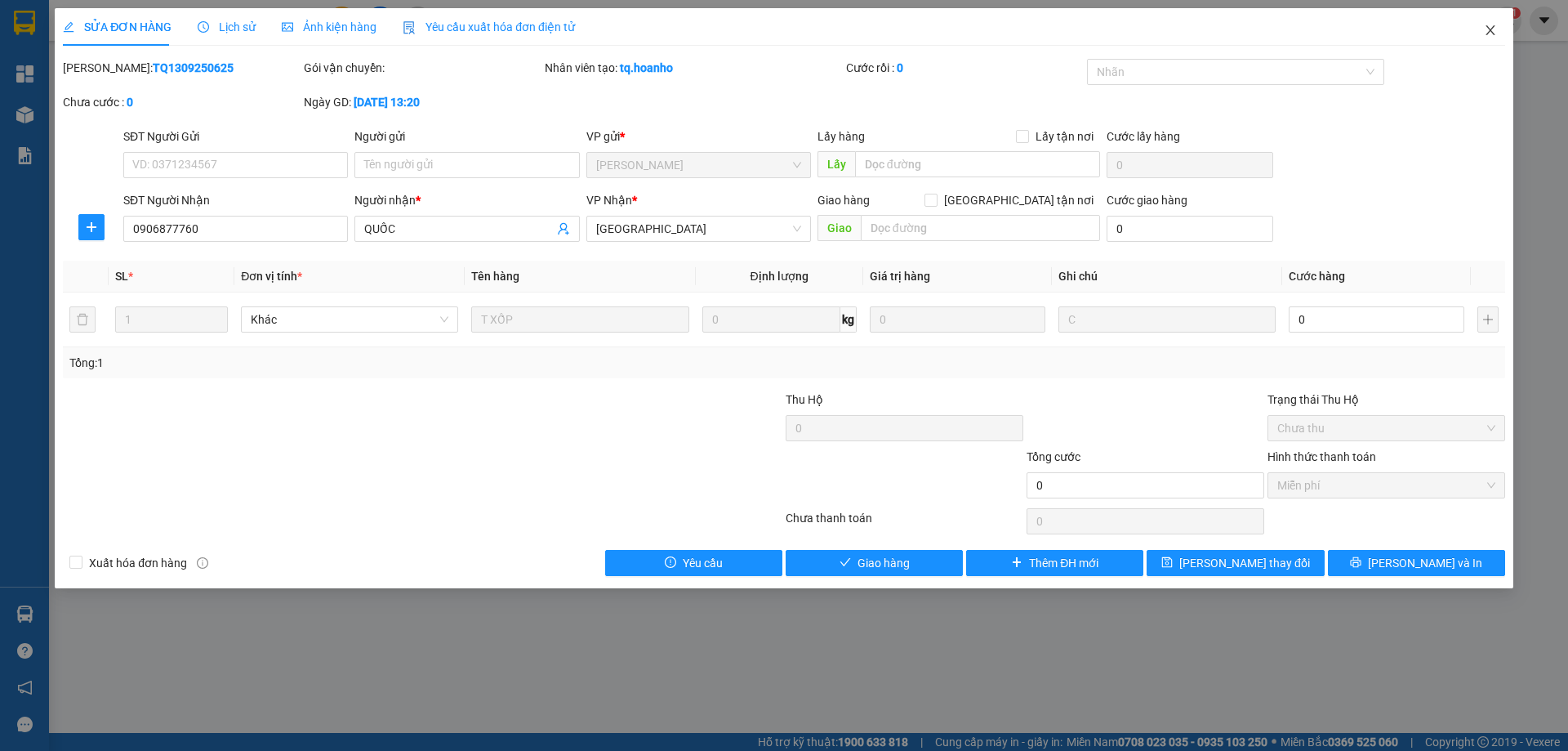
click at [1495, 29] on icon "close" at bounding box center [1490, 29] width 13 height 13
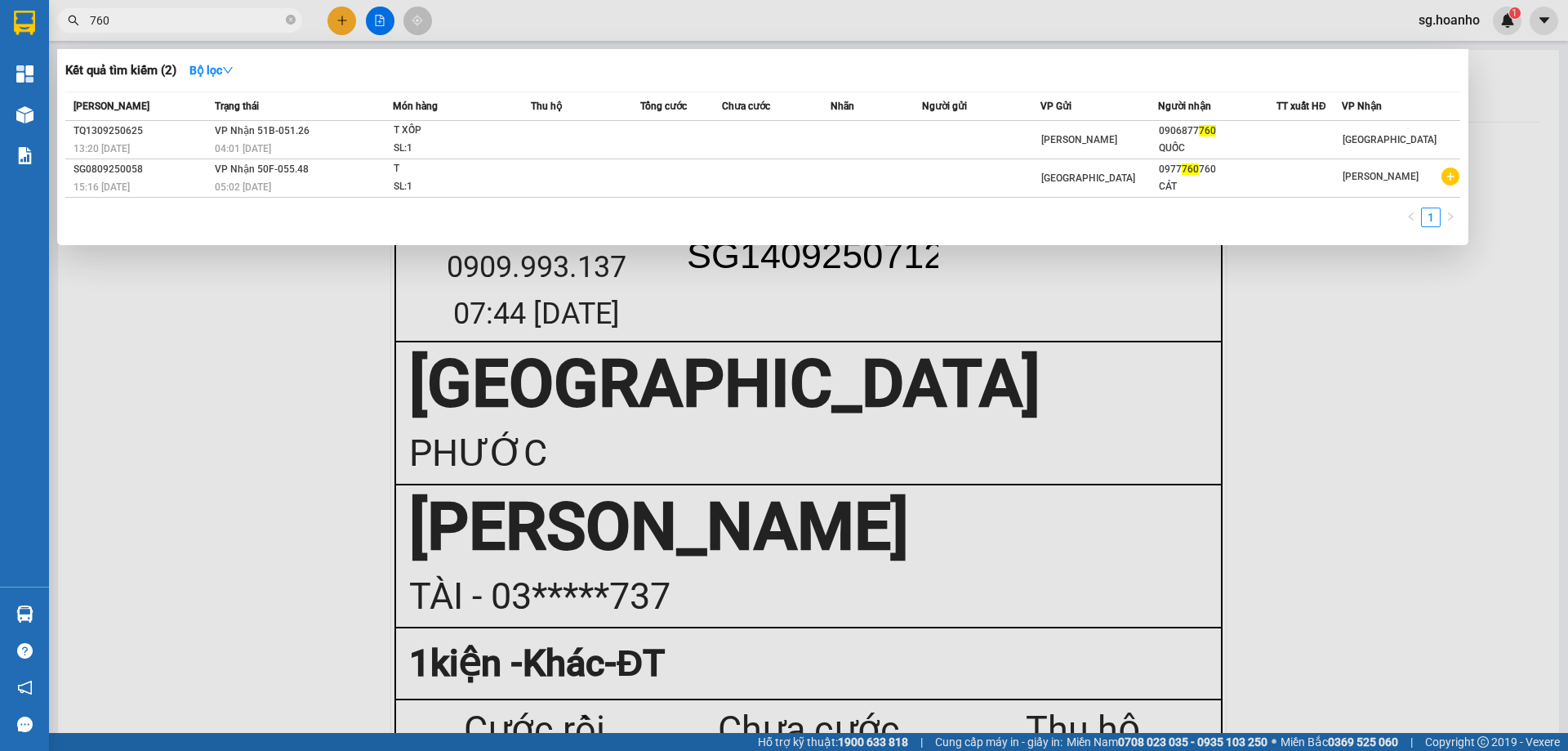
drag, startPoint x: 183, startPoint y: 27, endPoint x: 289, endPoint y: 11, distance: 107.2
click at [81, 26] on span "760" at bounding box center [179, 20] width 245 height 24
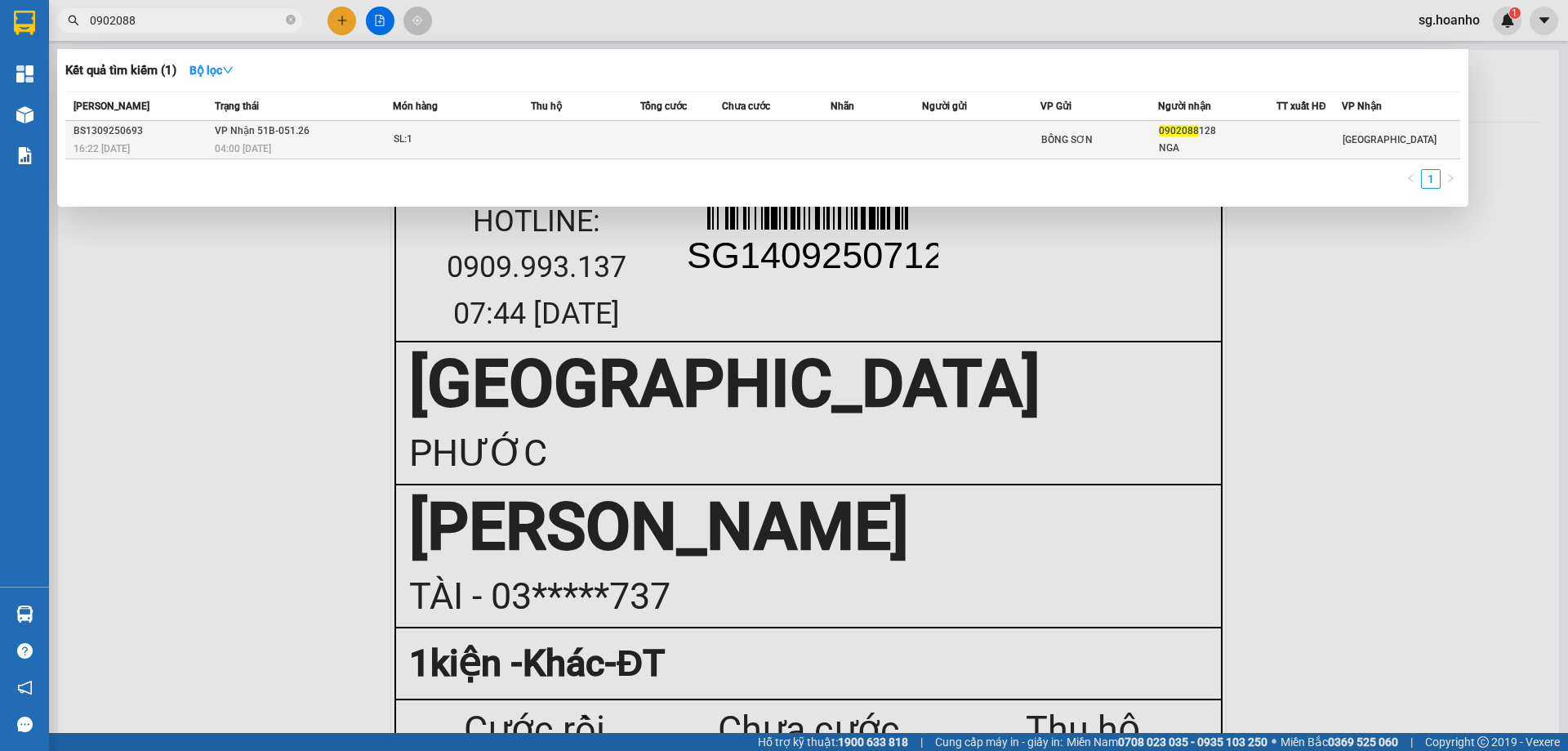
type input "0902088"
click at [1059, 132] on div "BỒNG SƠN" at bounding box center [1099, 139] width 117 height 18
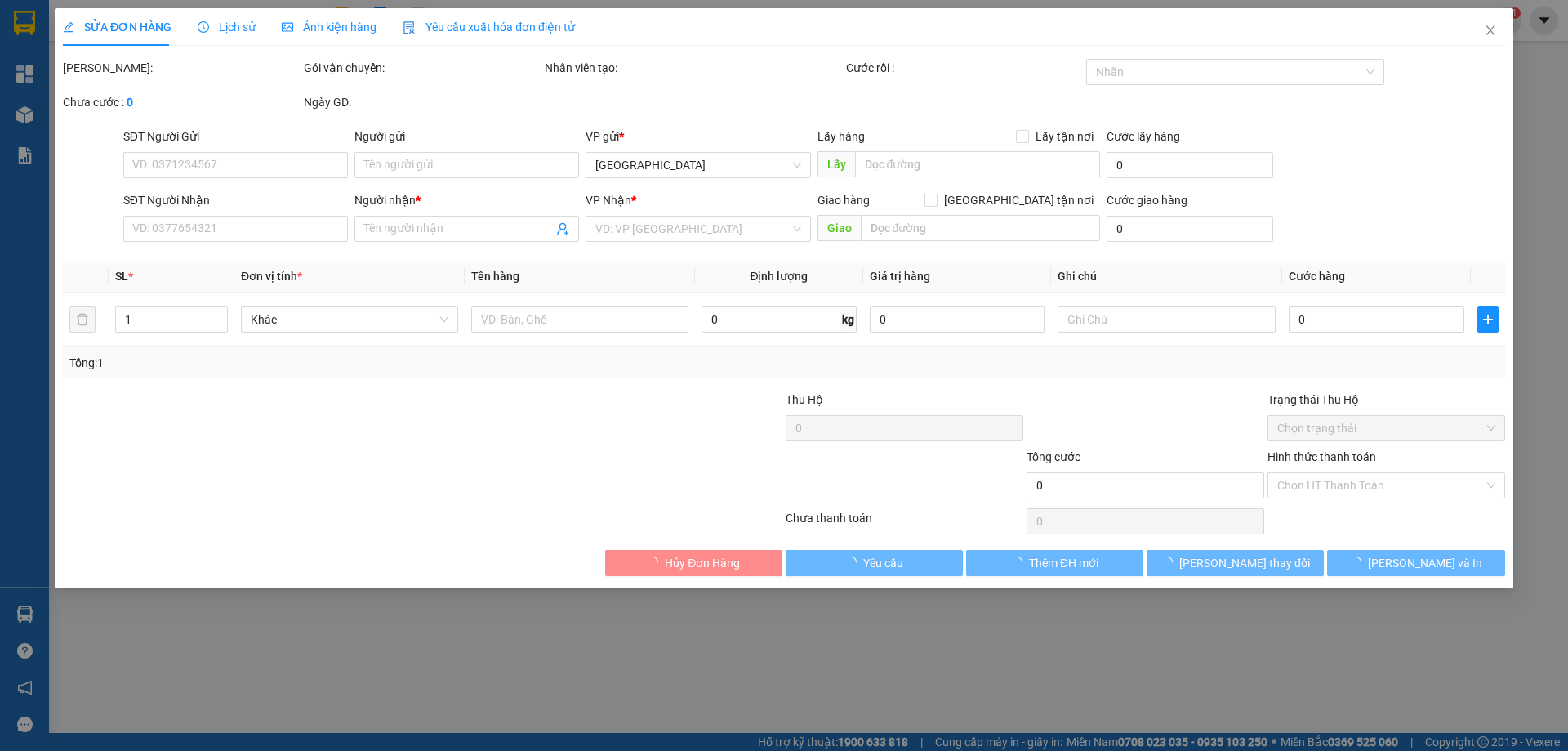
type input "0902088128"
type input "NGA"
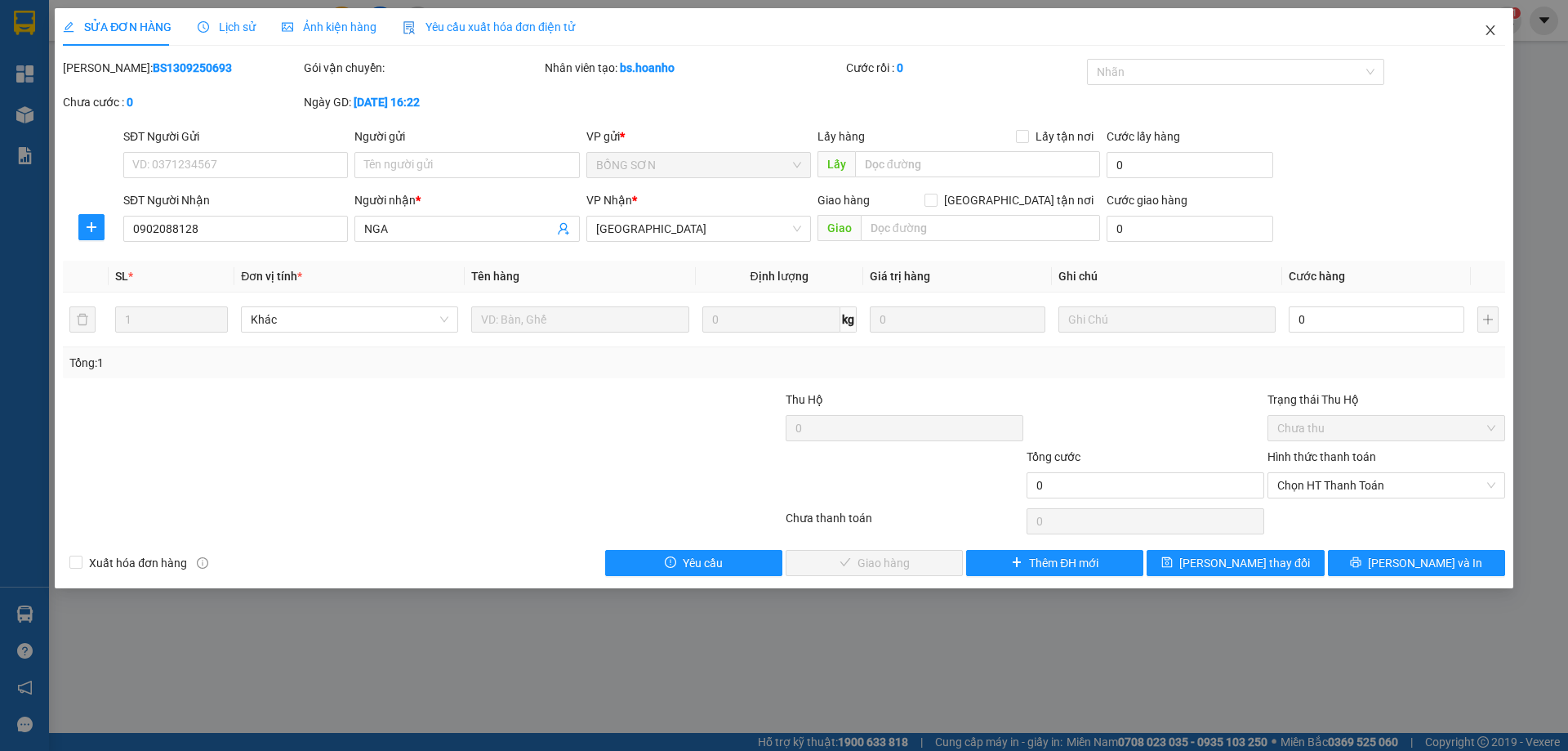
click at [1492, 30] on icon "close" at bounding box center [1490, 29] width 13 height 13
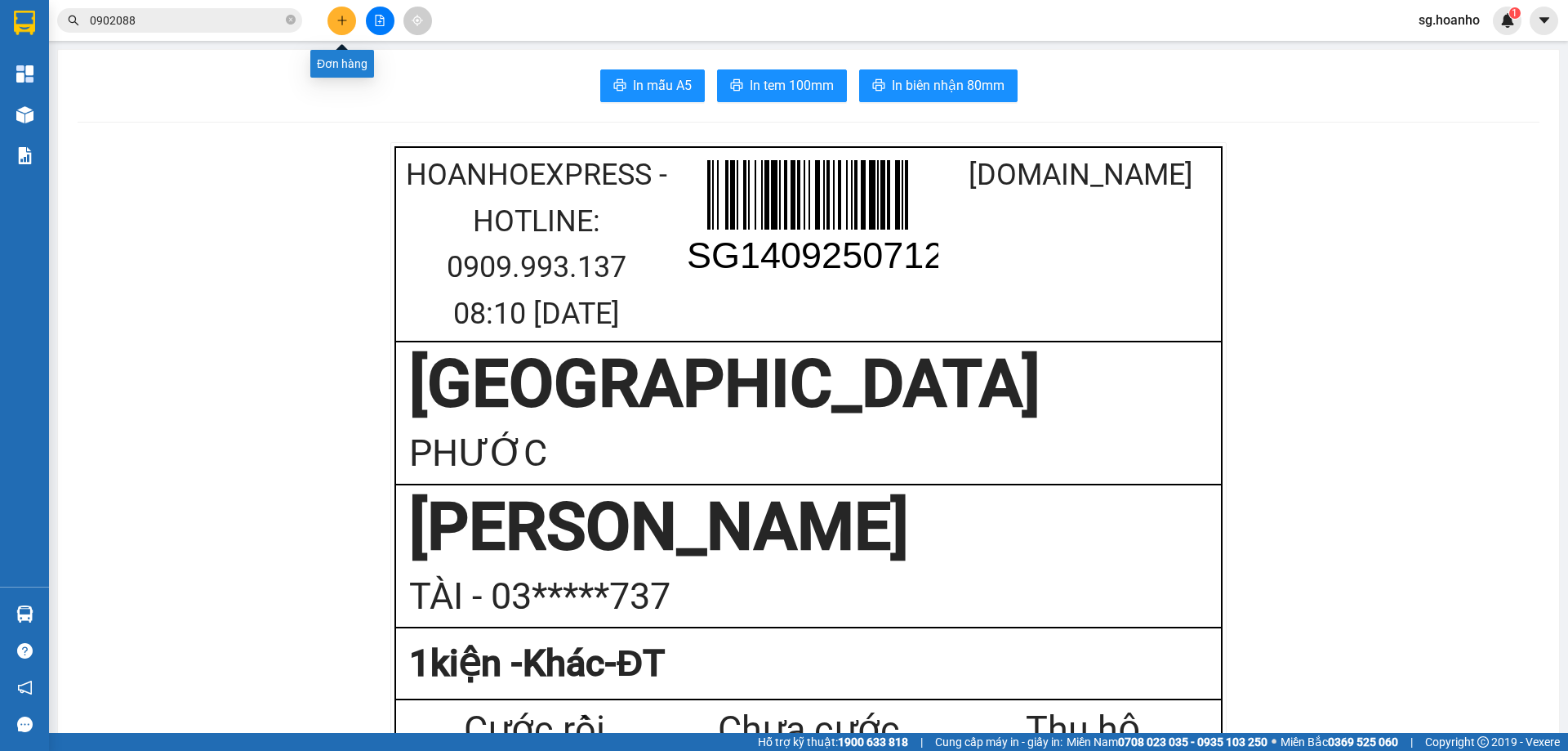
click at [349, 16] on button at bounding box center [342, 21] width 29 height 29
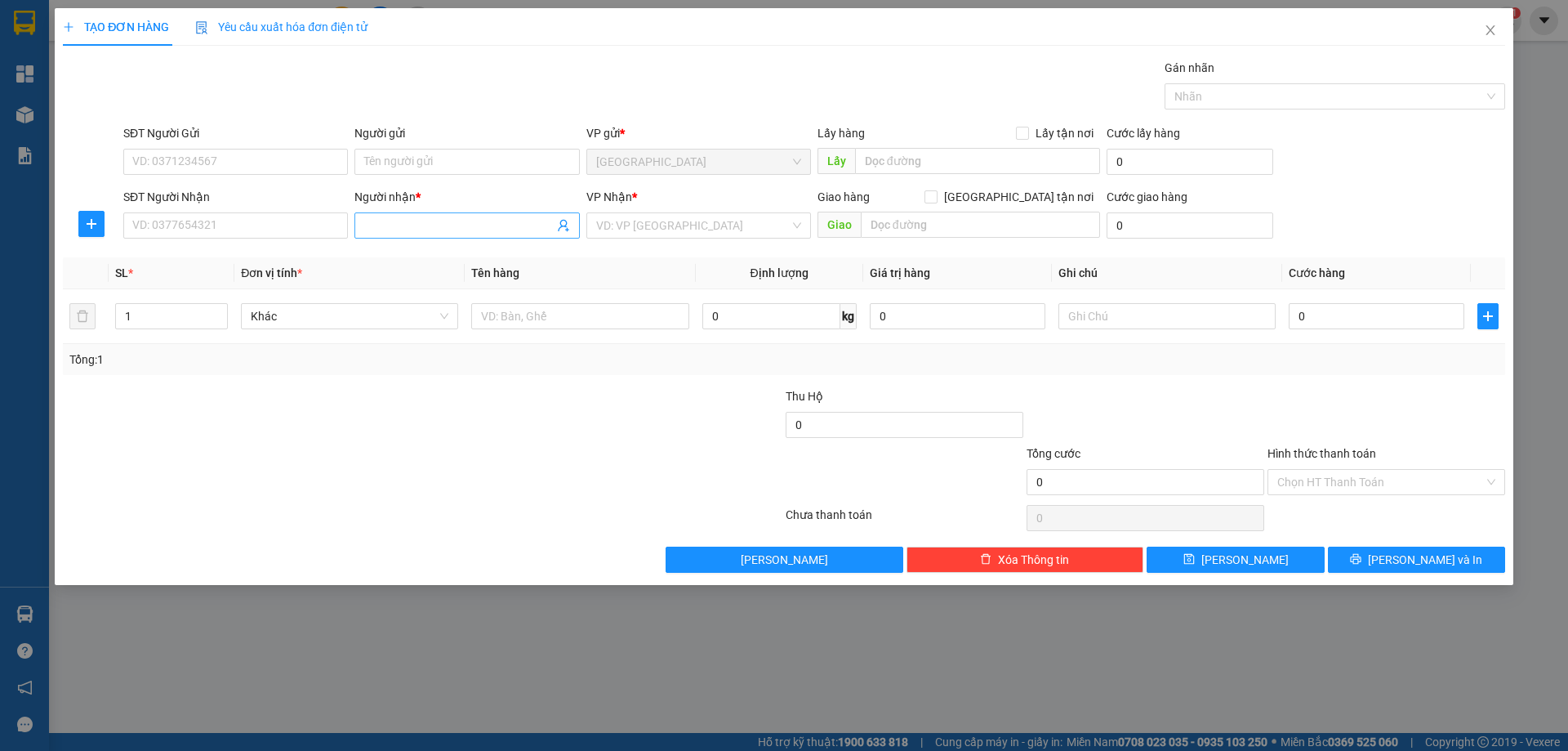
click at [467, 223] on input "Người nhận *" at bounding box center [458, 225] width 189 height 18
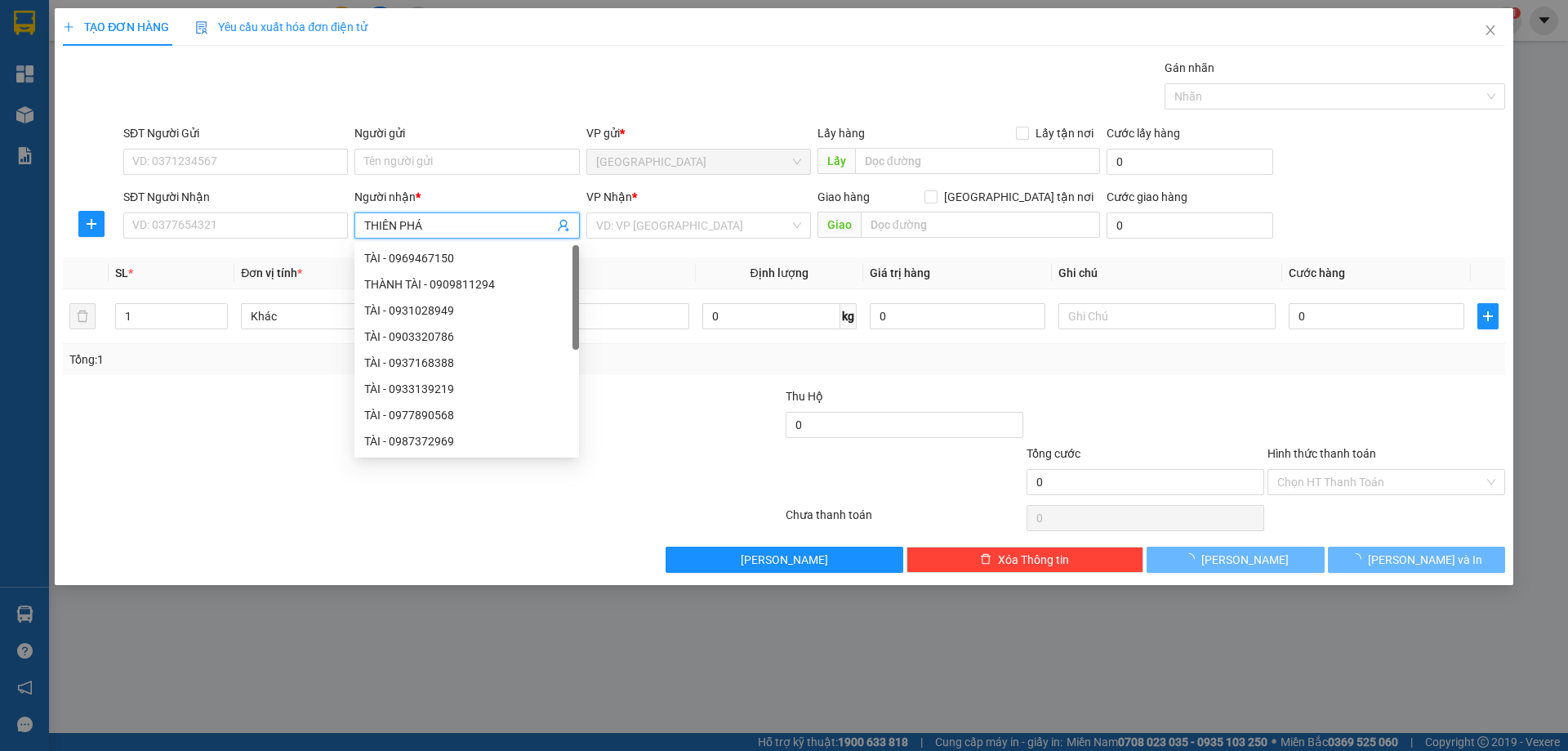
type input "THIÊN PHÁT"
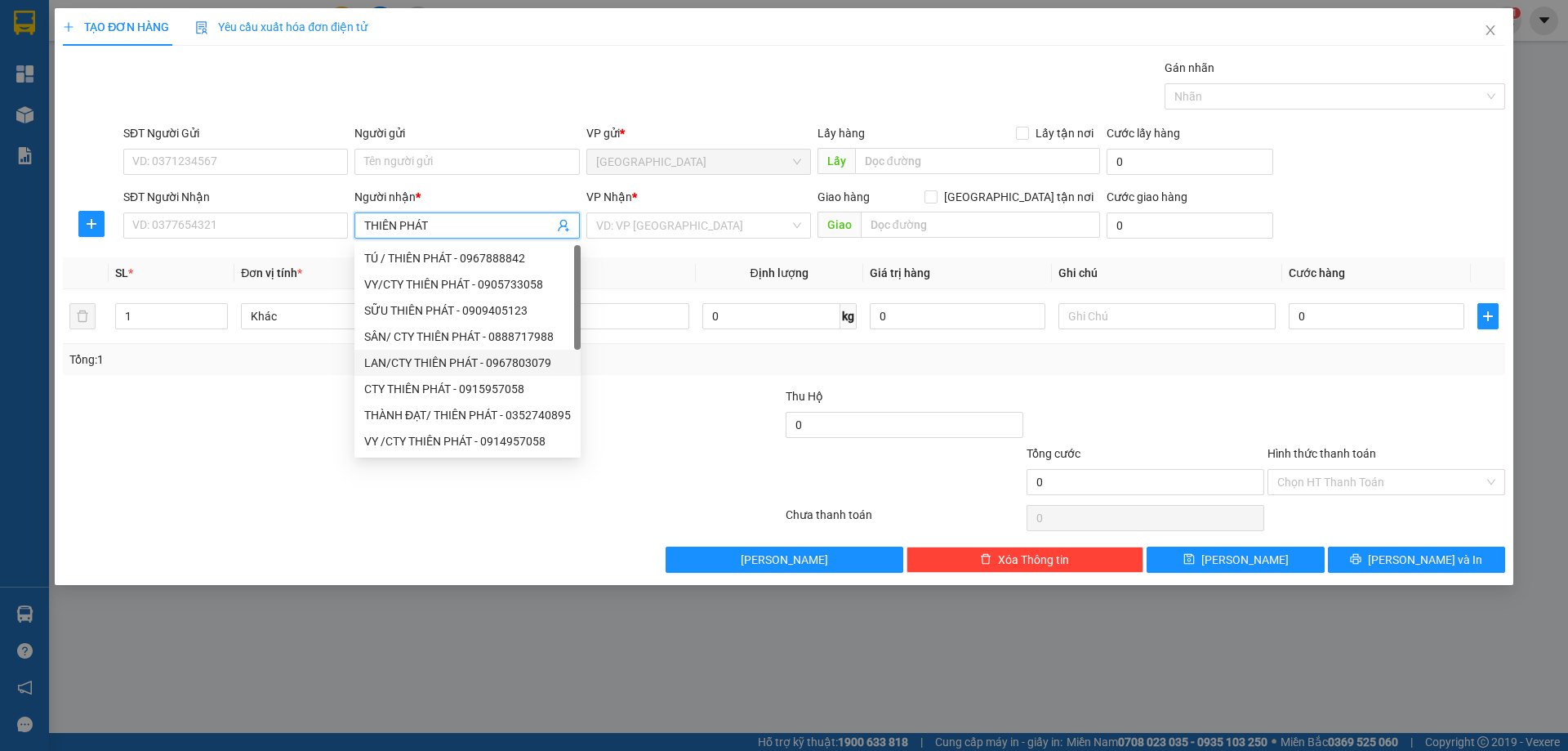
click at [411, 360] on div "LAN/CTY THIÊN PHÁT - 0967803079" at bounding box center [467, 363] width 207 height 18
type input "0967803079"
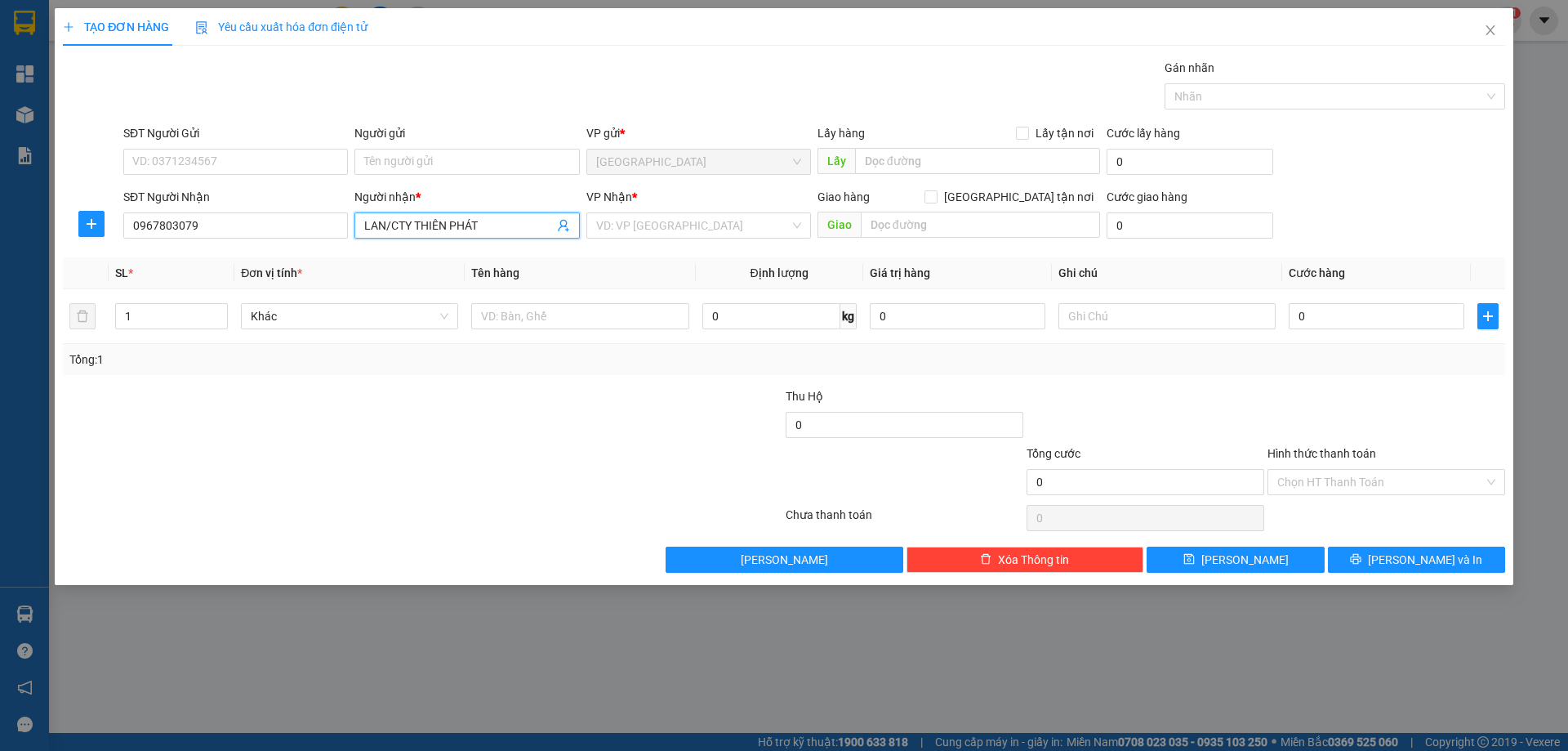
type input "LAN/CTY THIÊN PHÁT"
click at [671, 212] on div "VP Nhận *" at bounding box center [699, 200] width 225 height 24
click at [664, 221] on input "search" at bounding box center [693, 225] width 194 height 24
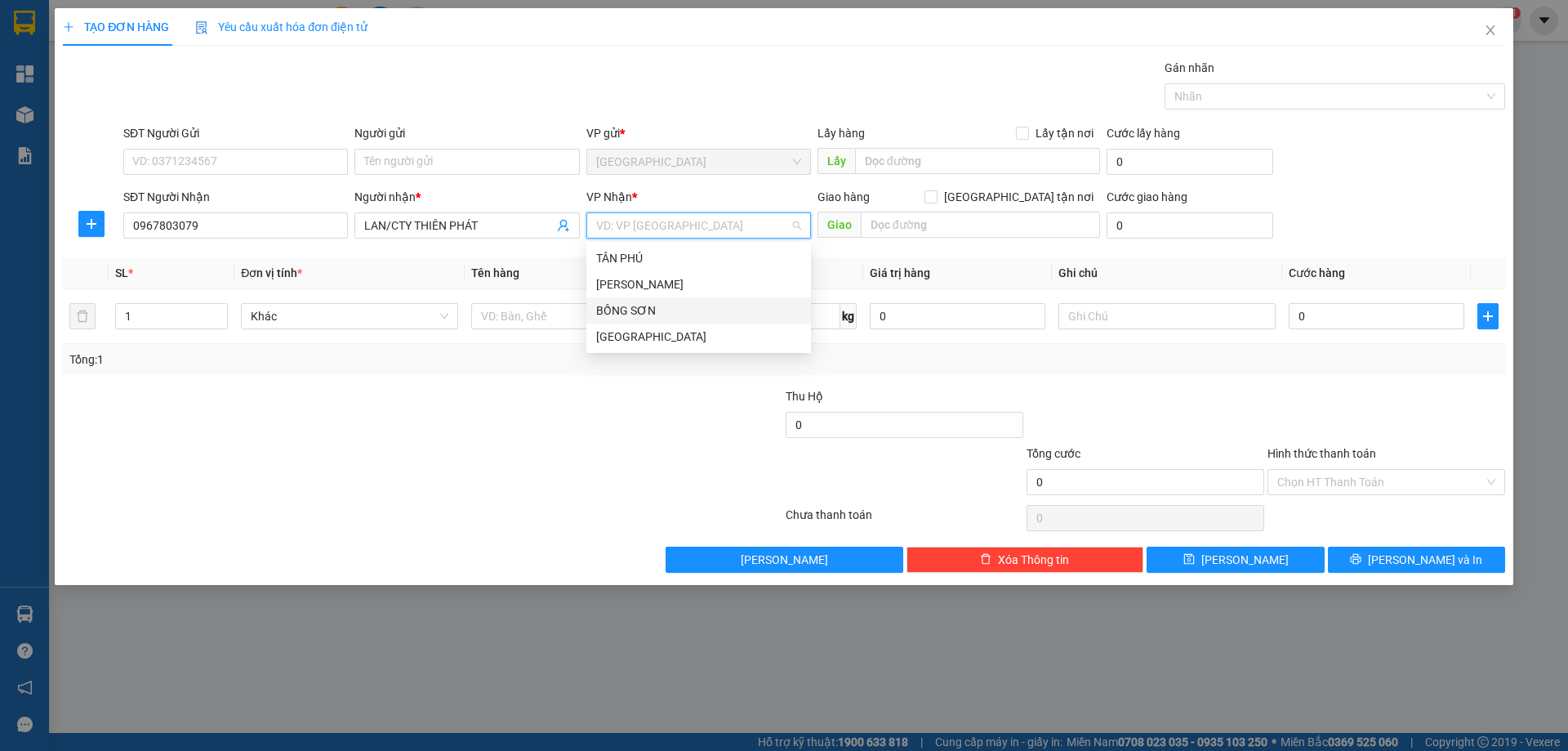
click at [626, 319] on div "BỒNG SƠN" at bounding box center [699, 311] width 225 height 26
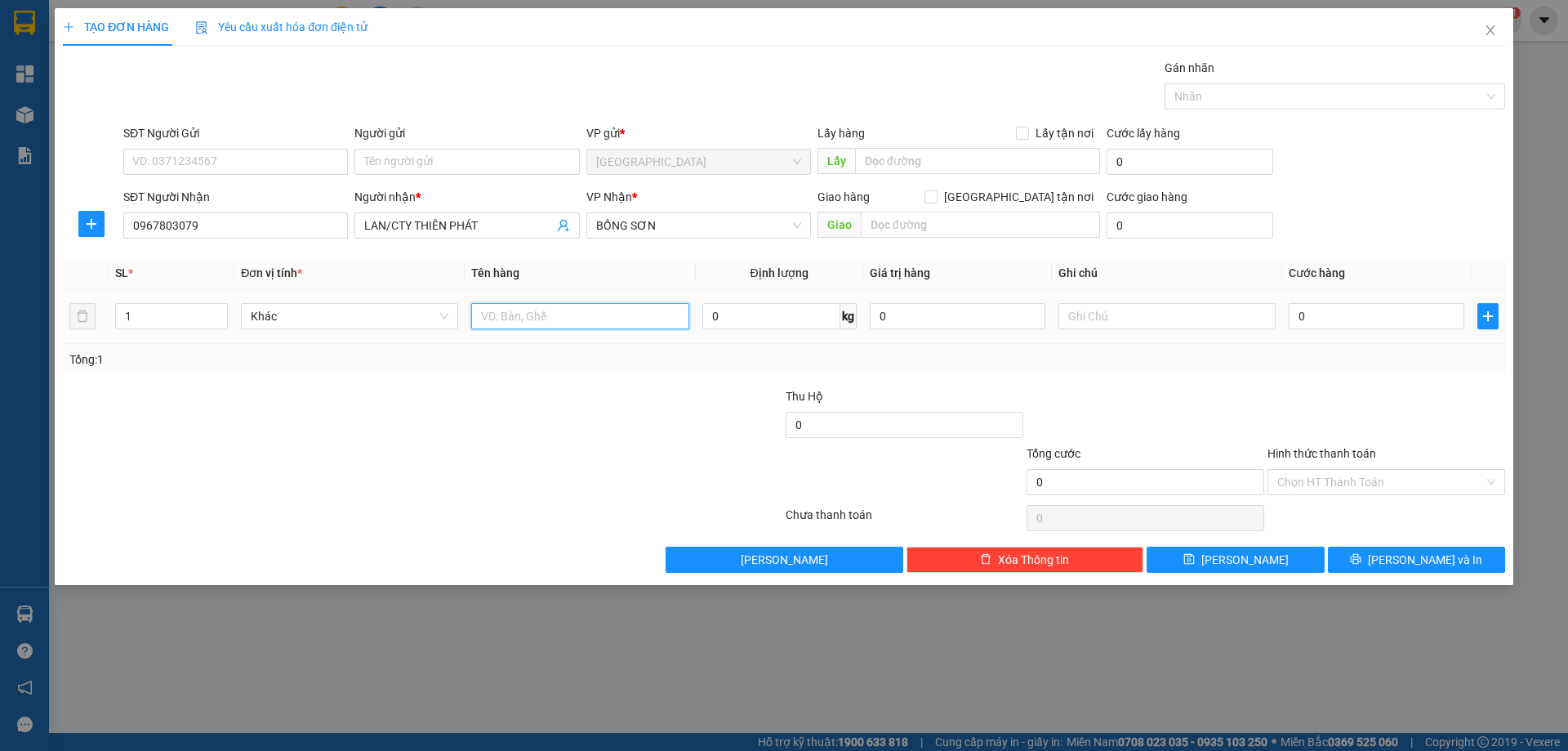
click at [580, 318] on input "text" at bounding box center [579, 316] width 217 height 26
type input "3T"
click at [212, 310] on span "Increase Value" at bounding box center [218, 311] width 18 height 15
type input "3"
click at [212, 310] on span "Increase Value" at bounding box center [218, 311] width 18 height 15
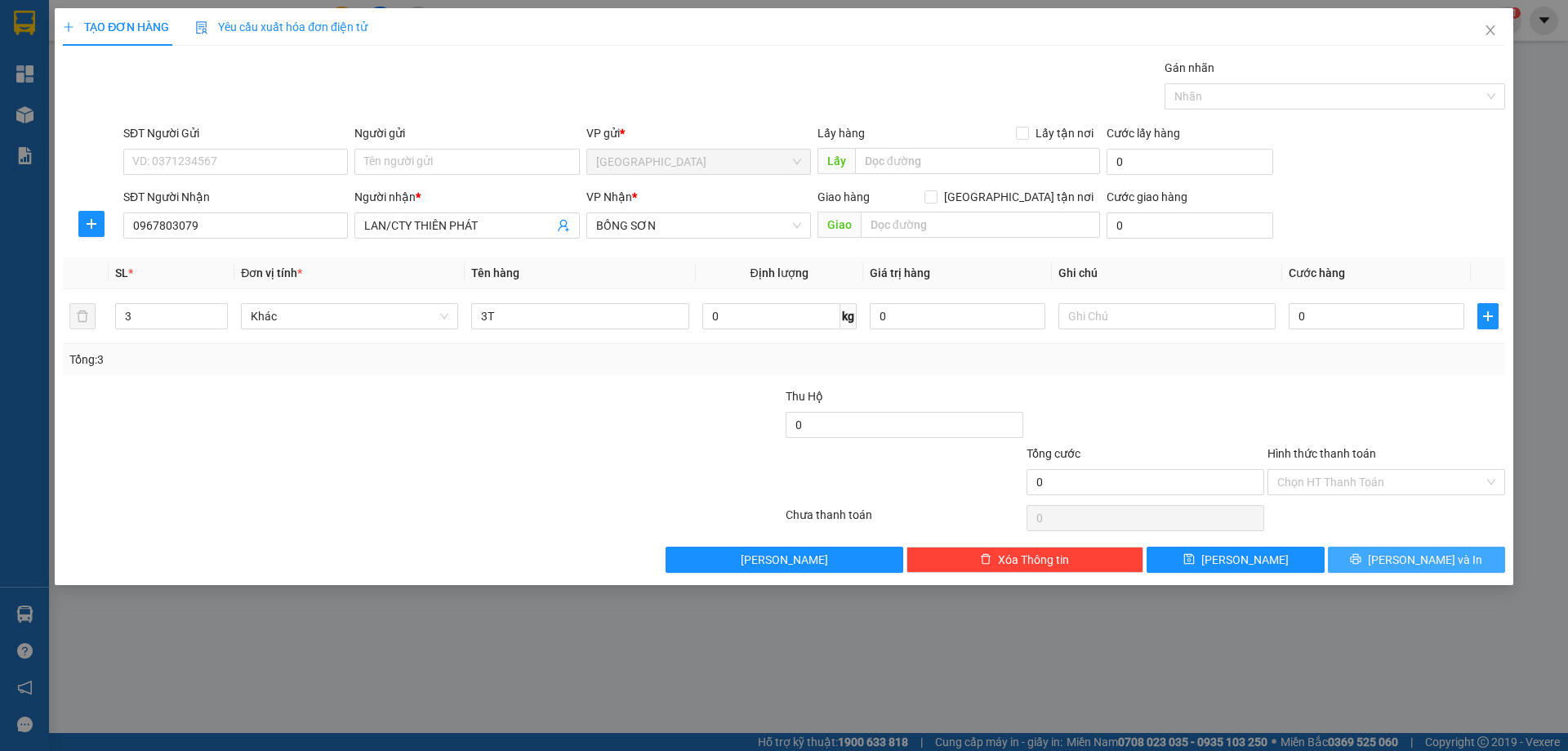
click at [1415, 563] on span "[PERSON_NAME] và In" at bounding box center [1424, 559] width 114 height 18
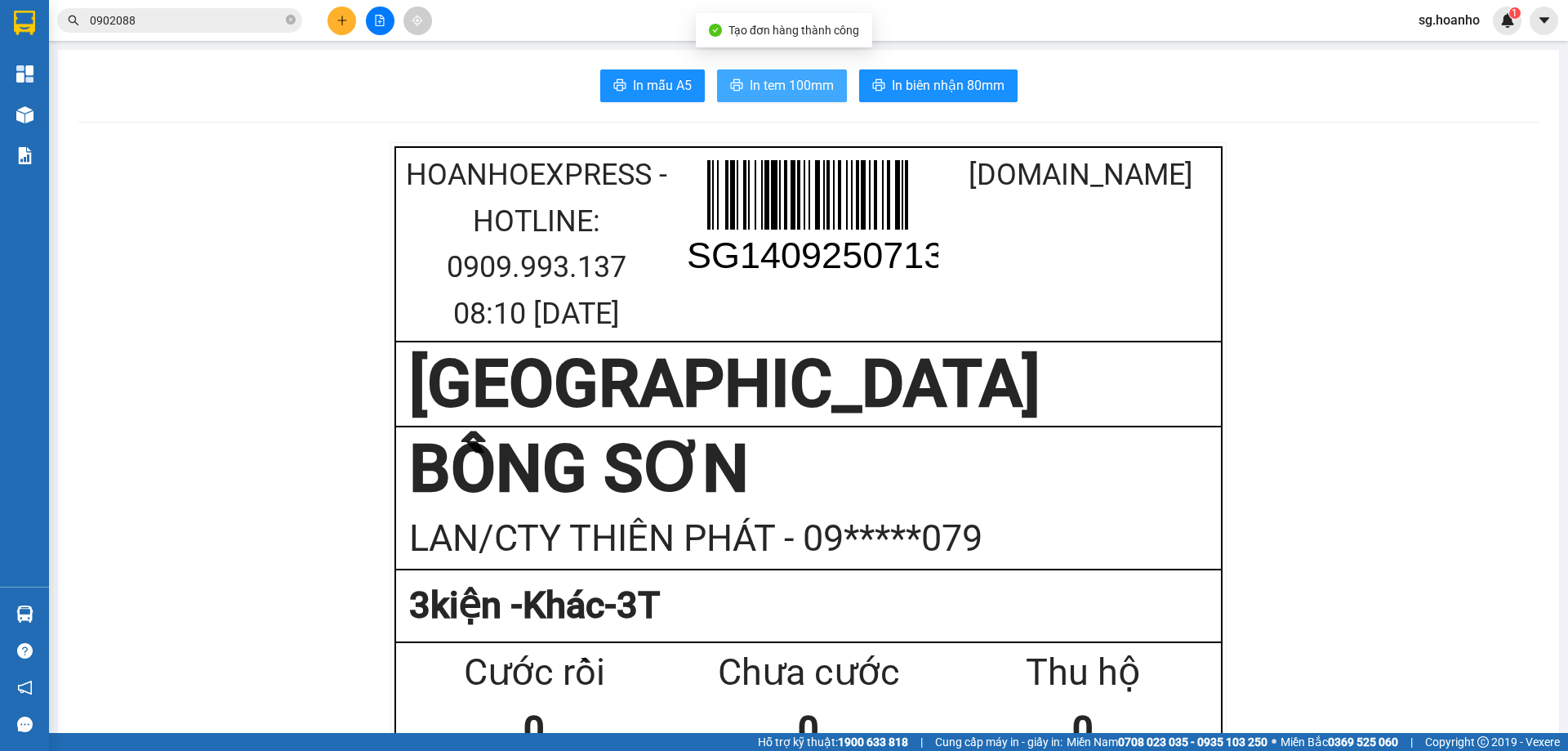
click at [768, 84] on span "In tem 100mm" at bounding box center [791, 86] width 84 height 21
